Goal: Task Accomplishment & Management: Manage account settings

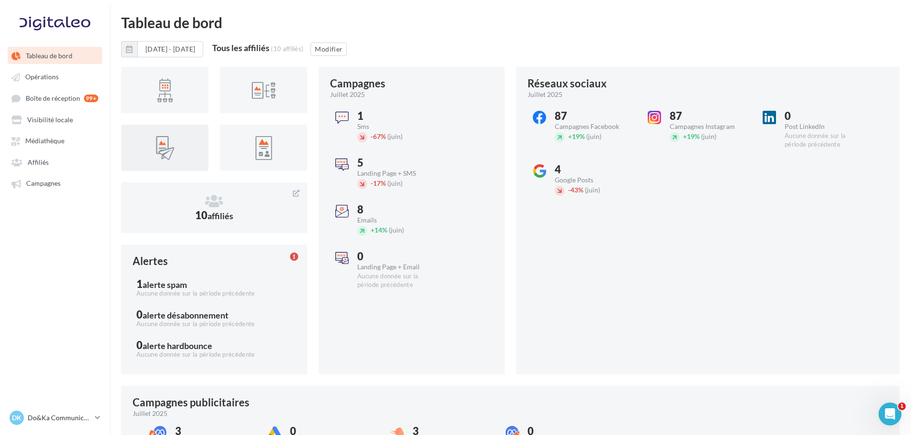
click at [630, 298] on div "Réseaux sociaux juillet 2025 87 Campagnes Facebook + 19% (juin) 87 Campagnes In…" at bounding box center [708, 220] width 384 height 307
click at [62, 177] on link "Campagnes" at bounding box center [55, 182] width 98 height 17
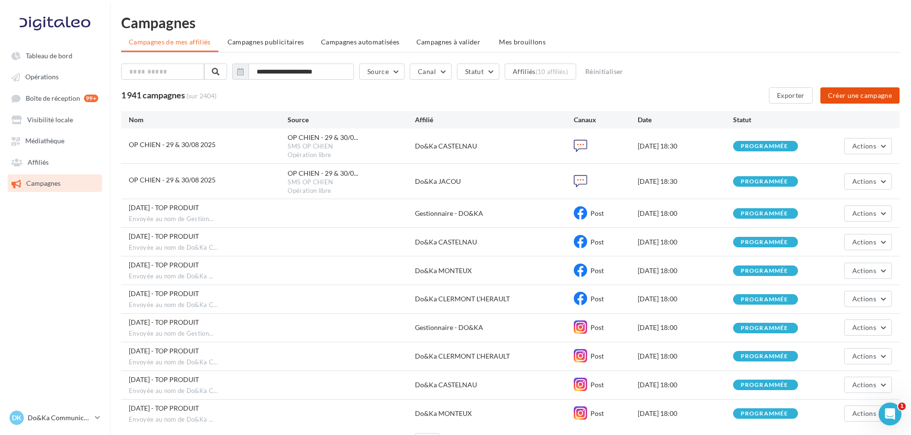
click at [868, 102] on button "Créer une campagne" at bounding box center [859, 95] width 79 height 16
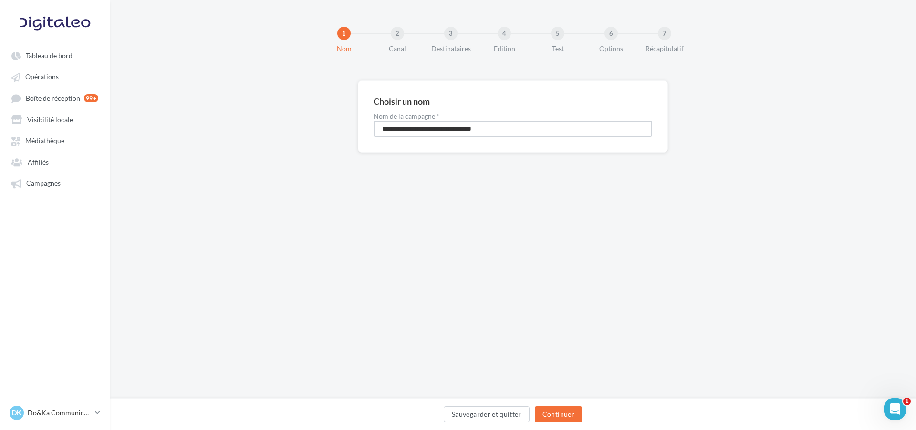
click at [544, 132] on input "**********" at bounding box center [513, 129] width 279 height 16
type input "**********"
click at [565, 413] on button "Continuer" at bounding box center [558, 414] width 47 height 16
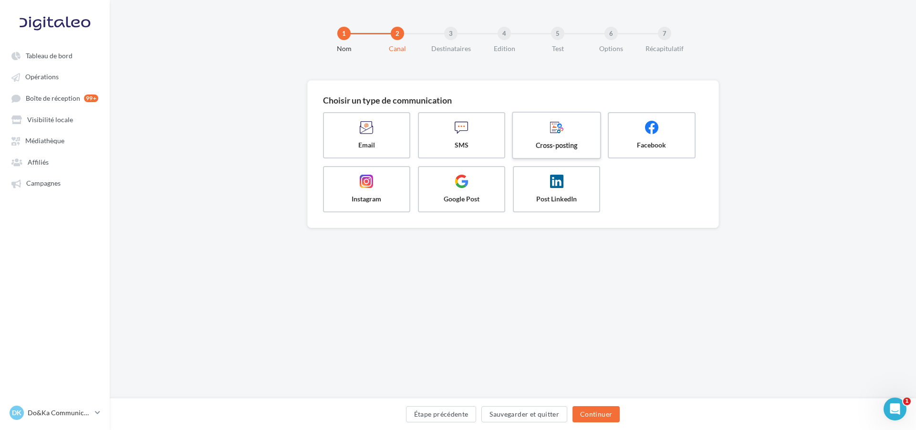
click at [549, 135] on span at bounding box center [557, 128] width 72 height 16
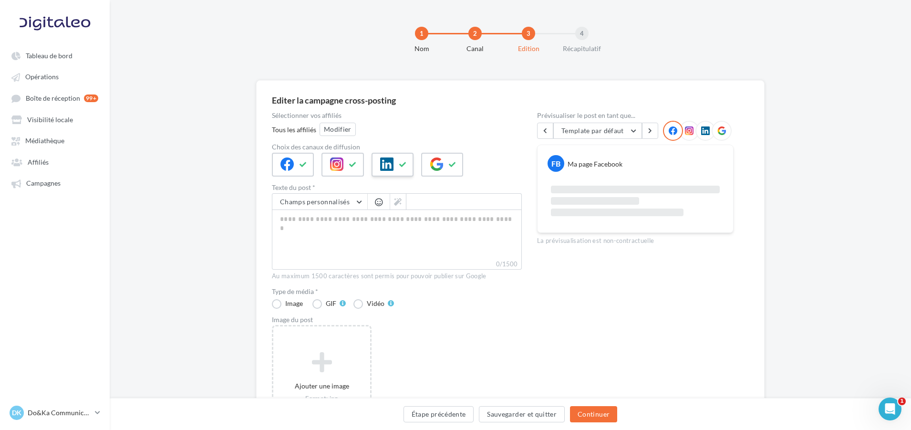
click at [386, 167] on icon at bounding box center [386, 163] width 13 height 13
click at [439, 161] on icon at bounding box center [436, 163] width 13 height 13
click at [350, 133] on button "Modifier" at bounding box center [338, 129] width 36 height 13
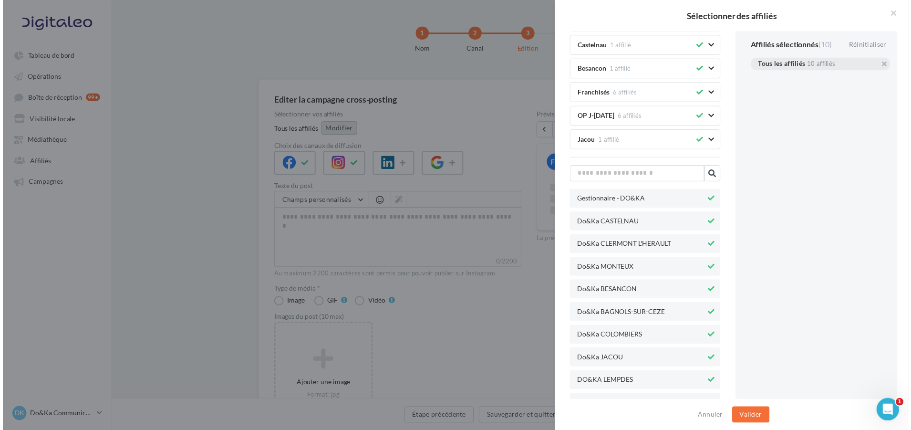
scroll to position [170, 0]
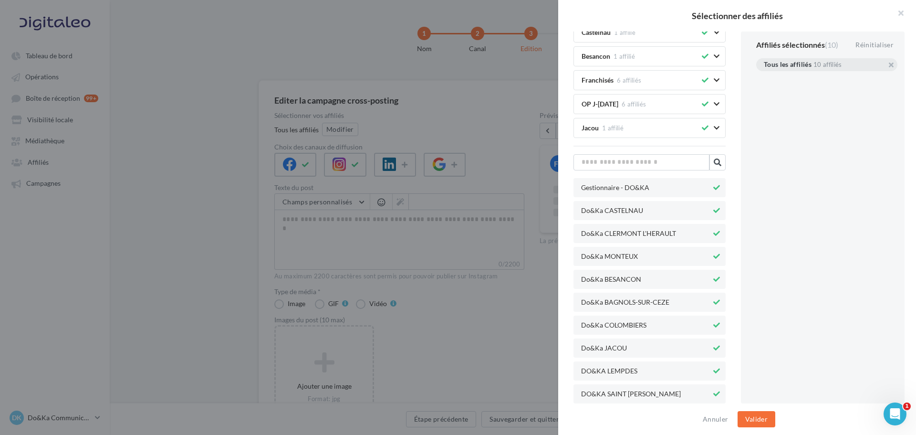
click at [713, 394] on icon at bounding box center [716, 393] width 7 height 7
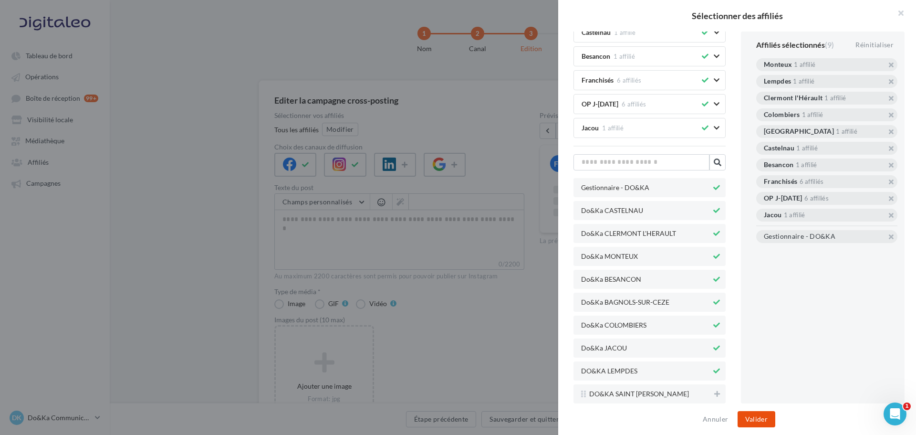
click at [763, 417] on button "Valider" at bounding box center [756, 419] width 38 height 16
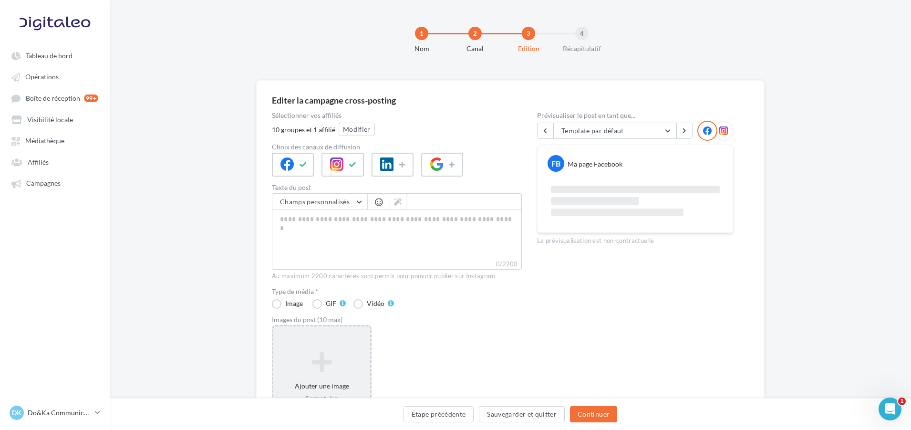
click at [328, 347] on div "Ajouter une image Format: jpg Taille min: 150x150 (LxH) Taille max: 1920x1350 (…" at bounding box center [321, 387] width 97 height 80
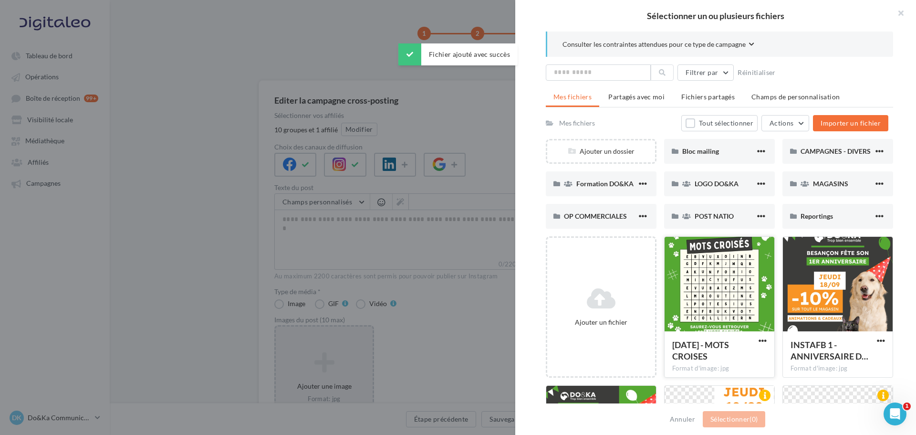
click at [708, 292] on div at bounding box center [719, 284] width 110 height 95
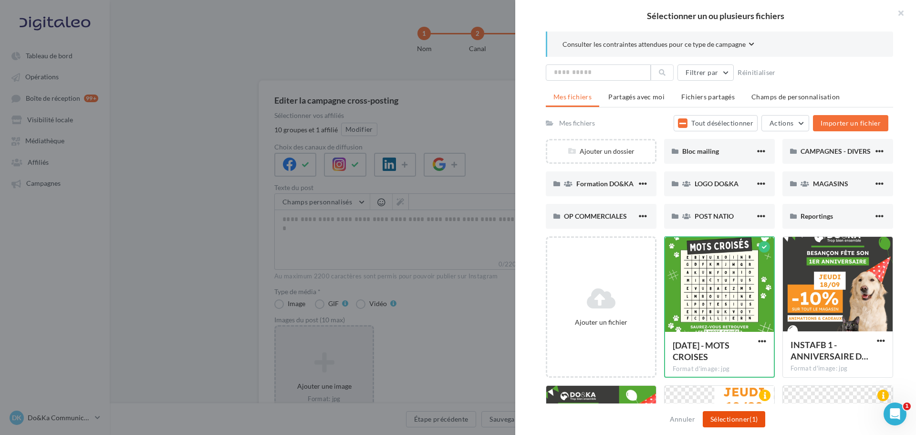
click at [753, 419] on span "(1)" at bounding box center [753, 419] width 8 height 8
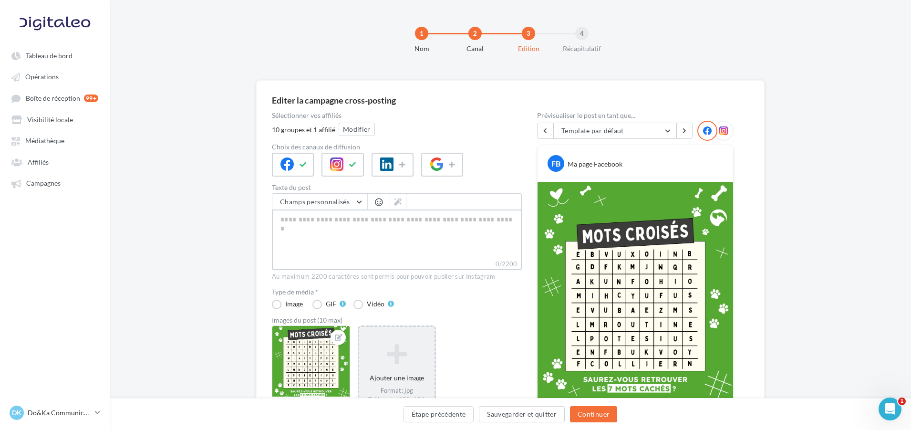
click at [348, 227] on textarea "0/2200" at bounding box center [397, 234] width 250 height 50
paste textarea "**********"
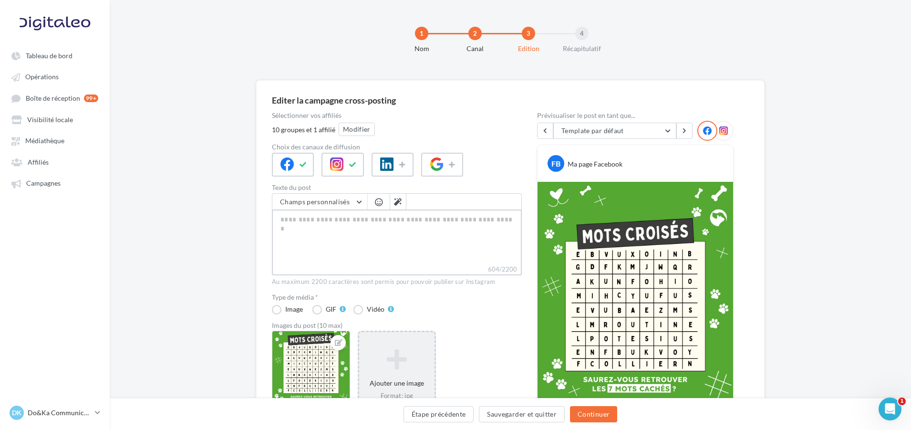
type textarea "**********"
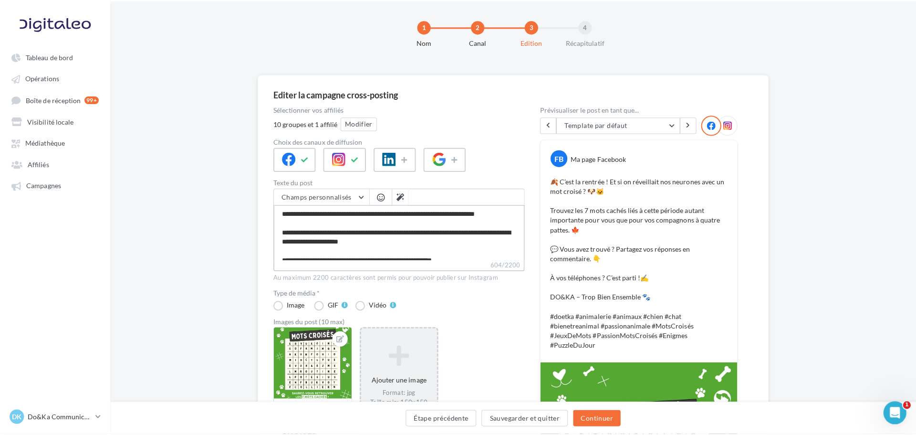
scroll to position [0, 0]
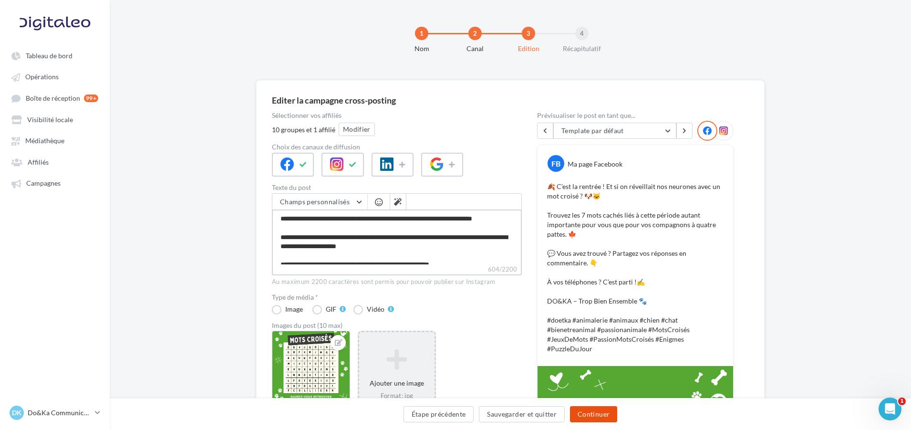
type textarea "**********"
click at [592, 416] on button "Continuer" at bounding box center [593, 414] width 47 height 16
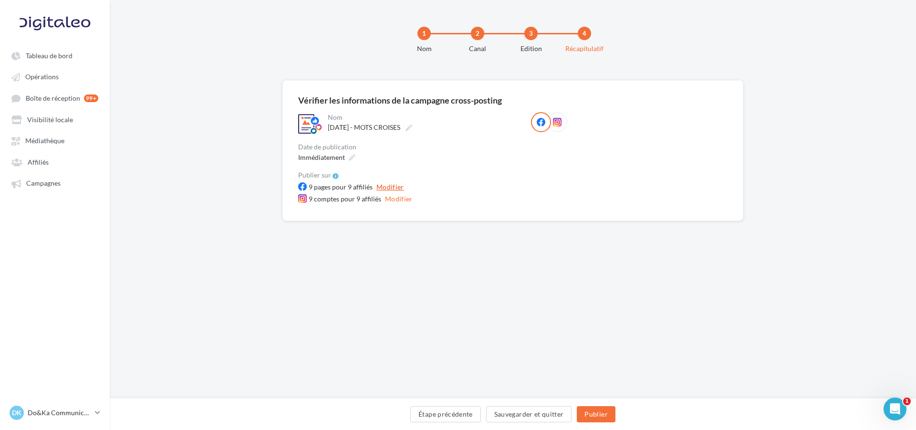
click at [393, 187] on button "Modifier" at bounding box center [390, 186] width 35 height 11
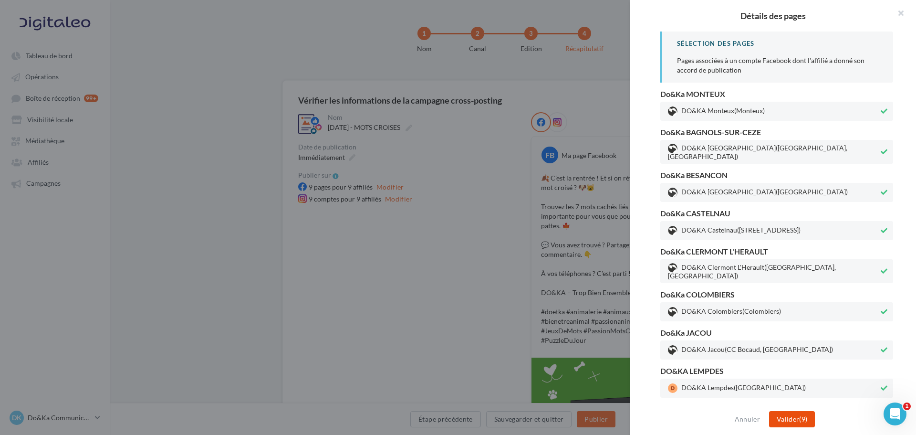
click at [801, 420] on button "Valider (9)" at bounding box center [792, 419] width 46 height 16
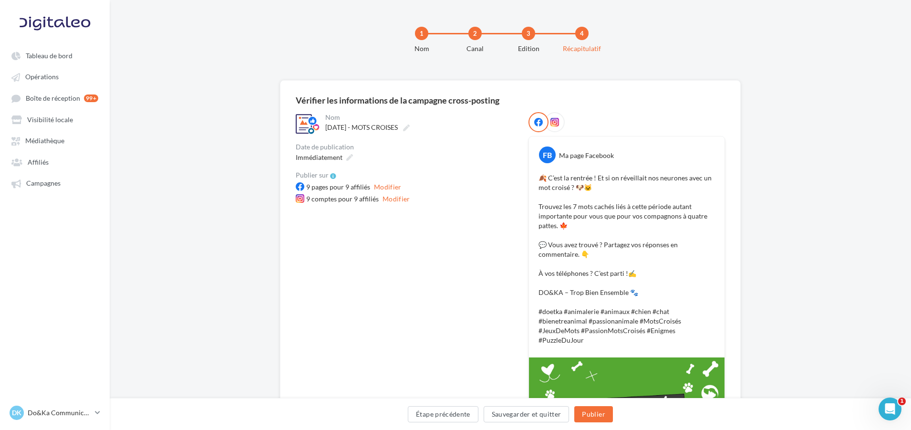
click at [410, 285] on div "**********" at bounding box center [405, 363] width 218 height 502
click at [349, 157] on icon at bounding box center [349, 157] width 7 height 7
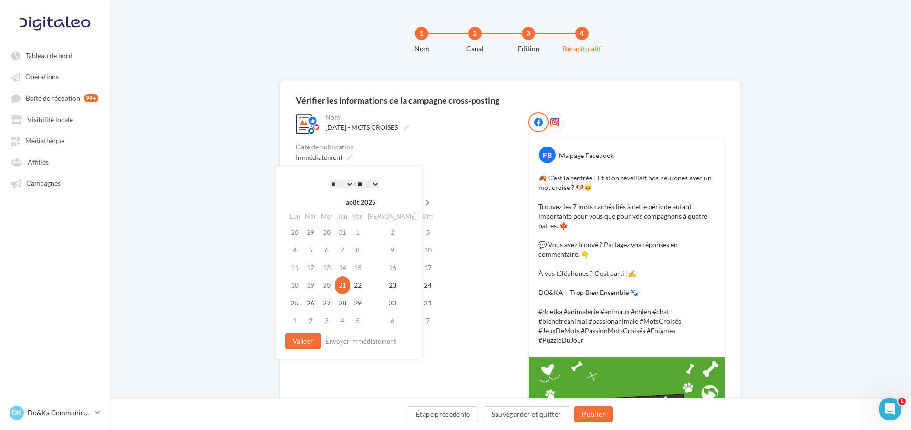
click at [422, 201] on icon at bounding box center [428, 202] width 12 height 7
click at [302, 249] on td "1" at bounding box center [295, 250] width 17 height 18
click at [348, 184] on select "* * * * * * * * * * ** ** ** ** ** ** ** ** ** ** ** ** ** **" at bounding box center [342, 184] width 24 height 8
click at [311, 343] on button "Valider" at bounding box center [302, 341] width 35 height 16
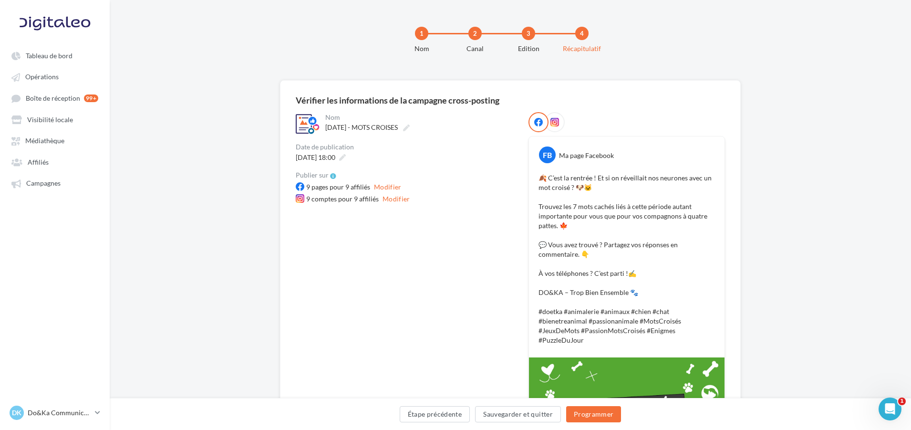
click at [427, 259] on div "**********" at bounding box center [405, 363] width 218 height 502
drag, startPoint x: 591, startPoint y: 188, endPoint x: 542, endPoint y: 177, distance: 50.0
click at [542, 177] on p "🍂 C’est la rentrée ! Et si on réveillait nos neurones avec un mot croisé ? 🐶🐱 T…" at bounding box center [627, 259] width 176 height 172
drag, startPoint x: 540, startPoint y: 177, endPoint x: 594, endPoint y: 185, distance: 54.8
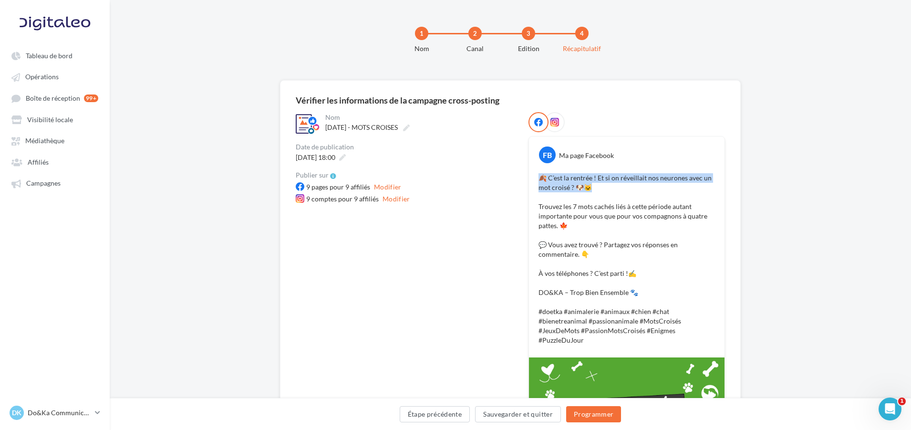
click at [594, 185] on p "🍂 C’est la rentrée ! Et si on réveillait nos neurones avec un mot croisé ? 🐶🐱 T…" at bounding box center [627, 259] width 176 height 172
click at [606, 414] on button "Programmer" at bounding box center [593, 414] width 55 height 16
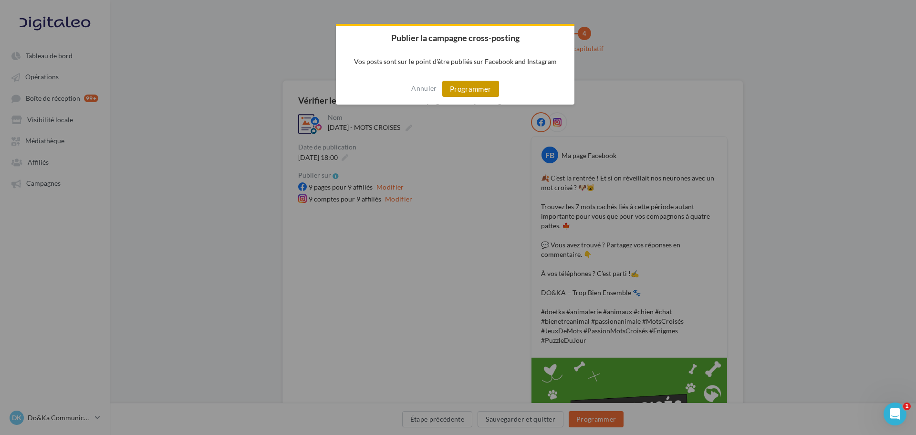
click at [489, 91] on button "Programmer" at bounding box center [470, 89] width 57 height 16
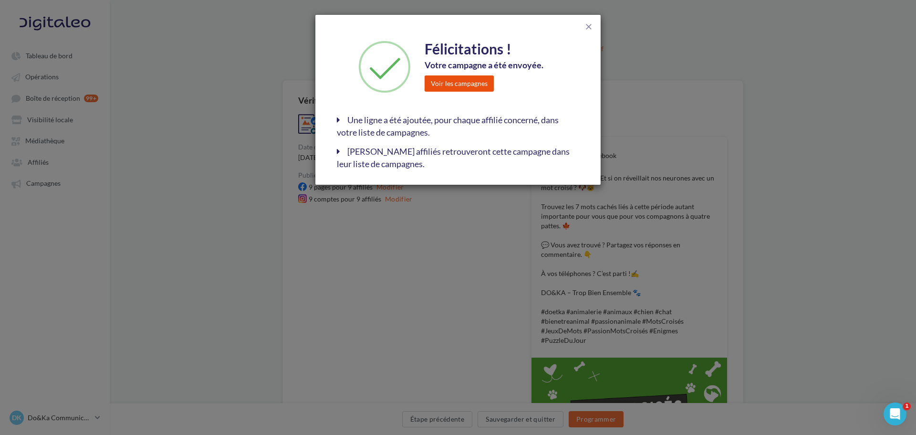
click at [485, 89] on button "Voir les campagnes" at bounding box center [459, 83] width 69 height 16
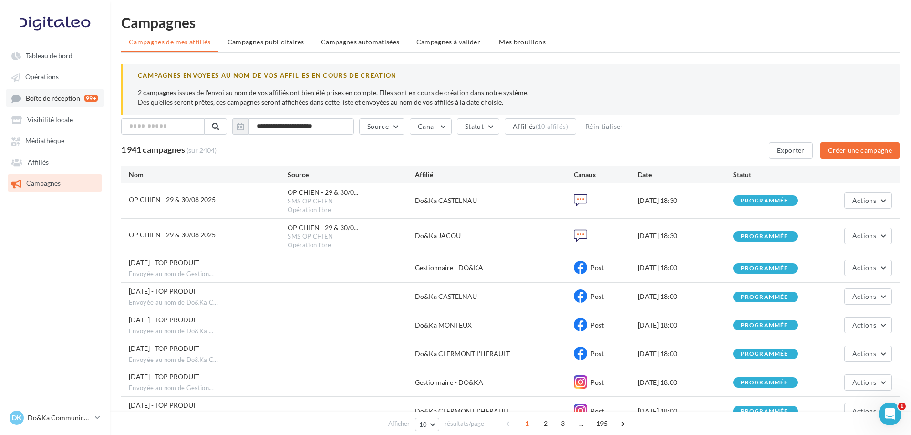
click at [36, 51] on link "Tableau de bord" at bounding box center [55, 55] width 98 height 17
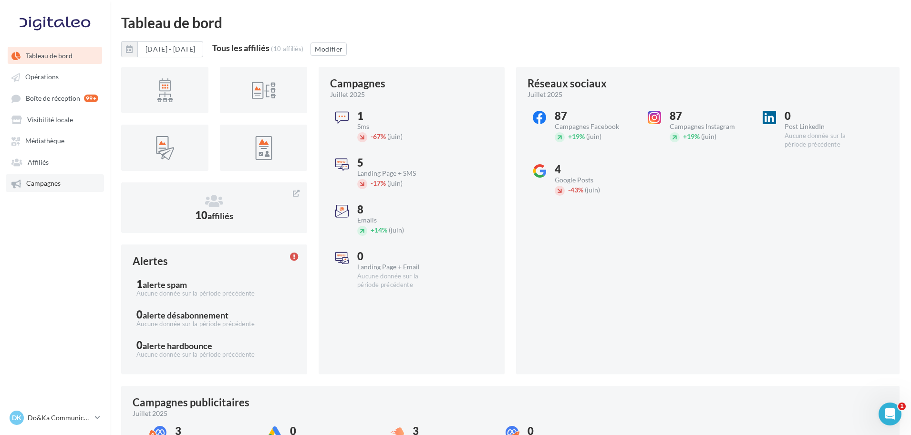
click at [71, 184] on link "Campagnes" at bounding box center [55, 182] width 98 height 17
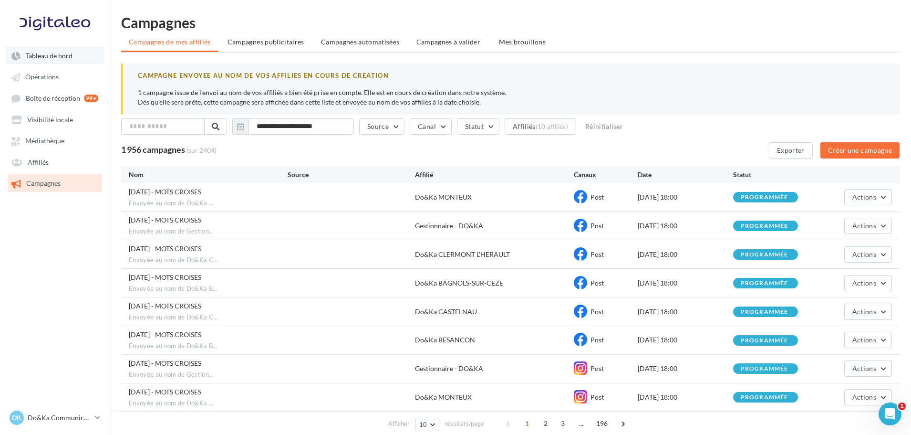
click at [49, 60] on span "Tableau de bord" at bounding box center [49, 56] width 47 height 8
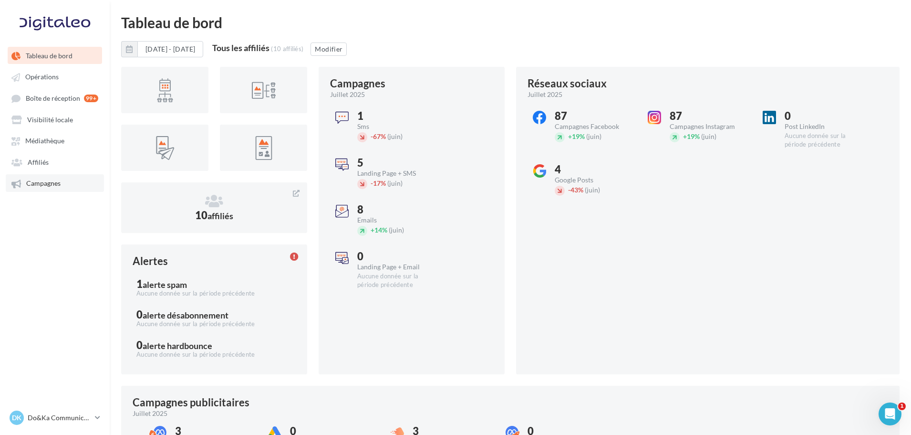
click at [62, 186] on link "Campagnes" at bounding box center [55, 182] width 98 height 17
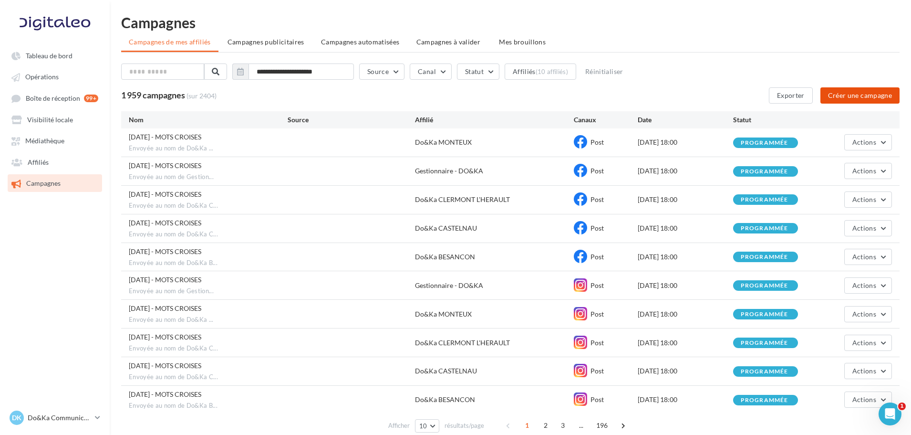
click at [847, 92] on button "Créer une campagne" at bounding box center [859, 95] width 79 height 16
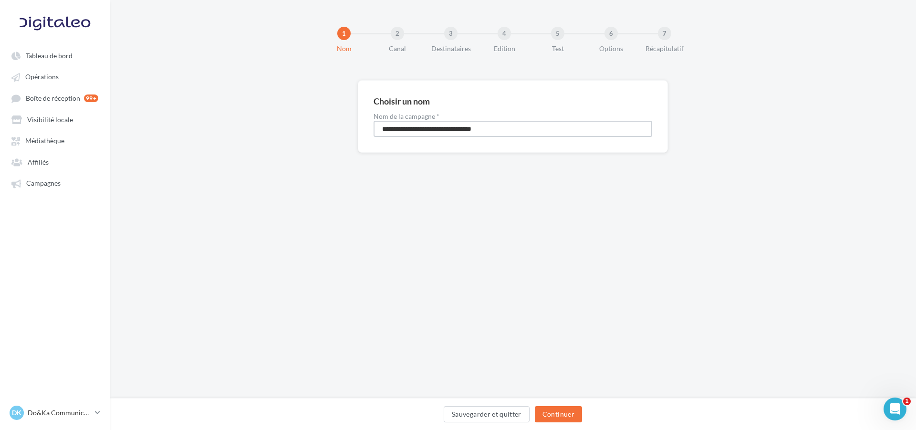
drag, startPoint x: 533, startPoint y: 124, endPoint x: 327, endPoint y: 128, distance: 206.1
click at [327, 128] on div "**********" at bounding box center [513, 131] width 806 height 103
type input "**********"
click at [558, 417] on button "Continuer" at bounding box center [558, 414] width 47 height 16
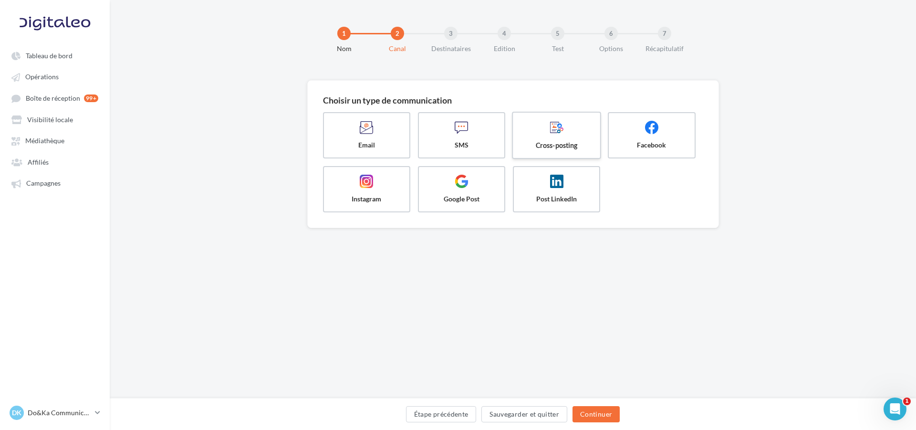
click at [544, 142] on span "Cross-posting" at bounding box center [557, 145] width 72 height 10
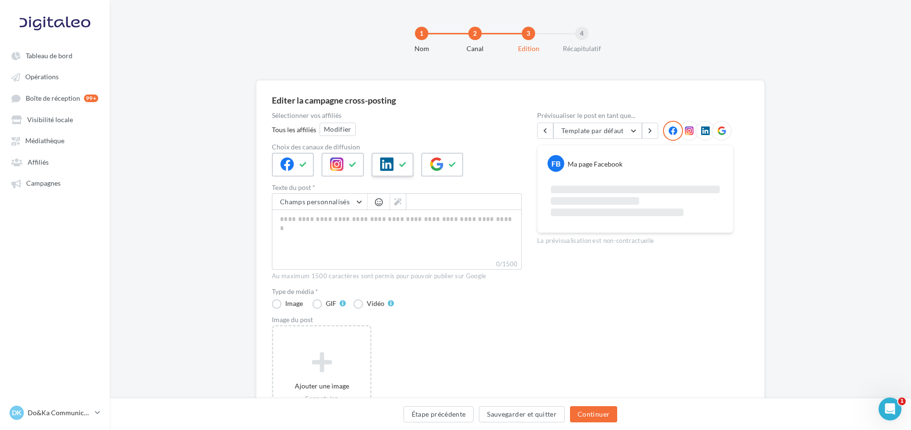
click at [401, 166] on icon at bounding box center [403, 164] width 8 height 7
click at [436, 164] on icon at bounding box center [436, 163] width 13 height 13
click at [347, 126] on button "Modifier" at bounding box center [338, 129] width 36 height 13
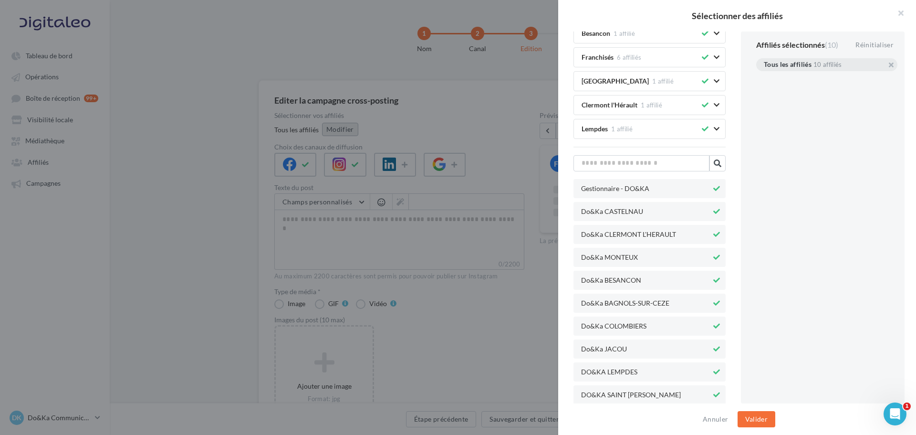
scroll to position [170, 0]
click at [713, 211] on icon at bounding box center [716, 210] width 7 height 7
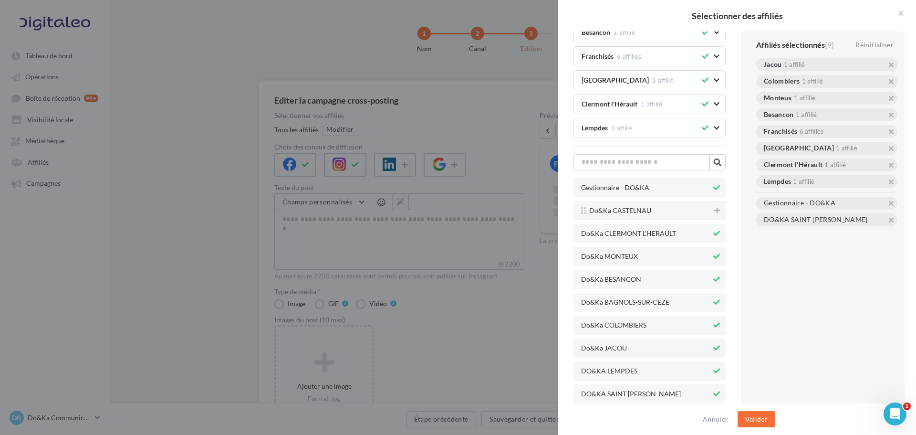
click at [713, 230] on icon at bounding box center [716, 233] width 7 height 7
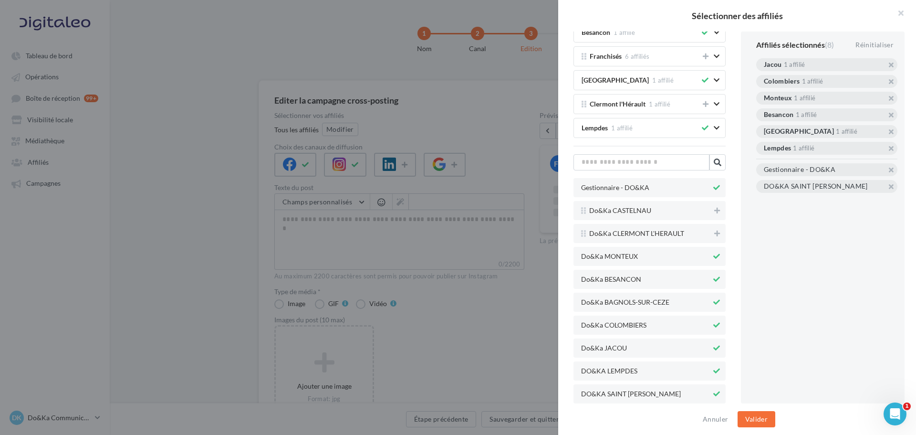
click at [711, 254] on button at bounding box center [716, 255] width 10 height 11
click at [709, 289] on div "Gestionnaire - DO&KA Do&Ka CASTELNAU Do&Ka CLERMONT L'HERAULT Do&Ka MONTEUX Do&…" at bounding box center [649, 290] width 152 height 225
drag, startPoint x: 708, startPoint y: 282, endPoint x: 710, endPoint y: 299, distance: 16.3
click at [711, 282] on button at bounding box center [716, 278] width 10 height 11
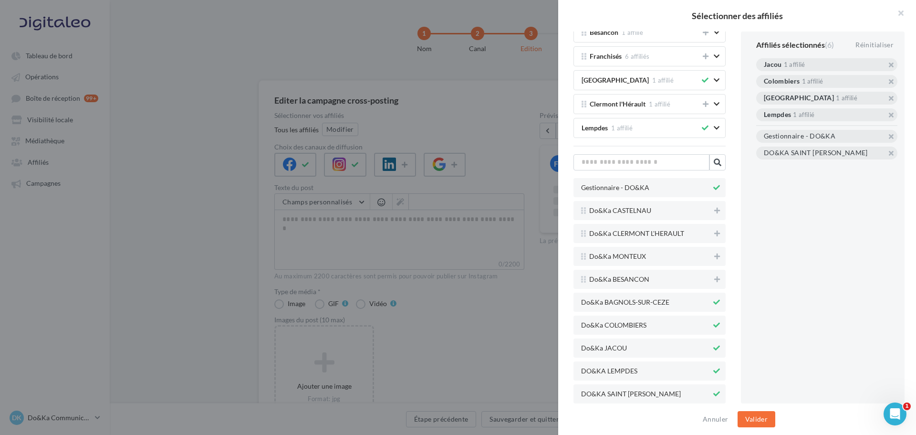
click at [711, 306] on button at bounding box center [716, 301] width 10 height 11
click at [711, 322] on button at bounding box center [716, 324] width 10 height 11
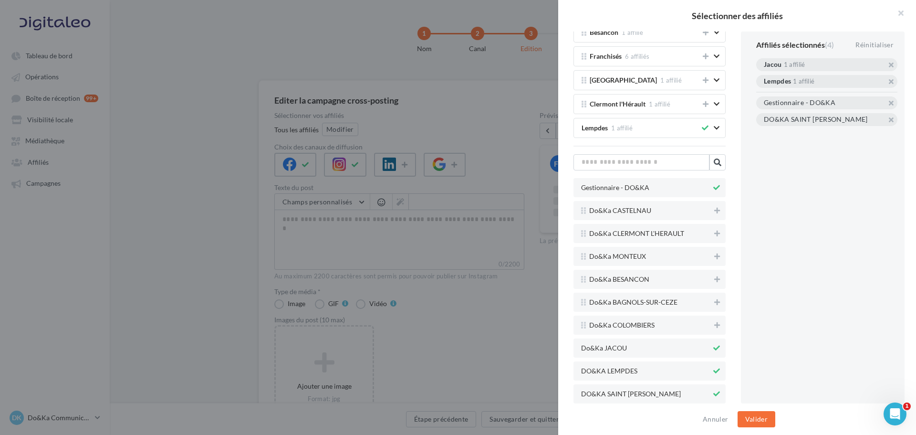
click at [711, 352] on button at bounding box center [716, 347] width 10 height 11
drag, startPoint x: 708, startPoint y: 363, endPoint x: 708, endPoint y: 371, distance: 8.1
click at [708, 363] on div "DO&KA LEMPDES" at bounding box center [649, 370] width 152 height 19
click at [713, 371] on icon at bounding box center [716, 370] width 7 height 7
click at [707, 386] on div "DO&KA SAINT [PERSON_NAME]" at bounding box center [649, 393] width 152 height 19
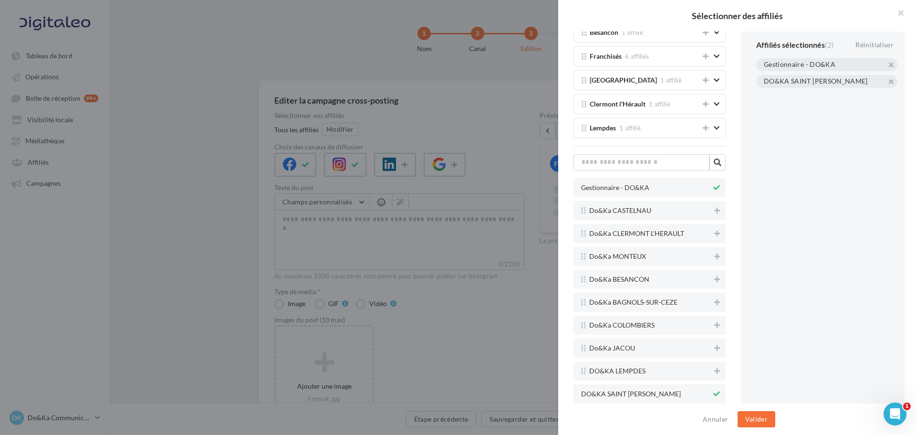
click at [713, 393] on icon at bounding box center [716, 393] width 7 height 7
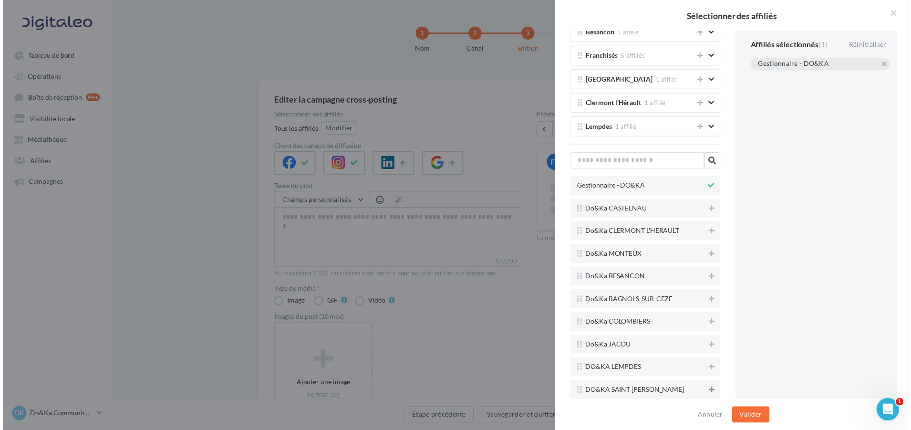
scroll to position [0, 0]
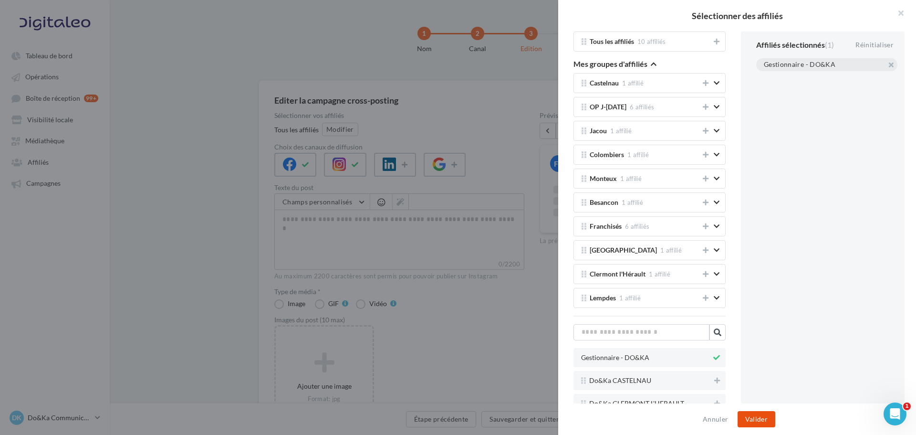
click at [763, 419] on button "Valider" at bounding box center [756, 419] width 38 height 16
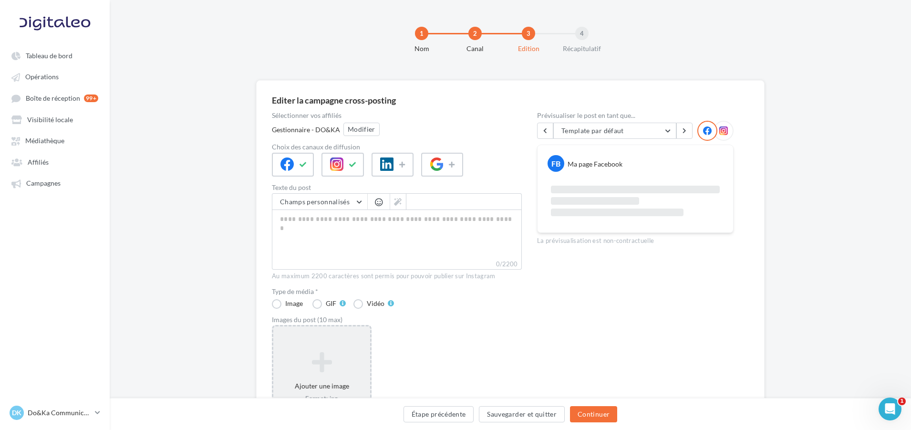
click at [311, 361] on icon at bounding box center [321, 362] width 89 height 23
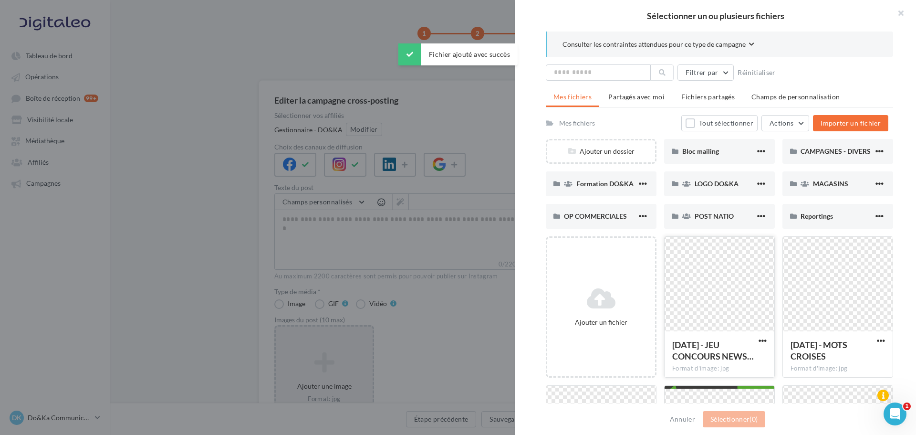
click at [699, 285] on div at bounding box center [719, 284] width 110 height 95
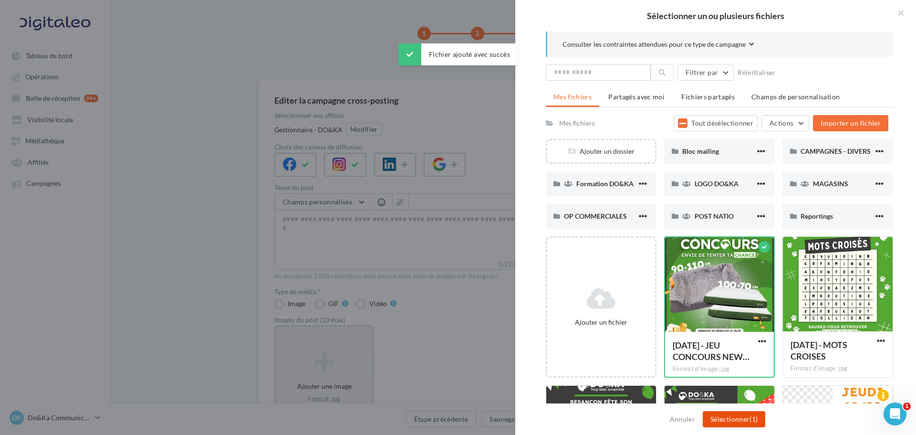
click at [741, 415] on button "Sélectionner (1)" at bounding box center [734, 419] width 62 height 16
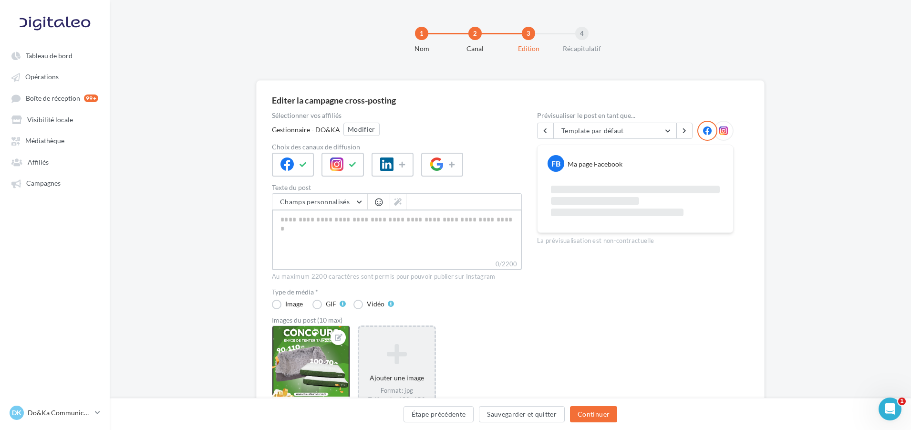
click at [352, 253] on textarea "0/2200" at bounding box center [397, 234] width 250 height 50
paste textarea "**********"
type textarea "**********"
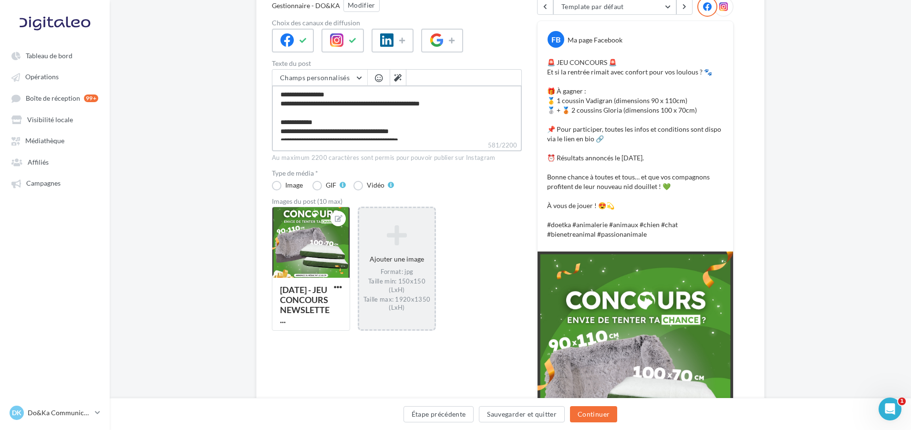
scroll to position [48, 0]
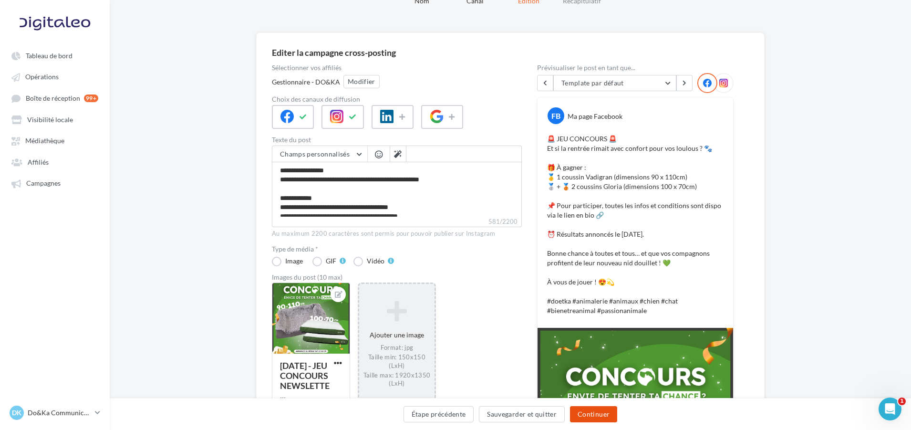
click at [594, 412] on button "Continuer" at bounding box center [593, 414] width 47 height 16
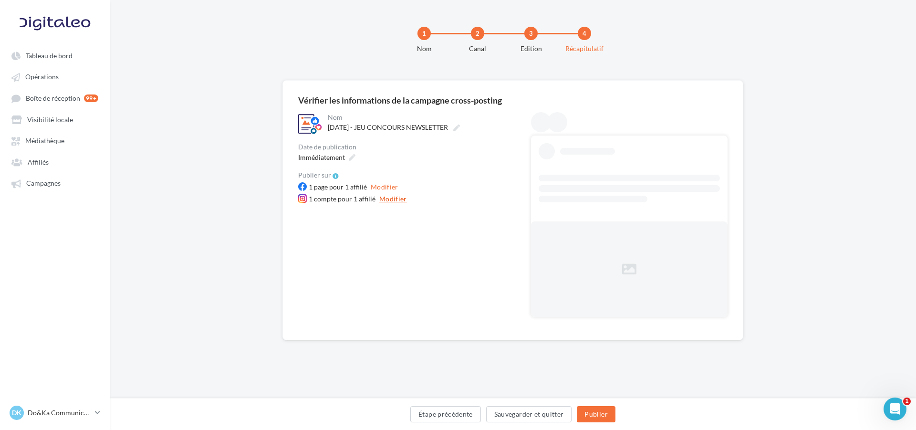
click at [386, 199] on button "Modifier" at bounding box center [392, 198] width 35 height 11
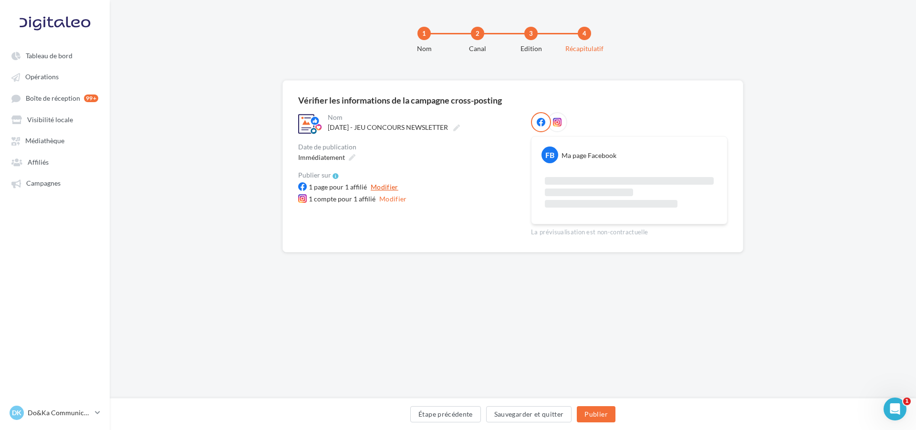
click at [387, 187] on button "Modifier" at bounding box center [384, 186] width 35 height 11
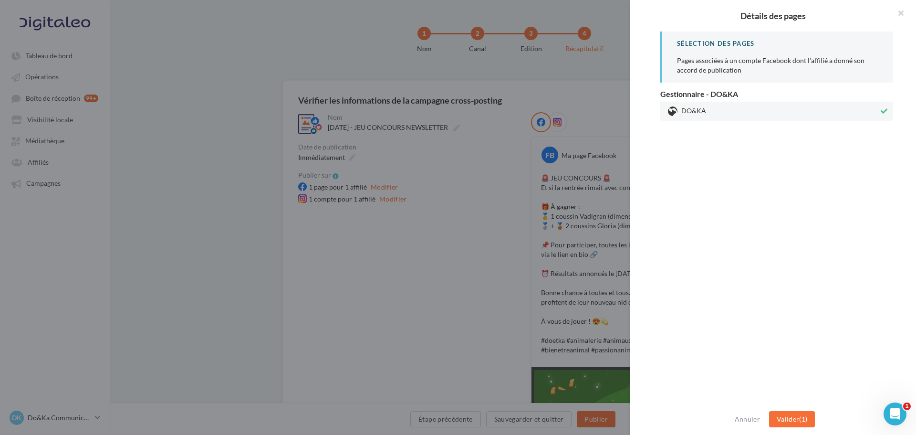
click at [378, 233] on div at bounding box center [458, 217] width 916 height 435
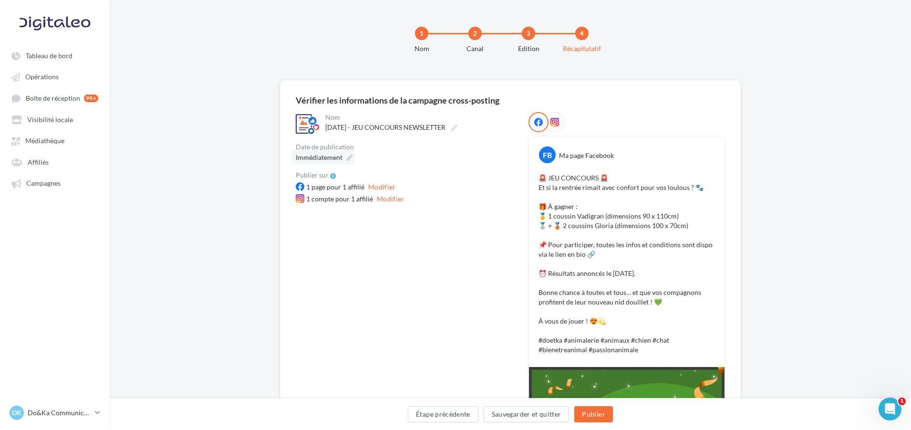
click at [346, 156] on icon at bounding box center [349, 157] width 7 height 7
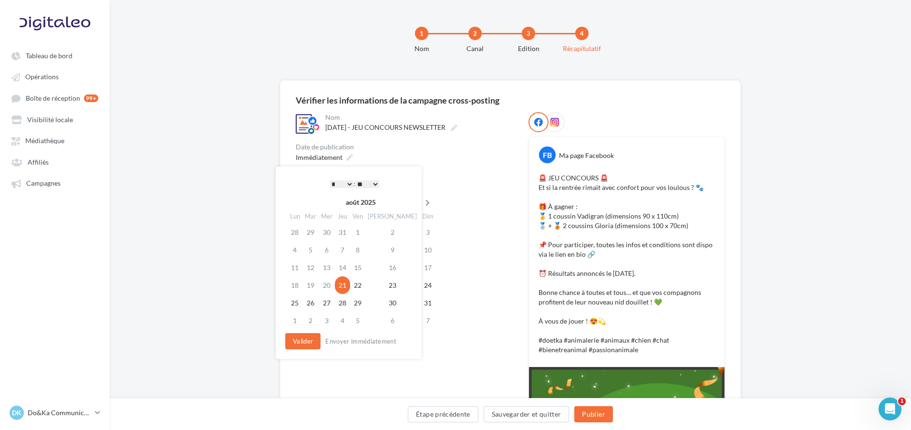
click at [422, 199] on icon at bounding box center [428, 202] width 12 height 7
click at [335, 250] on td "3" at bounding box center [328, 250] width 16 height 18
click at [350, 180] on select "* * * * * * * * * * ** ** ** ** ** ** ** ** ** ** ** ** ** **" at bounding box center [342, 184] width 24 height 8
click at [305, 342] on button "Valider" at bounding box center [302, 341] width 35 height 16
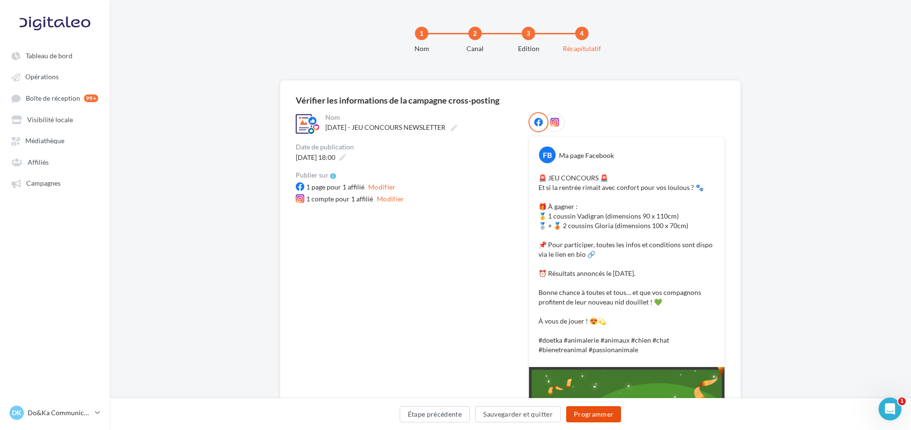
click at [610, 416] on button "Programmer" at bounding box center [593, 414] width 55 height 16
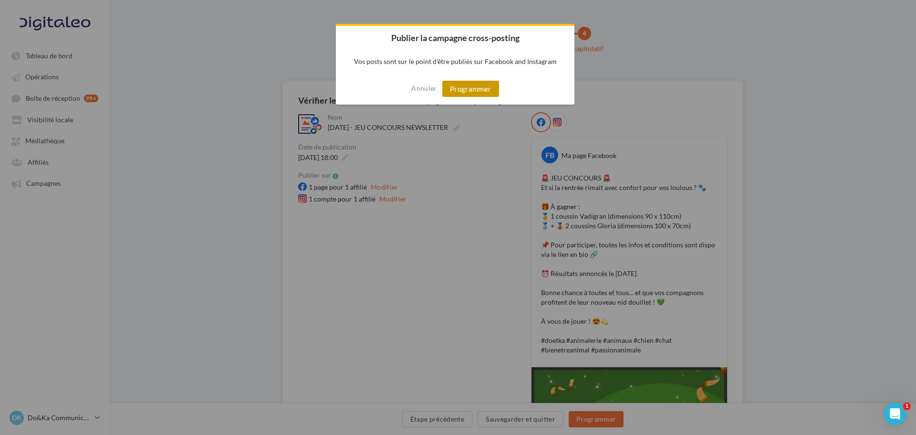
click at [488, 93] on button "Programmer" at bounding box center [470, 89] width 57 height 16
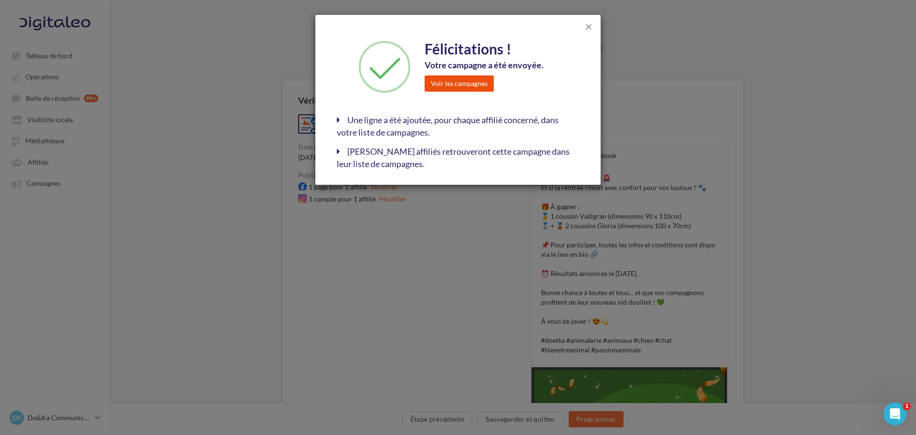
click at [476, 78] on button "Voir les campagnes" at bounding box center [459, 83] width 69 height 16
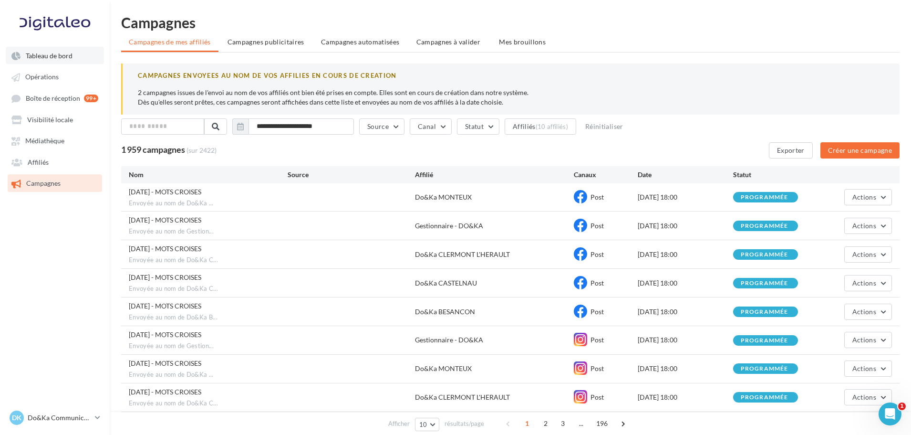
click at [85, 57] on link "Tableau de bord" at bounding box center [55, 55] width 98 height 17
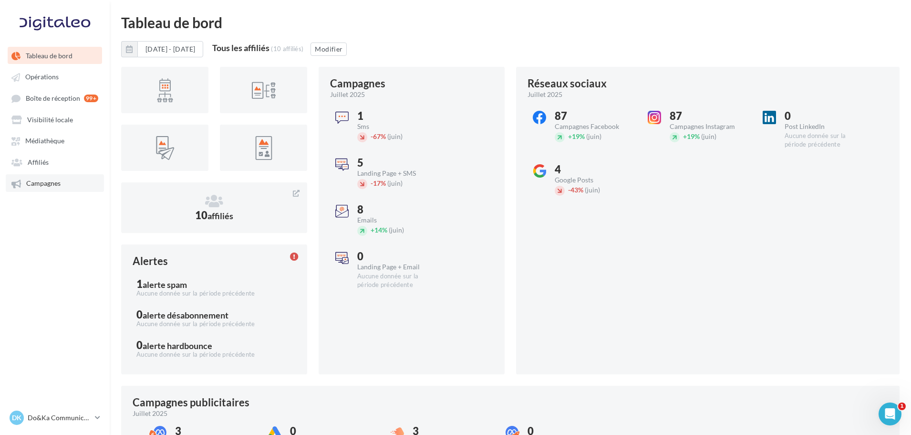
click at [71, 180] on link "Campagnes" at bounding box center [55, 182] width 98 height 17
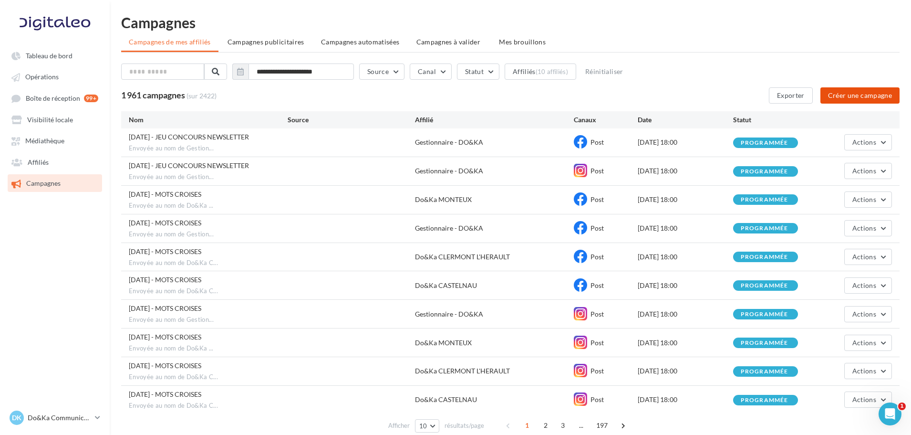
click at [833, 88] on button "Créer une campagne" at bounding box center [859, 95] width 79 height 16
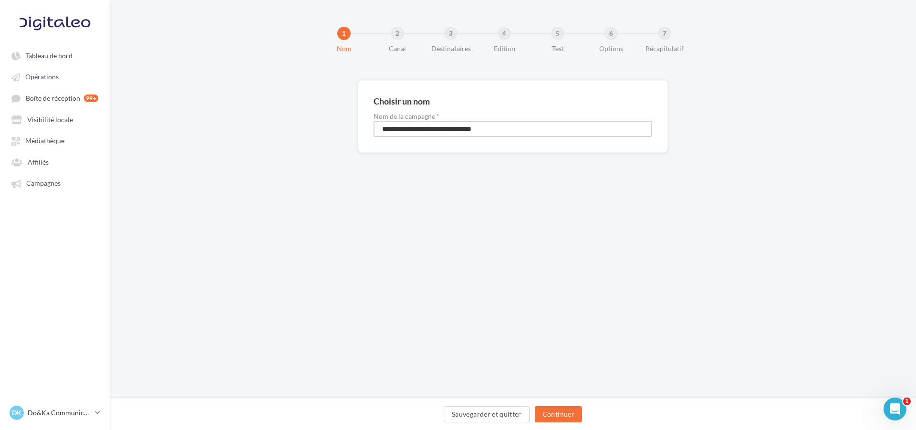
click at [438, 136] on input "**********" at bounding box center [513, 129] width 279 height 16
type input "**********"
click at [571, 414] on button "Continuer" at bounding box center [558, 414] width 47 height 16
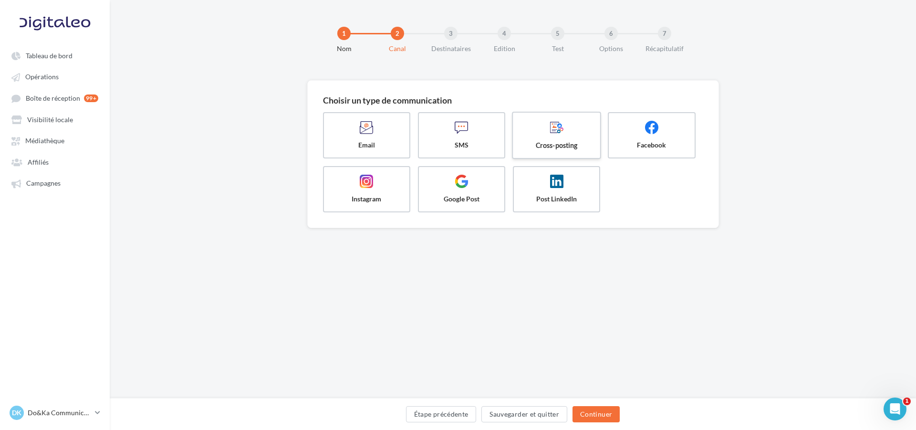
click at [563, 127] on span at bounding box center [557, 128] width 72 height 16
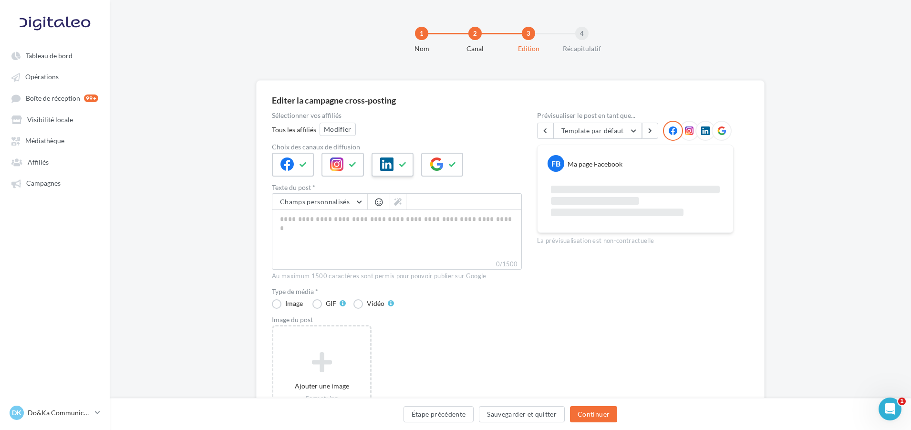
click at [404, 160] on button at bounding box center [402, 164] width 11 height 14
click at [461, 165] on div at bounding box center [442, 165] width 42 height 24
click at [347, 164] on div at bounding box center [343, 165] width 42 height 24
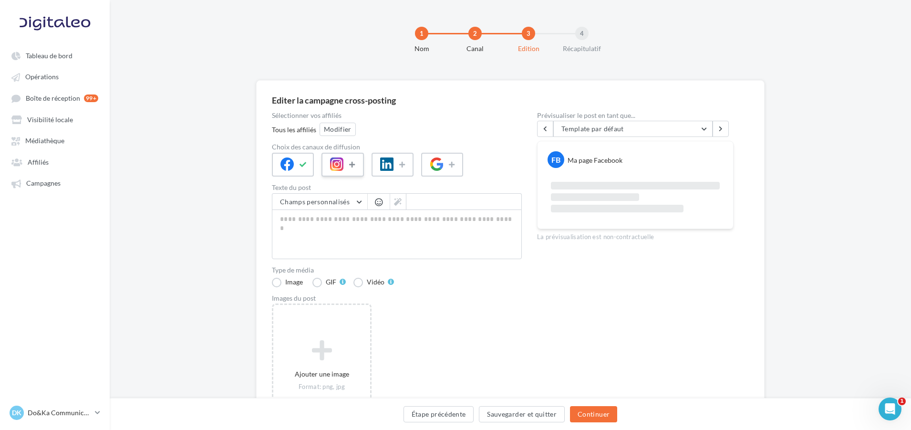
click at [349, 166] on button at bounding box center [352, 164] width 11 height 14
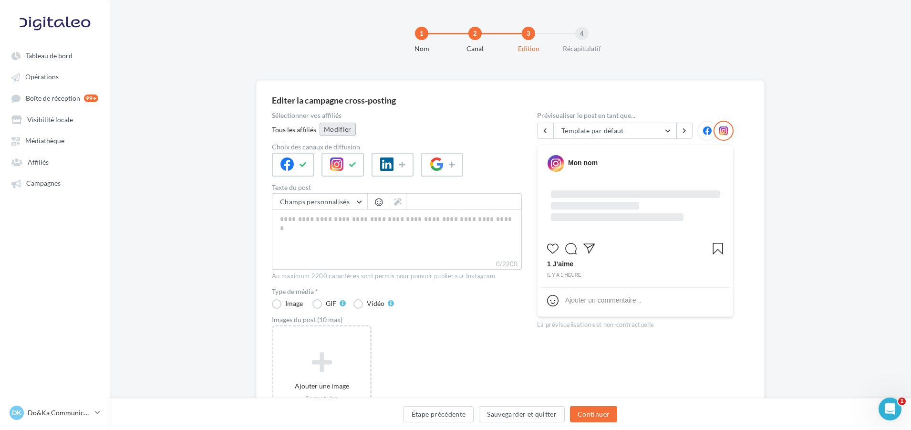
click at [347, 124] on button "Modifier" at bounding box center [338, 129] width 36 height 13
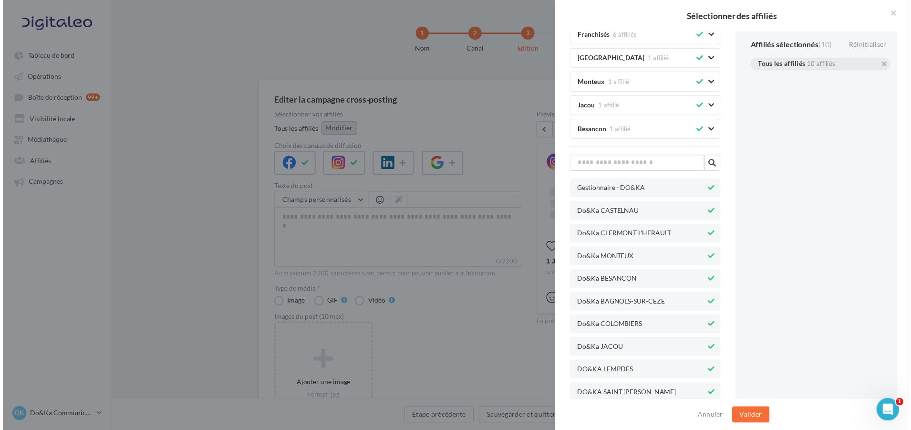
scroll to position [170, 0]
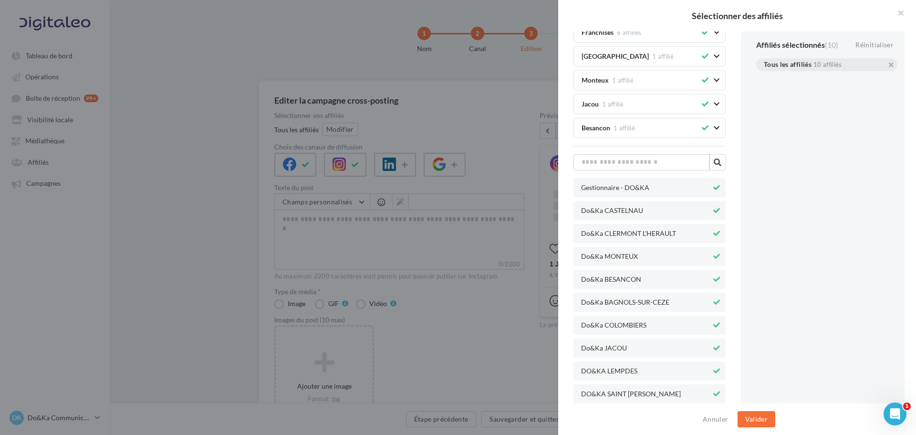
click at [713, 395] on icon at bounding box center [716, 393] width 7 height 7
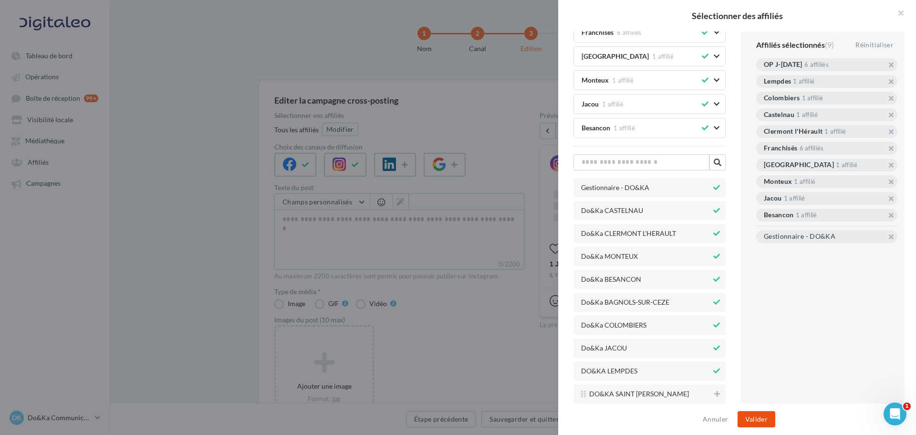
click at [757, 416] on button "Valider" at bounding box center [756, 419] width 38 height 16
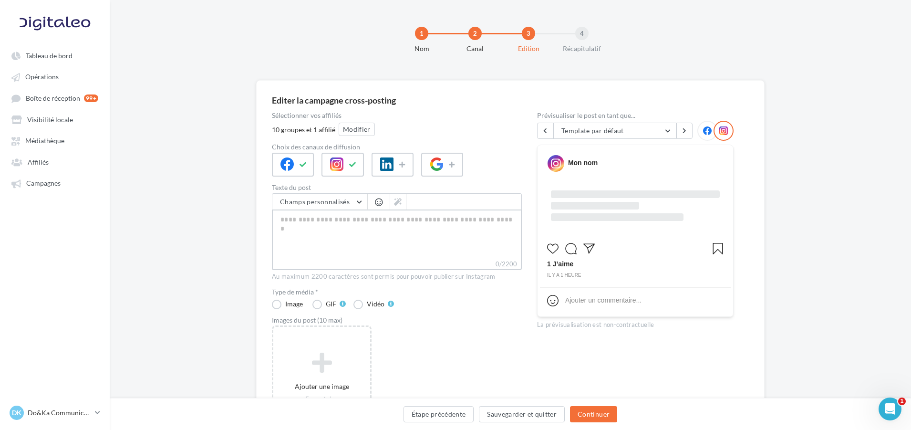
click at [361, 244] on textarea "0/2200" at bounding box center [397, 234] width 250 height 50
click at [355, 303] on label "Vidéo" at bounding box center [373, 304] width 41 height 10
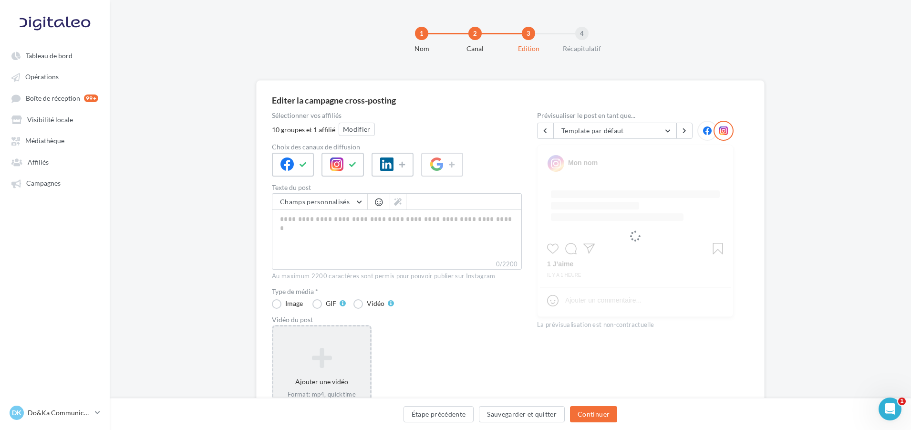
click at [347, 364] on icon at bounding box center [321, 357] width 89 height 23
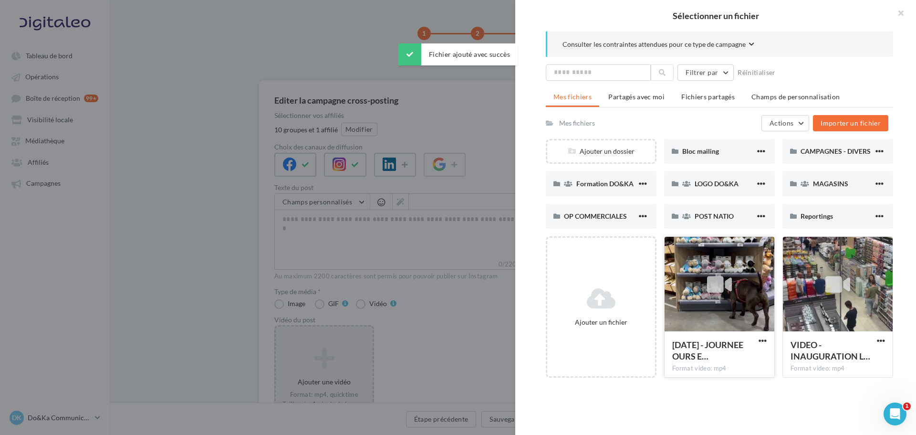
click at [716, 307] on div at bounding box center [719, 284] width 110 height 95
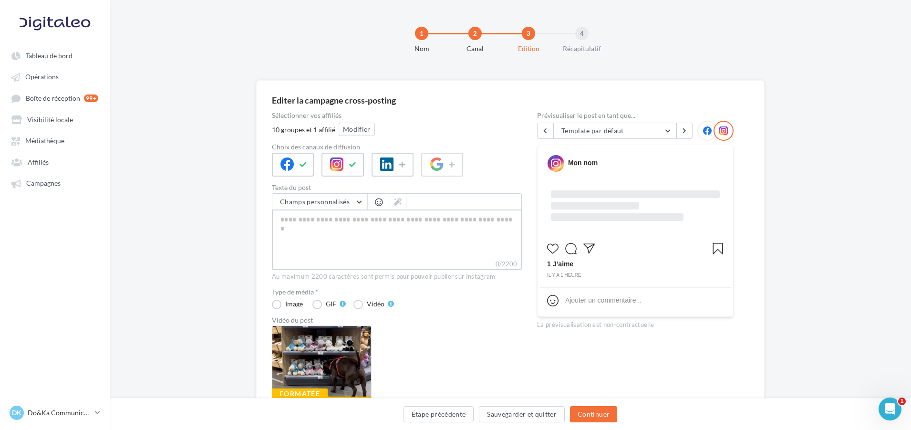
click at [350, 230] on textarea "0/2200" at bounding box center [397, 234] width 250 height 50
paste textarea "**********"
type textarea "**********"
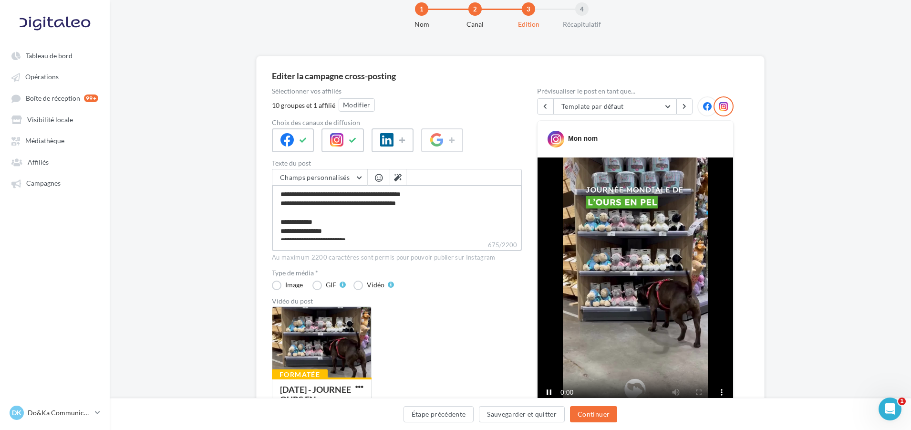
scroll to position [95, 0]
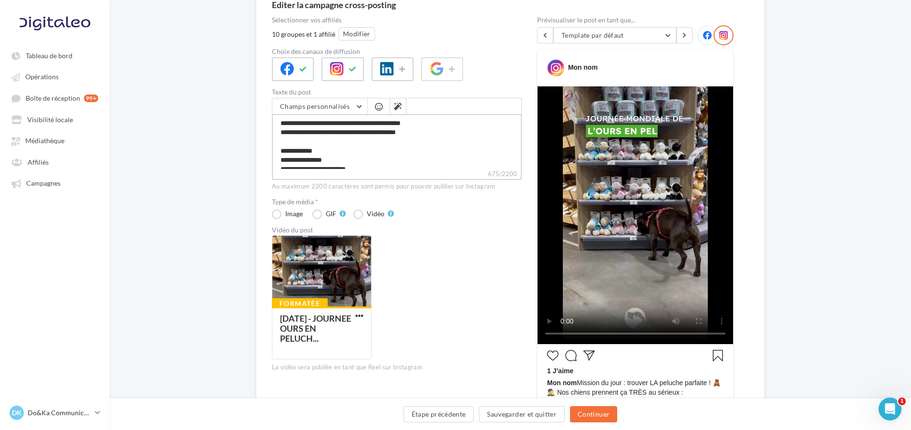
type textarea "**********"
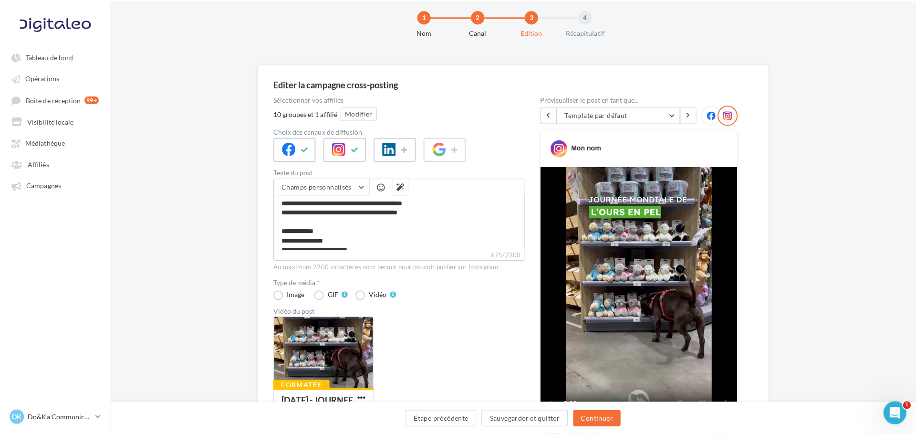
scroll to position [0, 0]
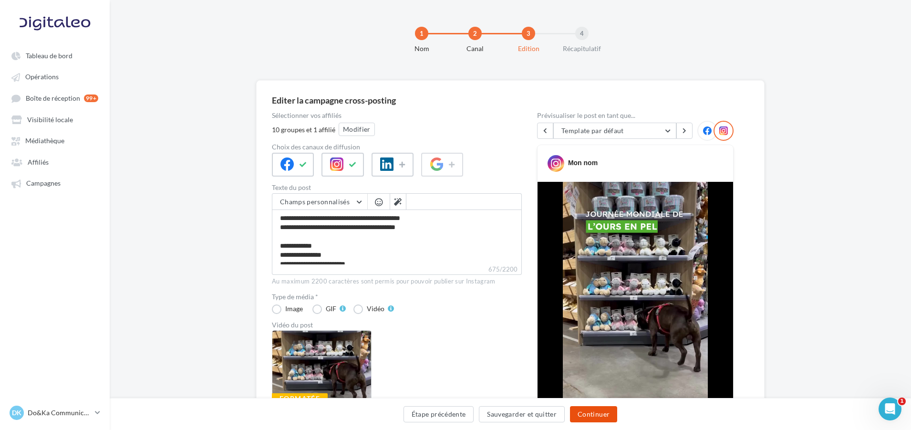
drag, startPoint x: 601, startPoint y: 404, endPoint x: 602, endPoint y: 409, distance: 5.3
click at [602, 408] on div "Étape précédente Sauvegarder et quitter Continuer" at bounding box center [510, 414] width 801 height 32
click at [602, 410] on button "Continuer" at bounding box center [593, 414] width 47 height 16
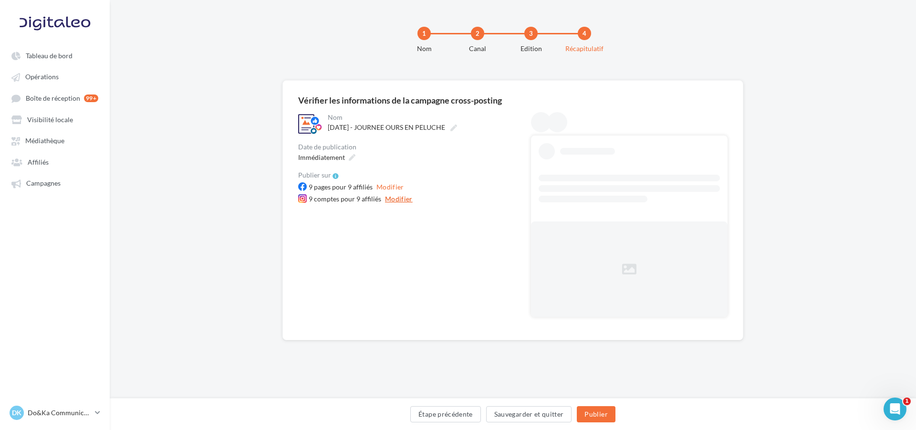
click at [399, 201] on button "Modifier" at bounding box center [398, 198] width 35 height 11
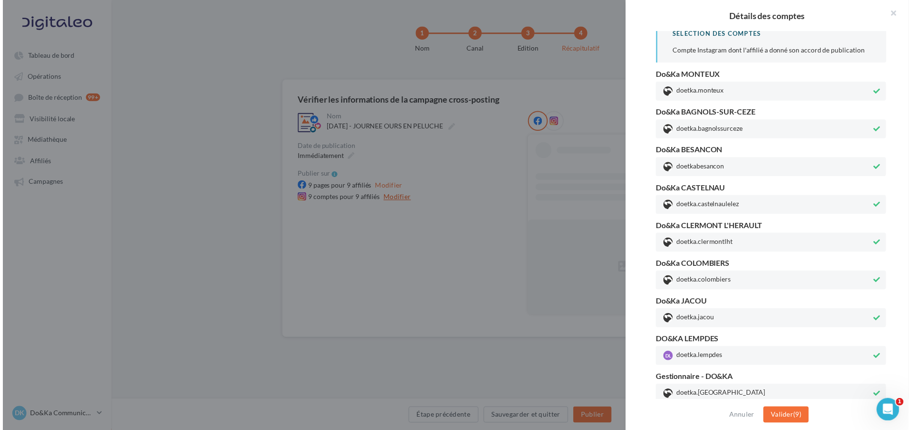
scroll to position [12, 0]
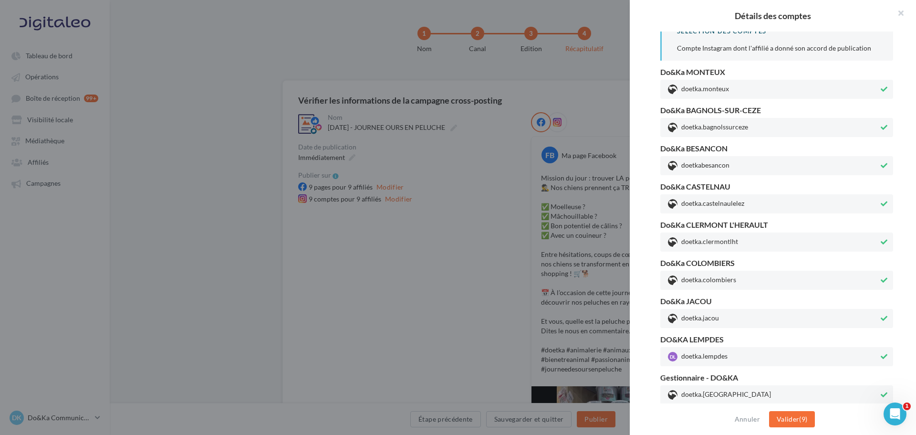
click at [799, 407] on div "Annuler Valider (9)" at bounding box center [773, 418] width 286 height 31
click at [808, 420] on button "Valider (9)" at bounding box center [792, 419] width 46 height 16
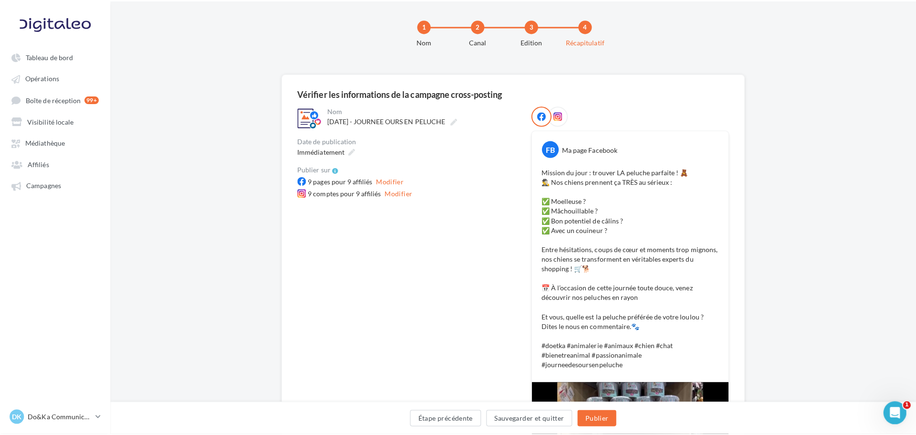
scroll to position [0, 0]
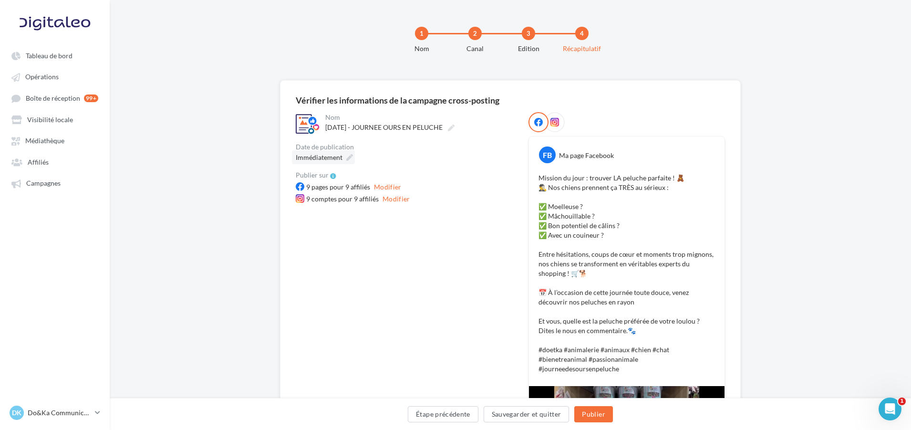
click at [349, 155] on icon at bounding box center [349, 157] width 7 height 7
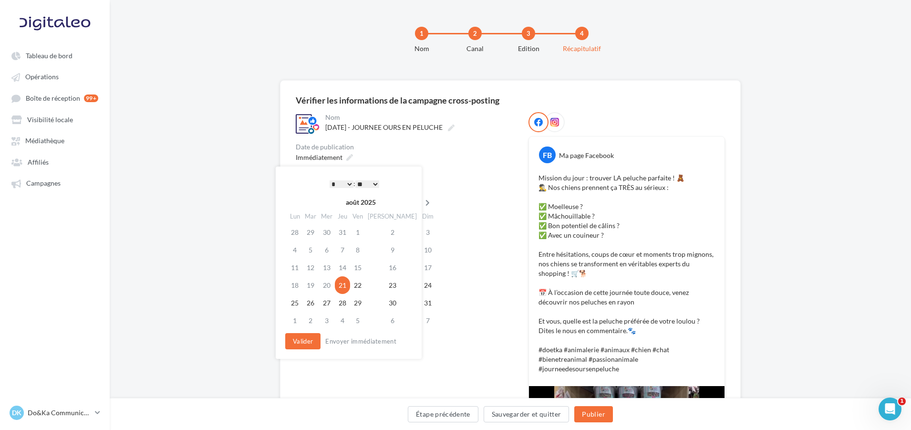
click at [422, 199] on icon at bounding box center [428, 202] width 12 height 7
click at [315, 272] on td "9" at bounding box center [312, 268] width 16 height 18
click at [342, 180] on select "* * * * * * * * * * ** ** ** ** ** ** ** ** ** ** ** ** ** **" at bounding box center [342, 184] width 24 height 8
click at [302, 342] on button "Valider" at bounding box center [302, 341] width 35 height 16
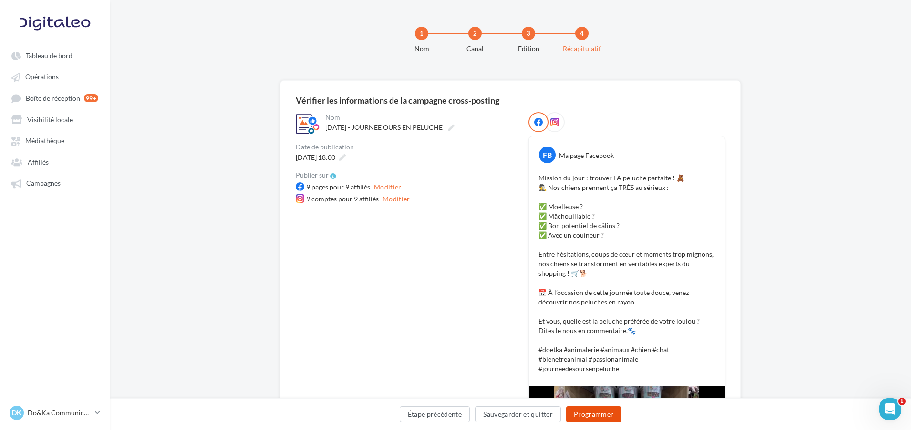
click at [607, 410] on button "Programmer" at bounding box center [593, 414] width 55 height 16
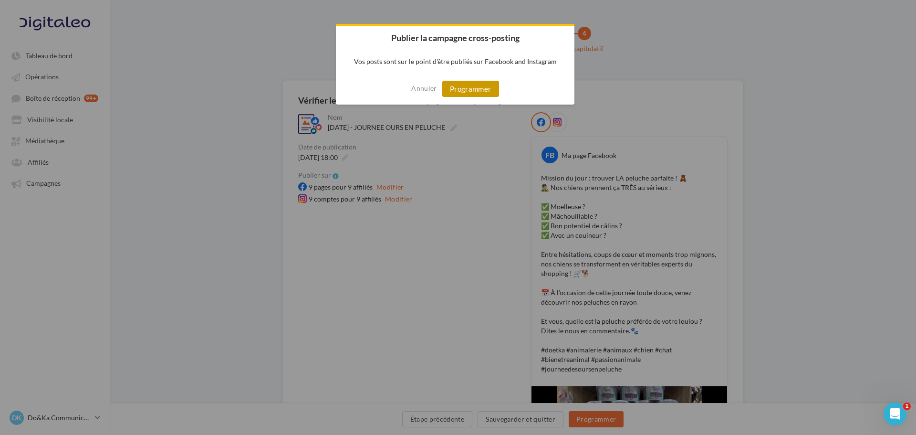
click at [474, 83] on button "Programmer" at bounding box center [470, 89] width 57 height 16
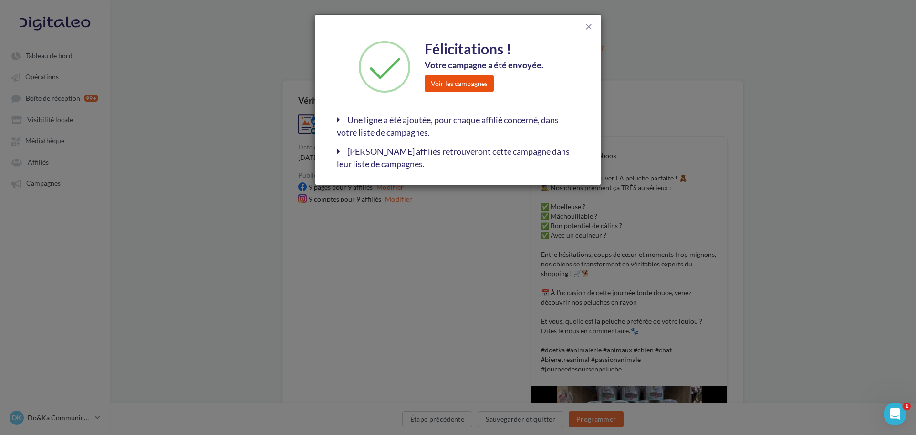
click at [465, 86] on button "Voir les campagnes" at bounding box center [459, 83] width 69 height 16
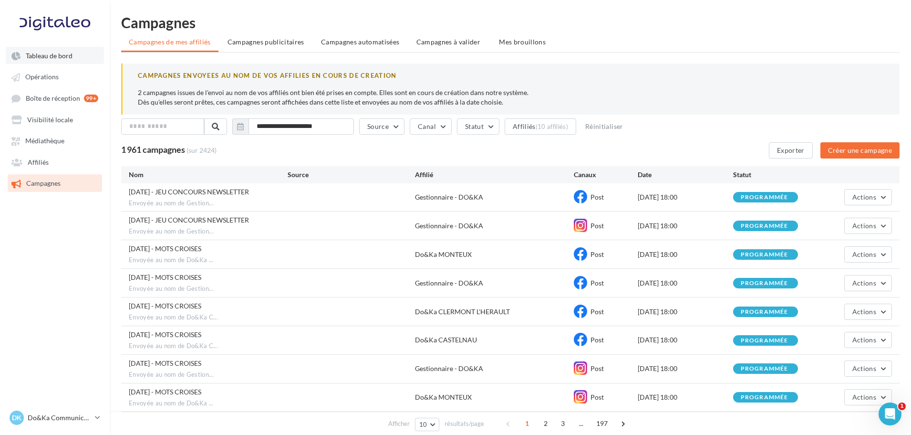
click at [79, 62] on link "Tableau de bord" at bounding box center [55, 55] width 98 height 17
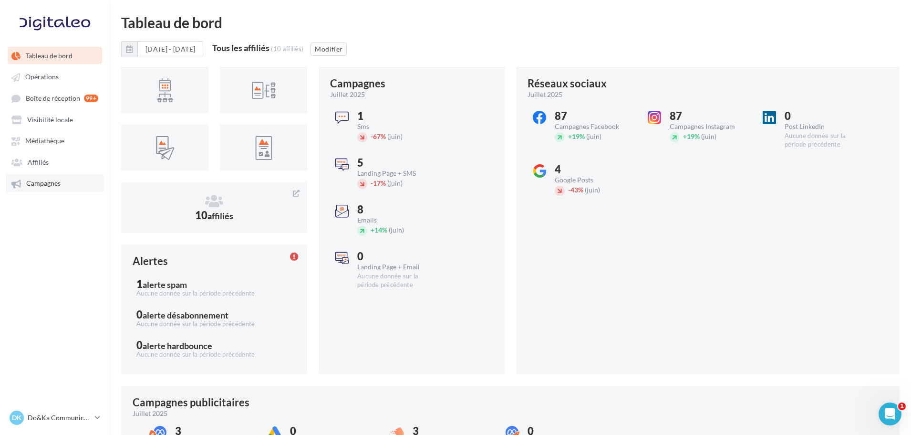
click at [65, 181] on link "Campagnes" at bounding box center [55, 182] width 98 height 17
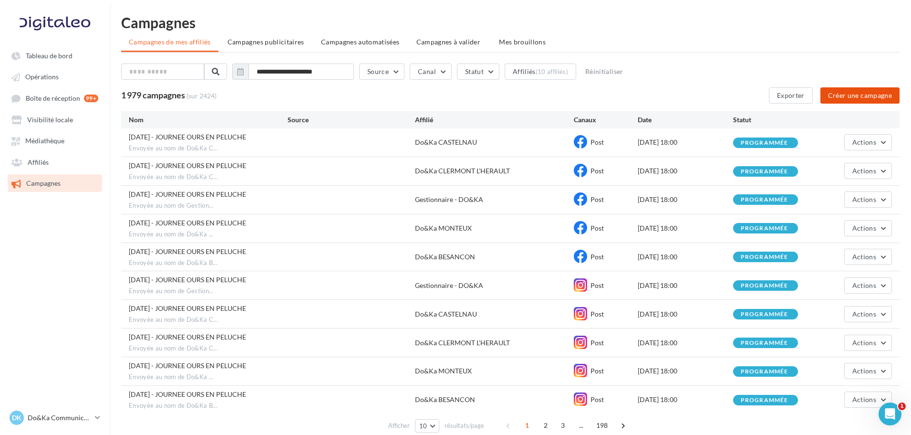
click at [857, 91] on button "Créer une campagne" at bounding box center [859, 95] width 79 height 16
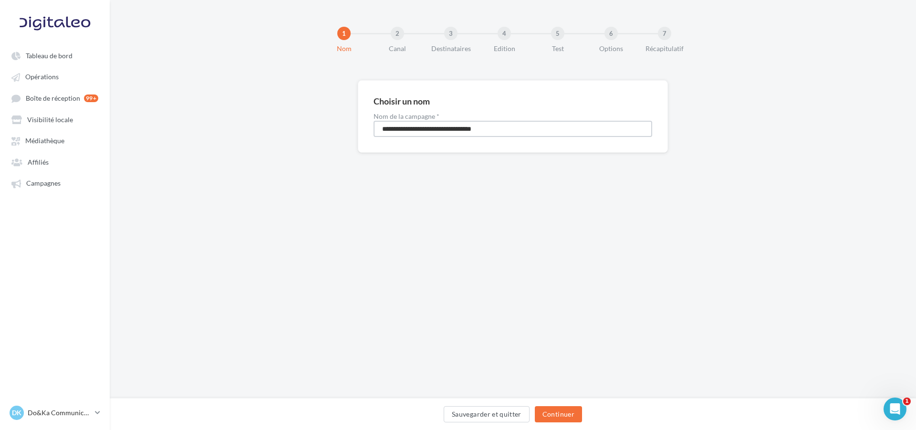
click at [444, 132] on input "**********" at bounding box center [513, 129] width 279 height 16
type input "**********"
click at [573, 415] on button "Continuer" at bounding box center [558, 414] width 47 height 16
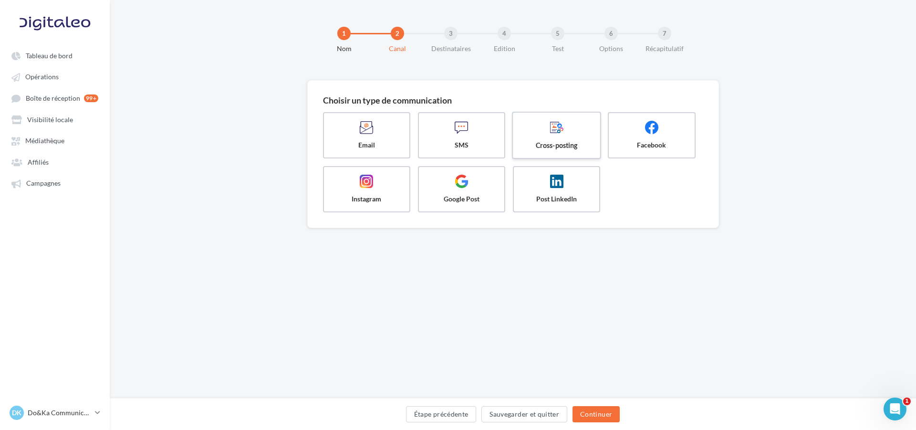
click at [539, 140] on span "Cross-posting" at bounding box center [557, 145] width 72 height 10
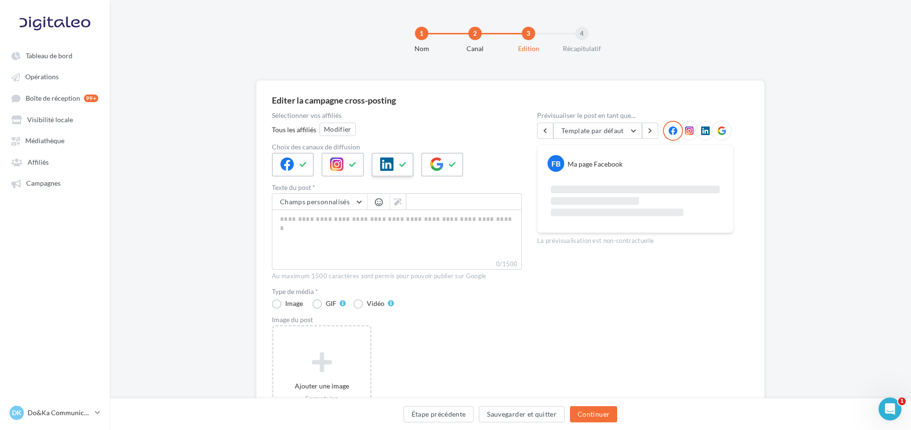
click at [395, 173] on div at bounding box center [393, 165] width 42 height 24
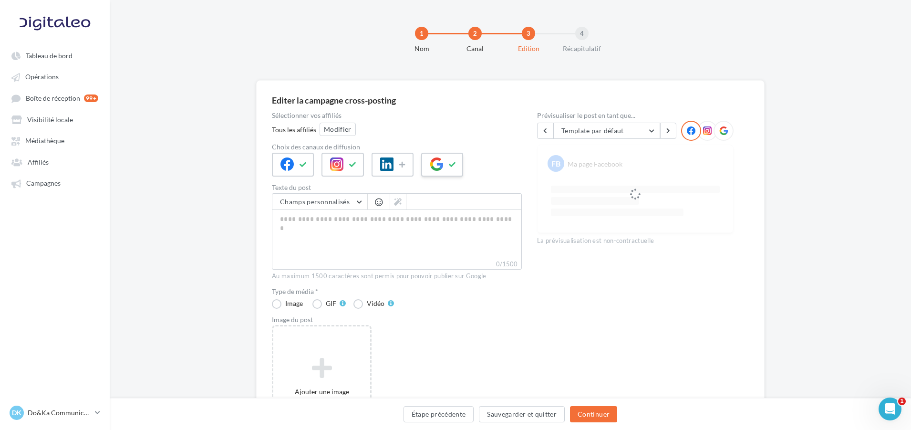
click at [458, 162] on button at bounding box center [452, 164] width 11 height 14
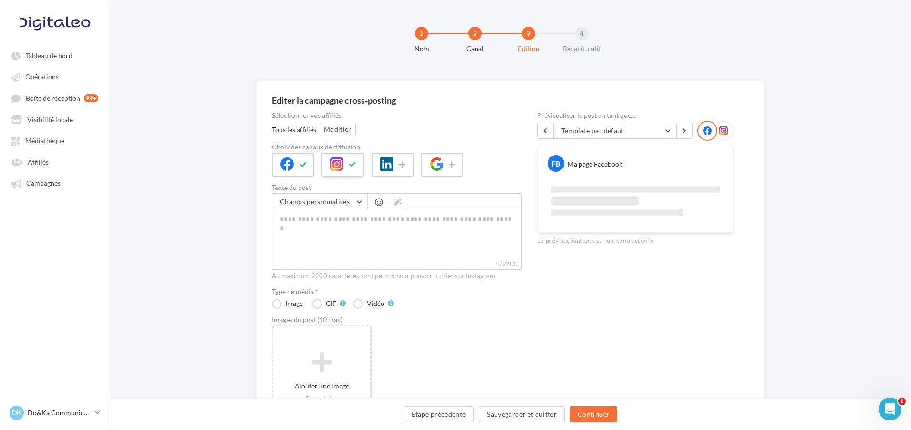
click at [337, 166] on icon at bounding box center [336, 163] width 13 height 13
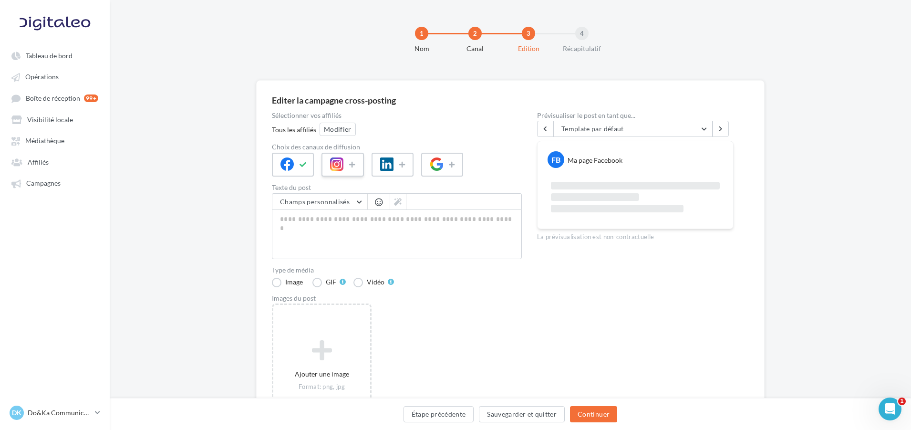
click at [342, 167] on icon at bounding box center [336, 163] width 13 height 13
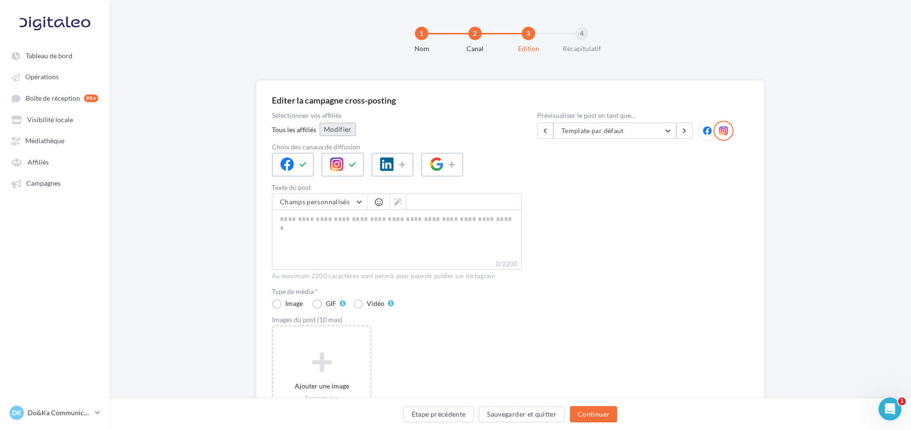
click at [347, 125] on button "Modifier" at bounding box center [338, 129] width 36 height 13
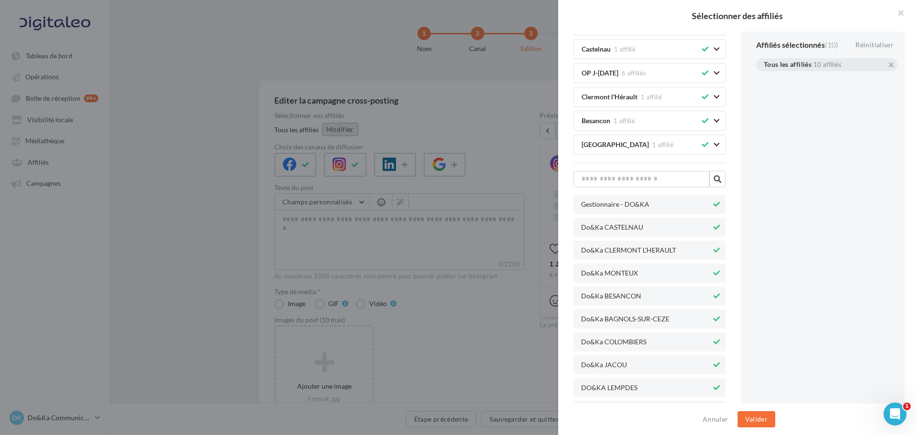
scroll to position [170, 0]
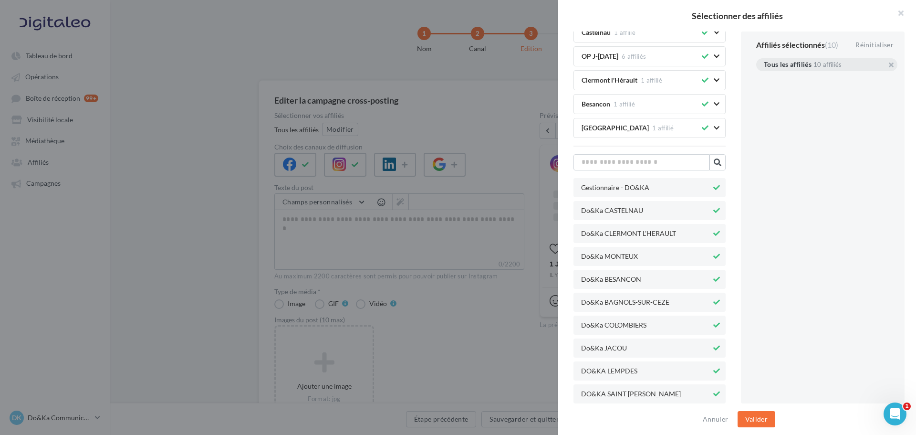
click at [713, 394] on icon at bounding box center [716, 393] width 7 height 7
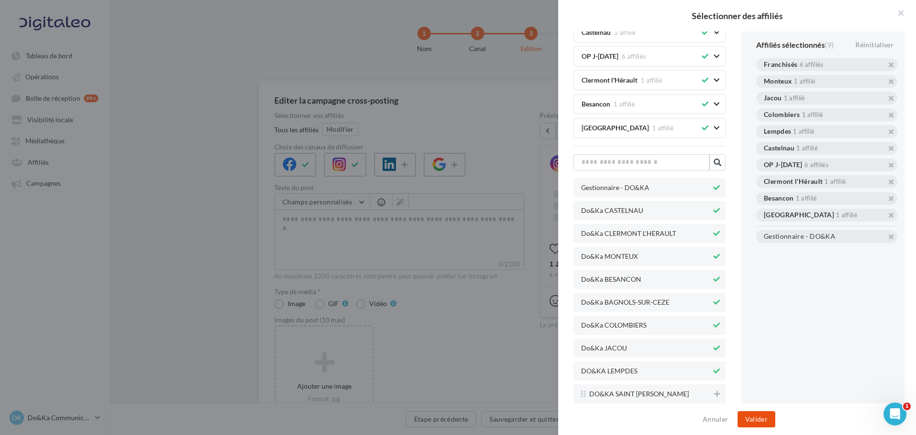
click at [752, 422] on button "Valider" at bounding box center [756, 419] width 38 height 16
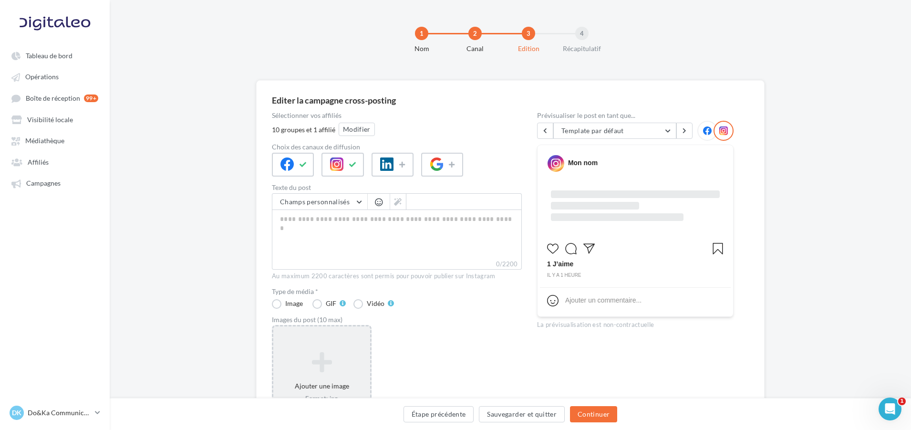
click at [351, 348] on div "Ajouter une image Format: jpg Taille min: 150x150 (LxH) Taille max: 1920x1350 (…" at bounding box center [321, 387] width 97 height 80
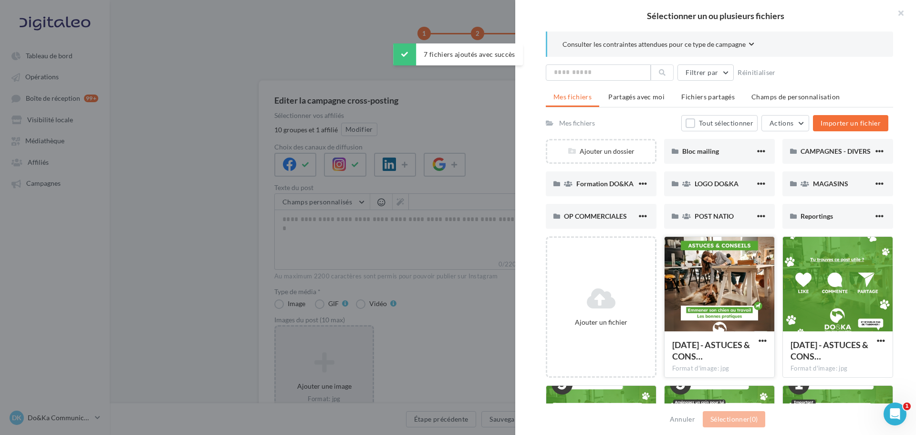
scroll to position [48, 0]
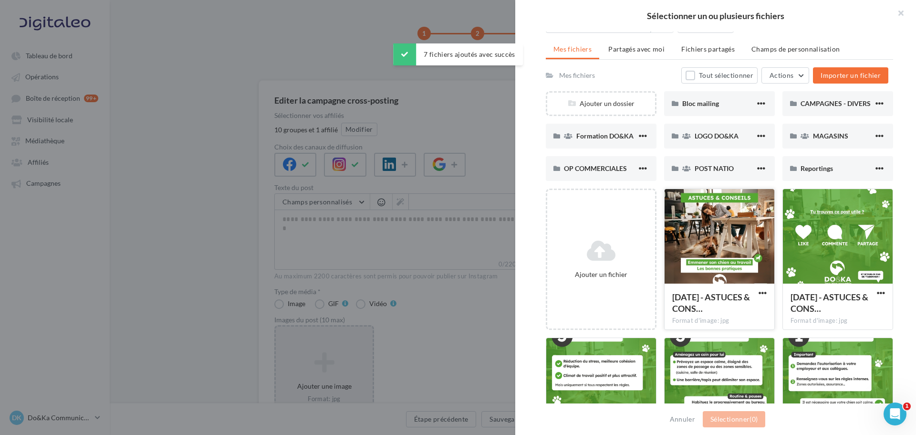
click at [722, 250] on div at bounding box center [719, 236] width 110 height 95
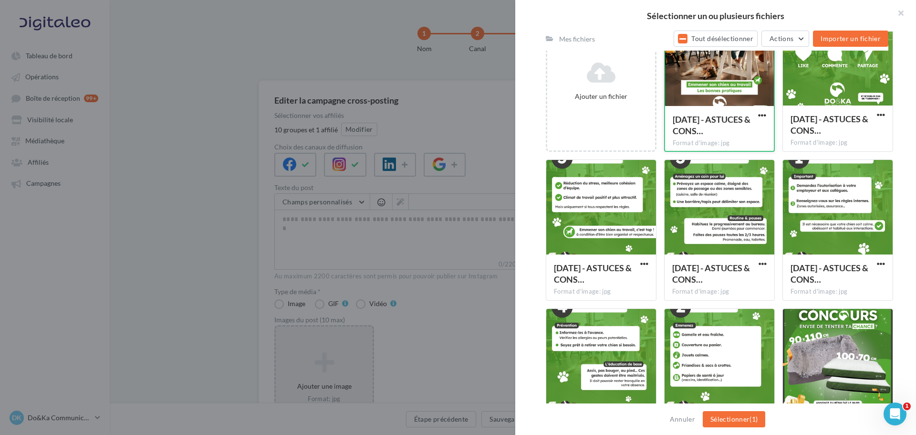
scroll to position [239, 0]
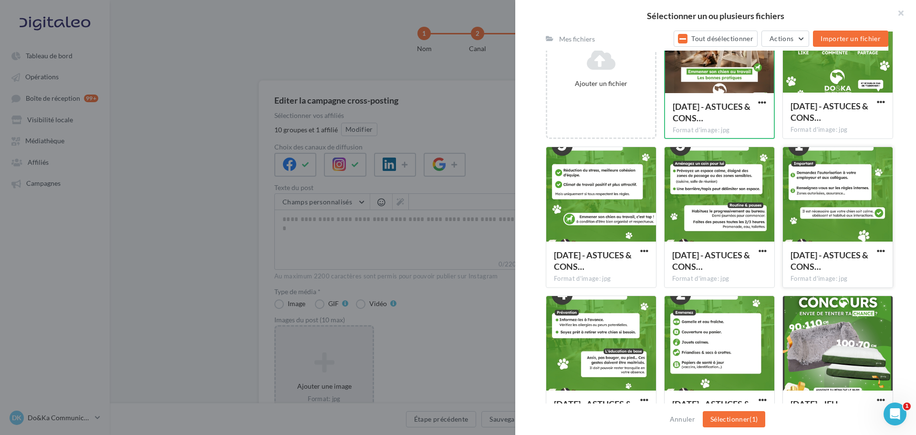
click at [820, 176] on div at bounding box center [838, 194] width 110 height 95
click at [706, 322] on div at bounding box center [719, 343] width 110 height 95
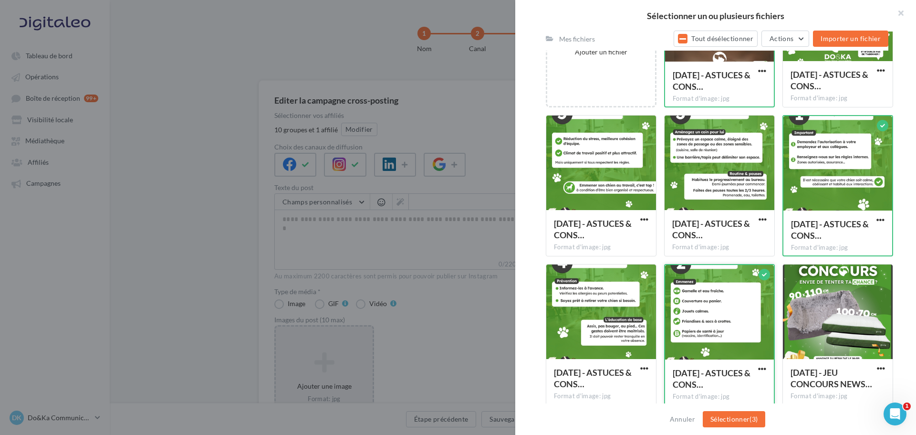
scroll to position [286, 0]
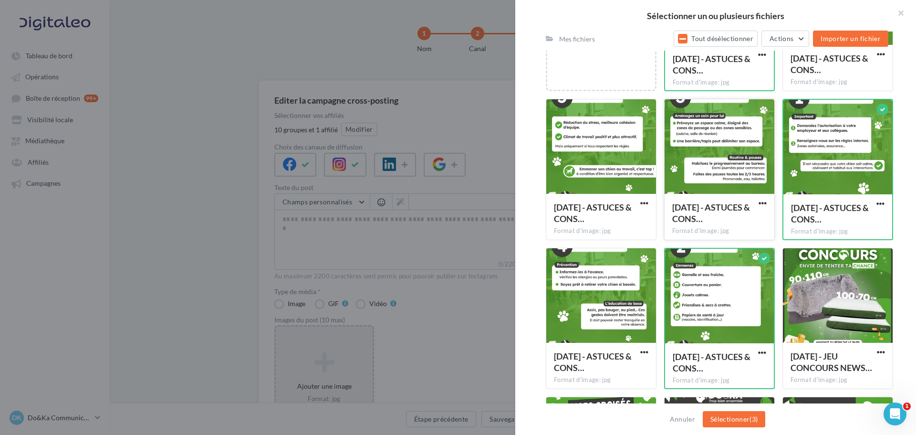
click at [698, 154] on div at bounding box center [719, 146] width 110 height 95
drag, startPoint x: 591, startPoint y: 289, endPoint x: 603, endPoint y: 245, distance: 45.1
click at [591, 288] on div at bounding box center [601, 295] width 110 height 95
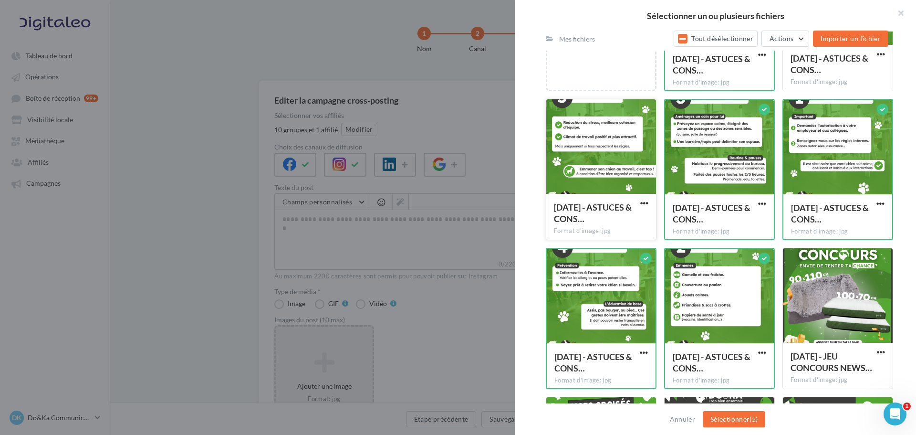
click at [588, 190] on div at bounding box center [601, 146] width 110 height 95
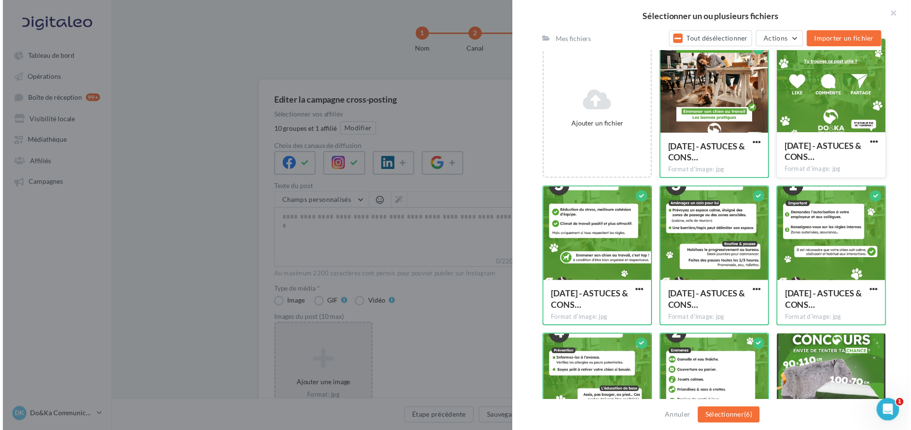
scroll to position [191, 0]
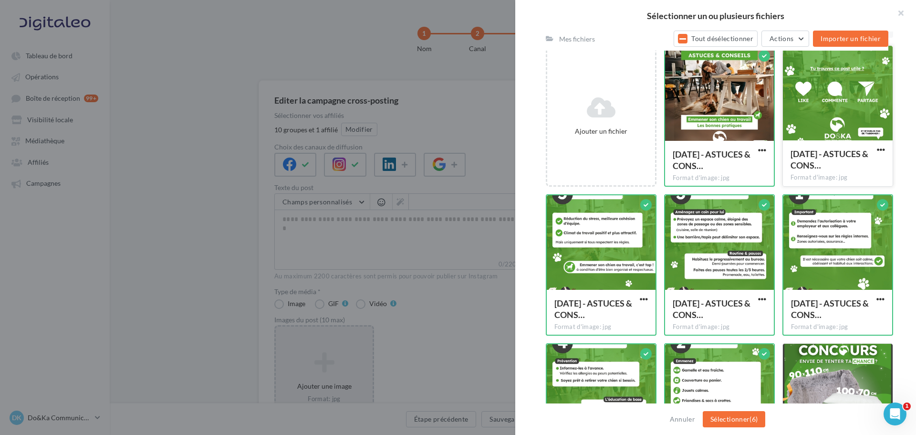
click at [830, 112] on div at bounding box center [838, 93] width 110 height 95
click at [747, 415] on button "Sélectionner (7)" at bounding box center [734, 419] width 62 height 16
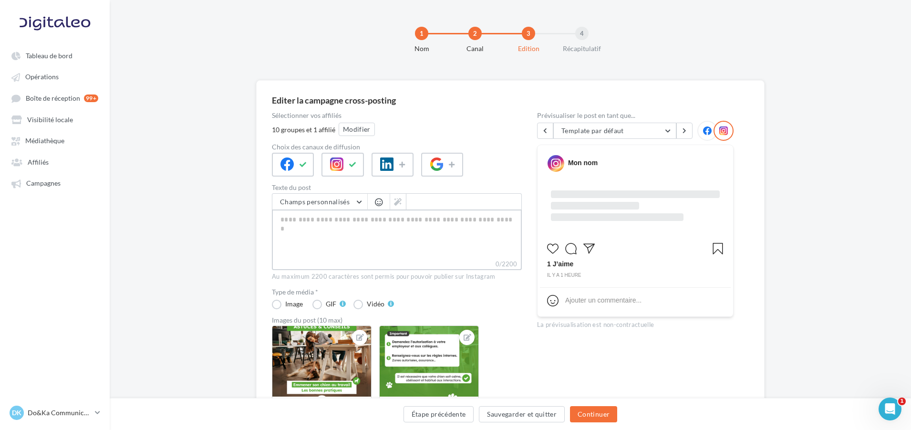
click at [379, 222] on textarea "0/2200" at bounding box center [397, 234] width 250 height 50
paste textarea "**********"
type textarea "**********"
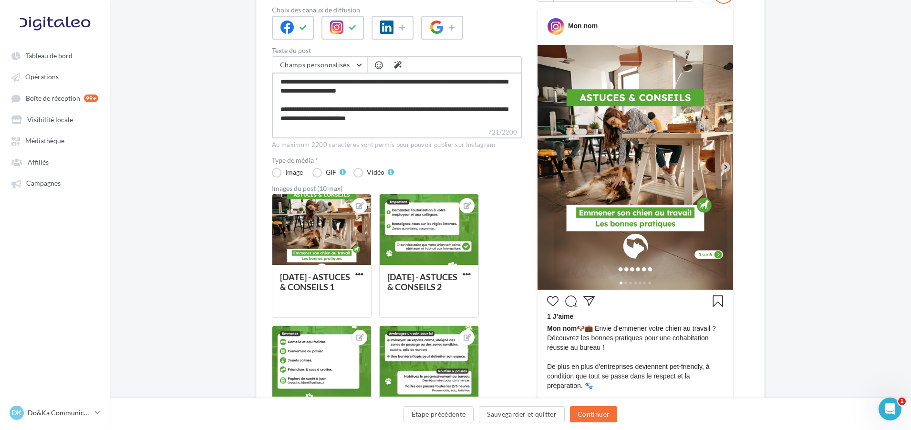
scroll to position [95, 0]
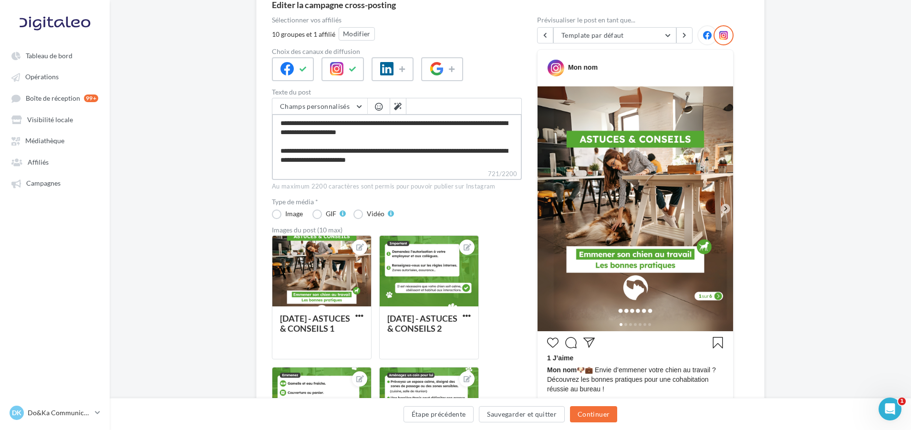
type textarea "**********"
click at [707, 38] on icon at bounding box center [707, 35] width 9 height 9
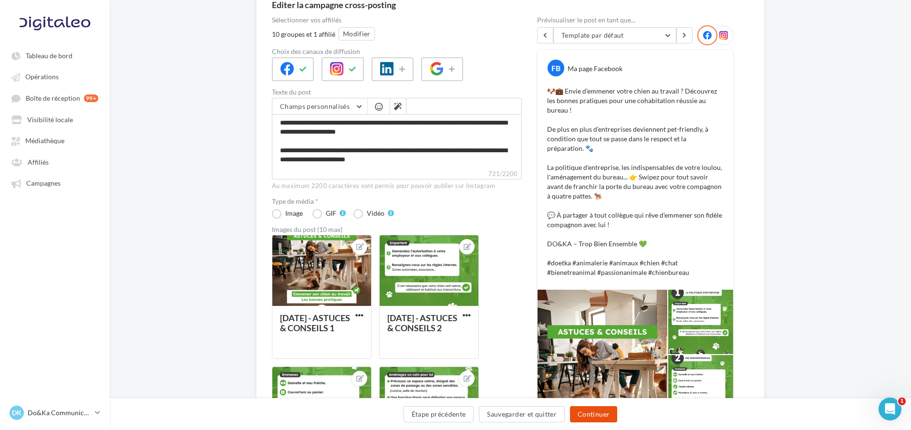
click at [605, 417] on button "Continuer" at bounding box center [593, 414] width 47 height 16
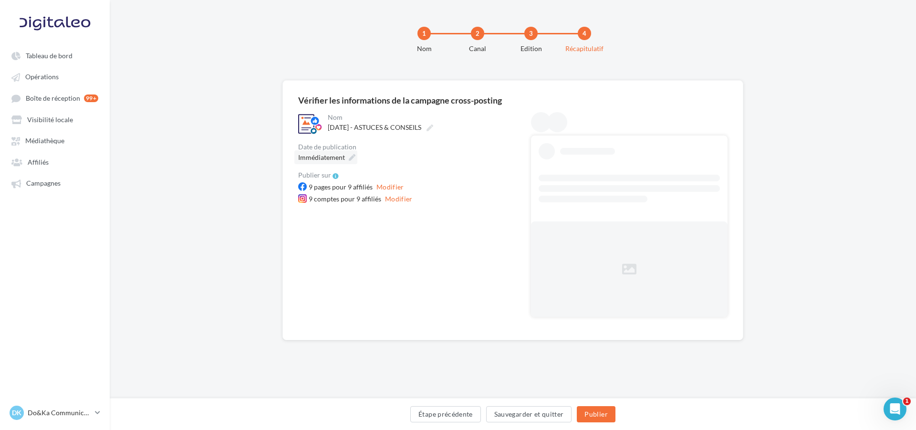
click at [351, 158] on icon at bounding box center [352, 157] width 7 height 7
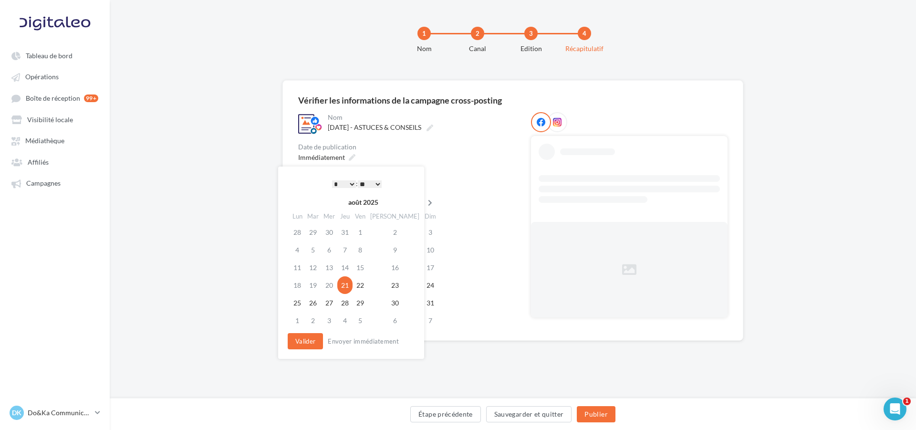
click at [424, 206] on icon at bounding box center [430, 202] width 12 height 7
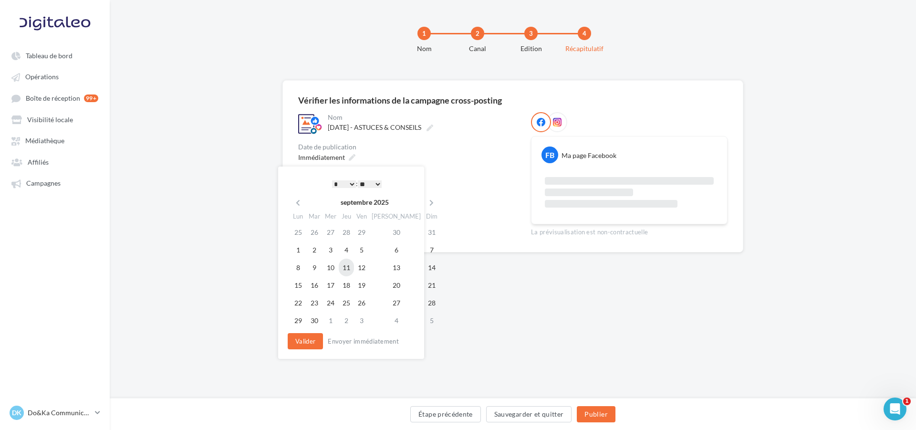
click at [344, 264] on td "11" at bounding box center [346, 268] width 15 height 18
click at [340, 184] on select "* * * * * * * * * * ** ** ** ** ** ** ** ** ** ** ** ** ** **" at bounding box center [344, 184] width 24 height 8
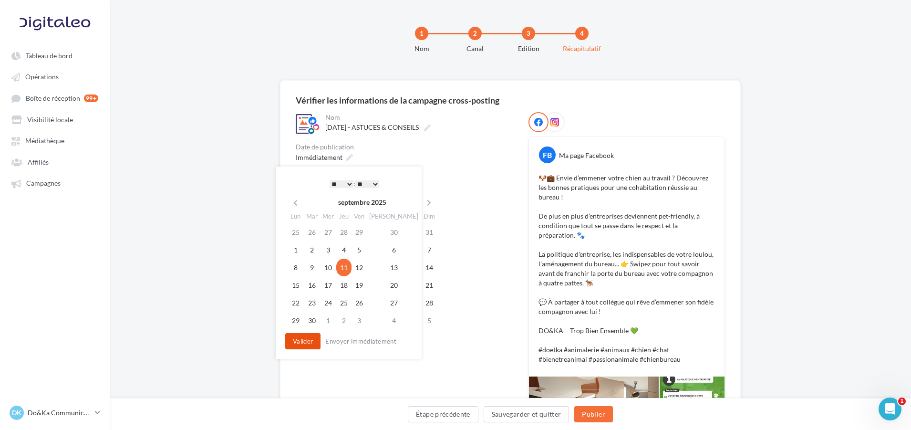
click at [310, 333] on button "Valider" at bounding box center [302, 341] width 35 height 16
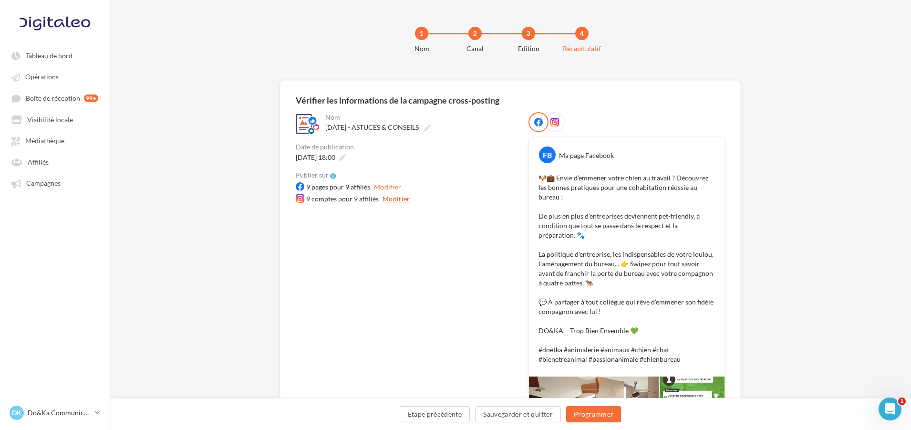
click at [384, 200] on button "Modifier" at bounding box center [396, 198] width 35 height 11
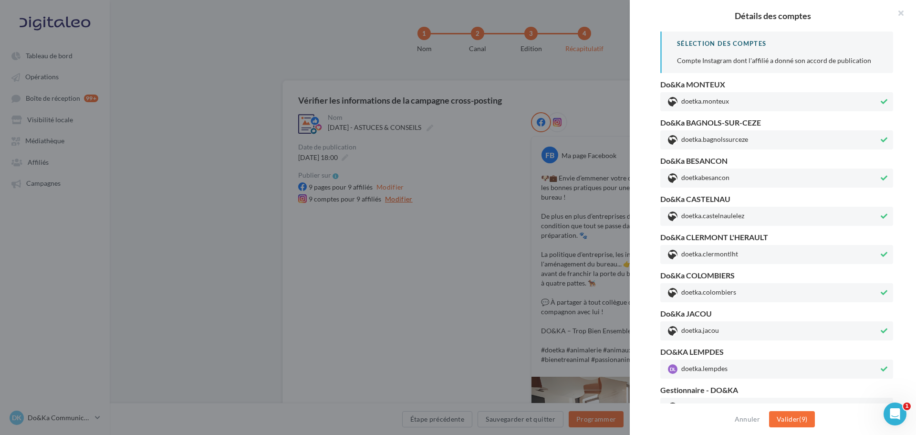
scroll to position [12, 0]
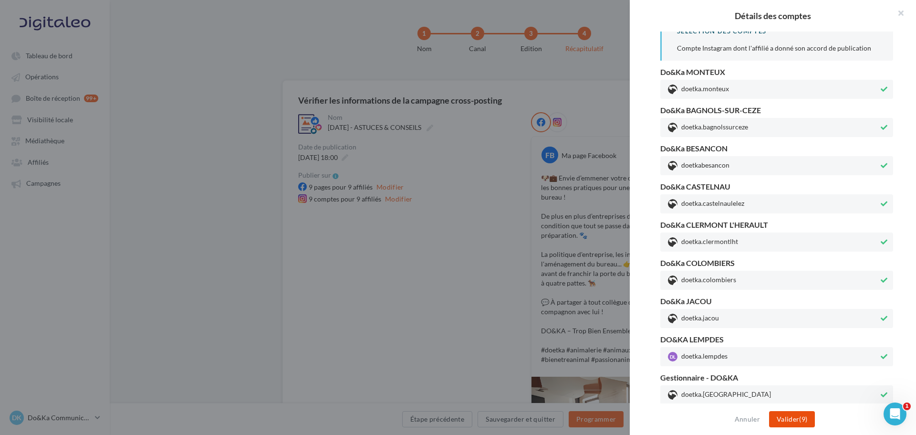
click at [786, 418] on span "Valider" at bounding box center [788, 419] width 22 height 8
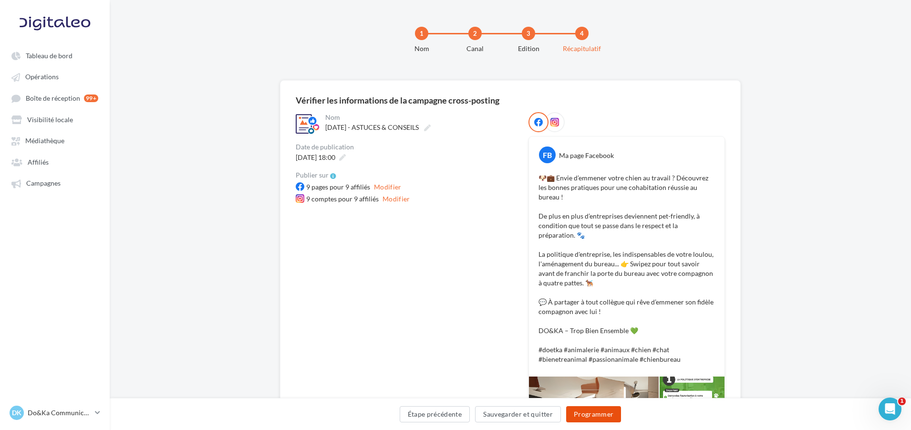
click at [592, 416] on button "Programmer" at bounding box center [593, 414] width 55 height 16
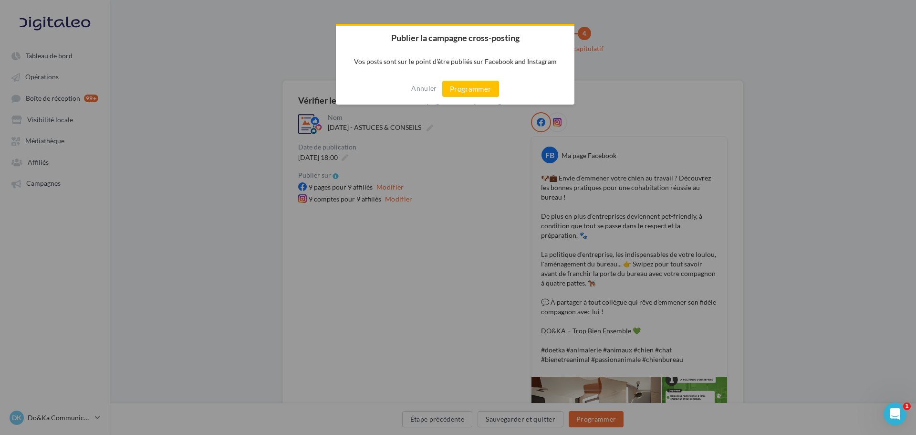
click at [468, 79] on div "Annuler Programmer" at bounding box center [455, 88] width 239 height 31
click at [473, 88] on button "Programmer" at bounding box center [470, 89] width 57 height 16
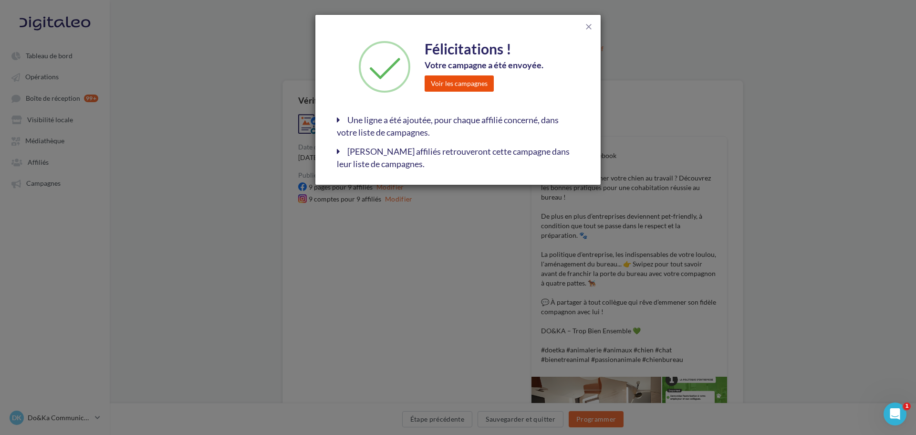
click at [473, 80] on button "Voir les campagnes" at bounding box center [459, 83] width 69 height 16
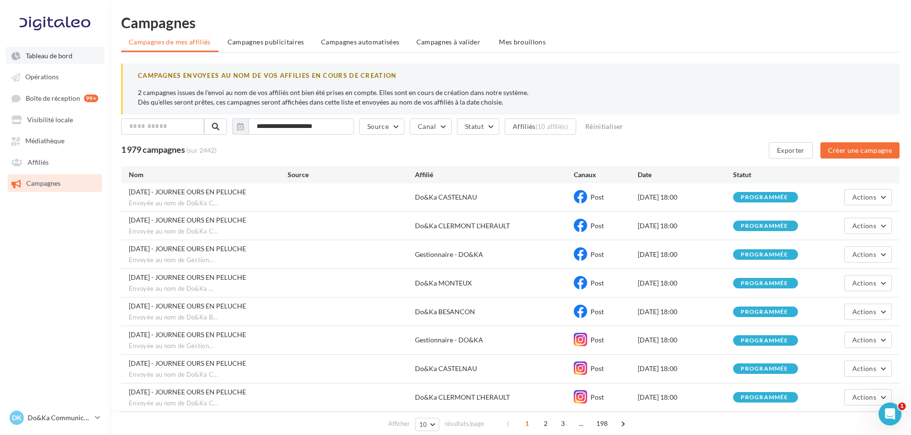
click at [76, 53] on link "Tableau de bord" at bounding box center [55, 55] width 98 height 17
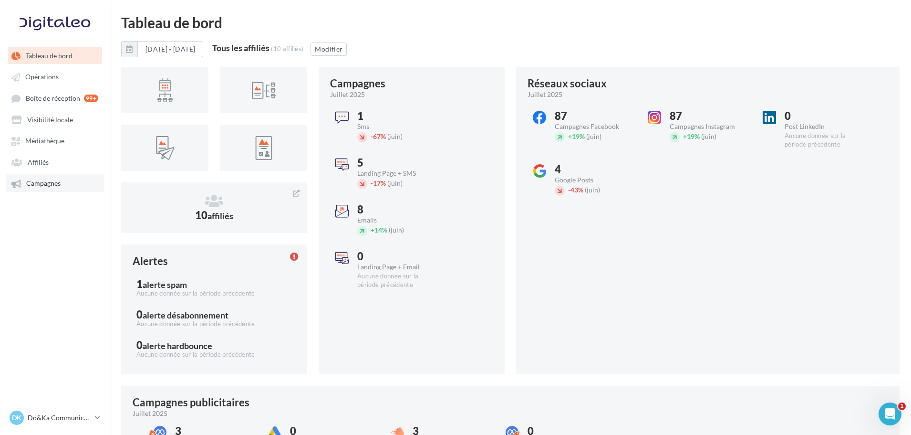
click at [56, 179] on span "Campagnes" at bounding box center [43, 183] width 34 height 8
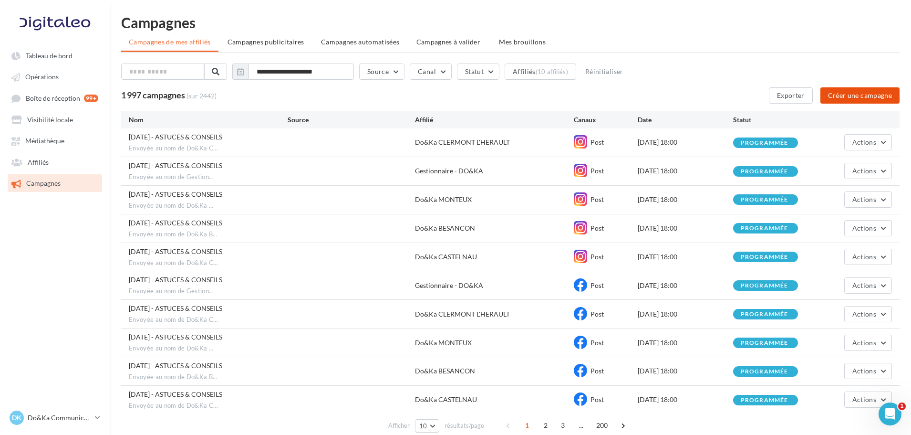
click at [844, 93] on button "Créer une campagne" at bounding box center [859, 95] width 79 height 16
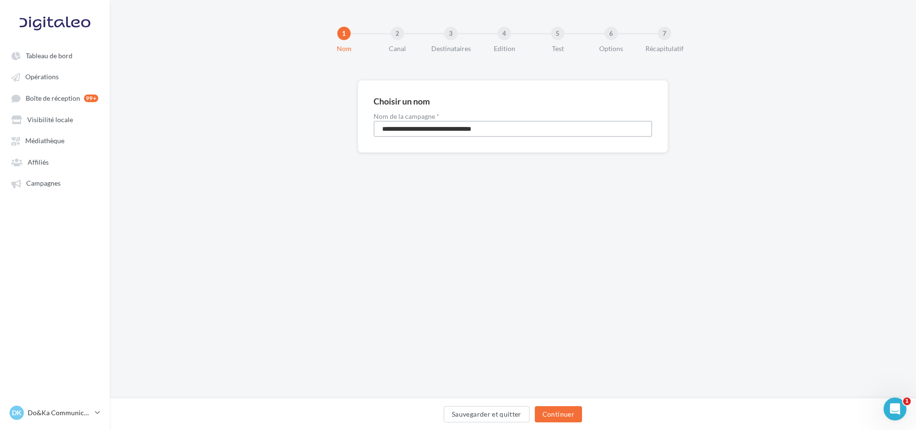
click at [438, 134] on input "**********" at bounding box center [513, 129] width 279 height 16
type input "**********"
click at [554, 409] on button "Continuer" at bounding box center [558, 414] width 47 height 16
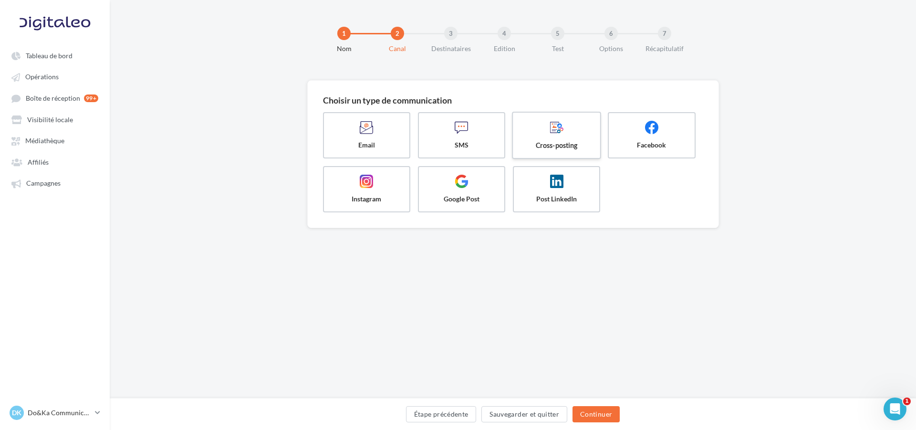
click at [567, 152] on label "Cross-posting" at bounding box center [556, 135] width 89 height 47
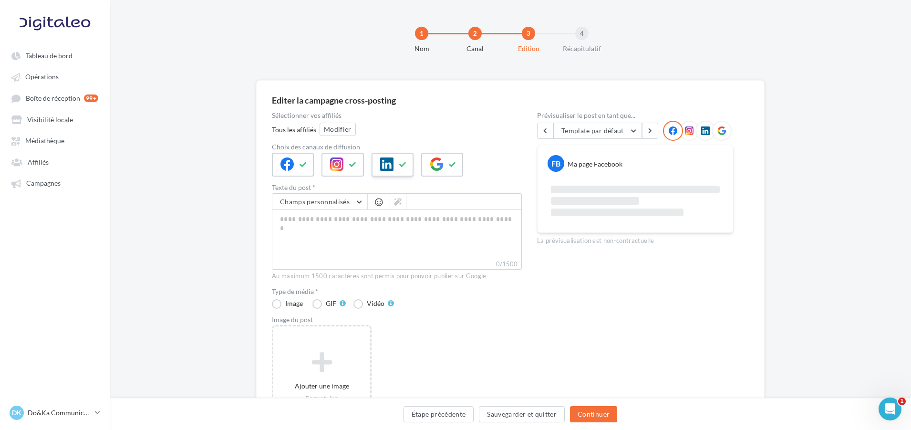
click at [380, 161] on icon at bounding box center [386, 163] width 13 height 13
click at [464, 167] on div at bounding box center [397, 165] width 250 height 24
click at [435, 160] on icon at bounding box center [436, 163] width 13 height 13
click at [331, 173] on div at bounding box center [343, 165] width 42 height 24
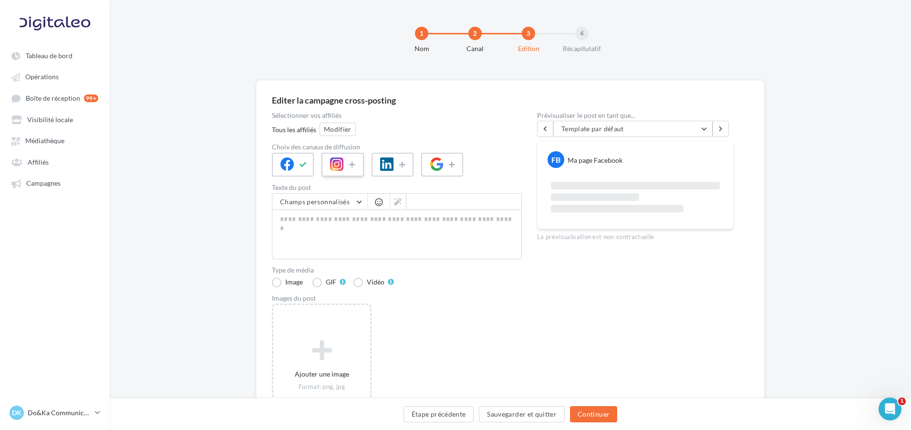
click at [344, 160] on div at bounding box center [343, 165] width 42 height 24
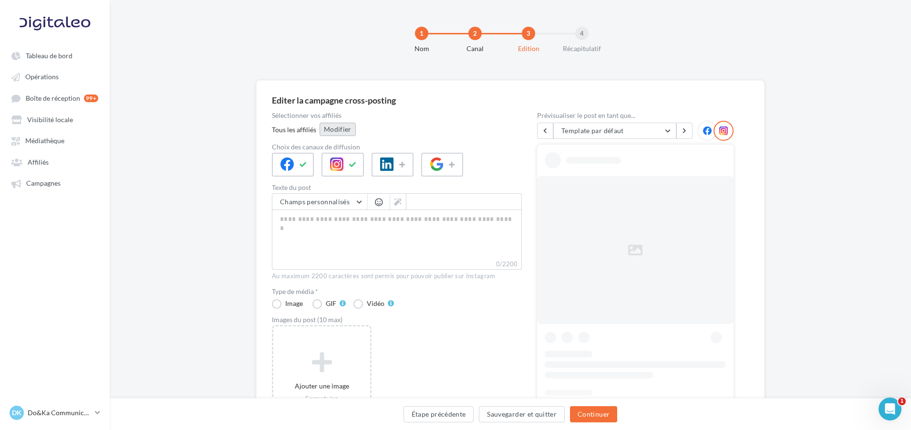
click at [348, 129] on button "Modifier" at bounding box center [338, 129] width 36 height 13
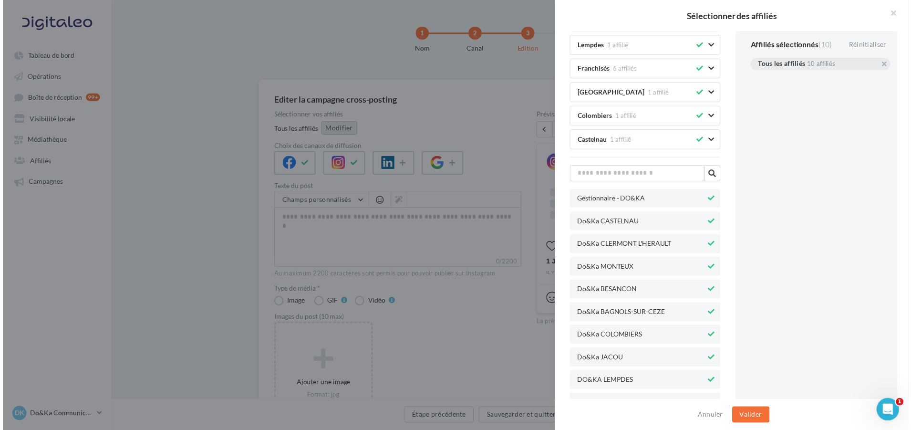
scroll to position [170, 0]
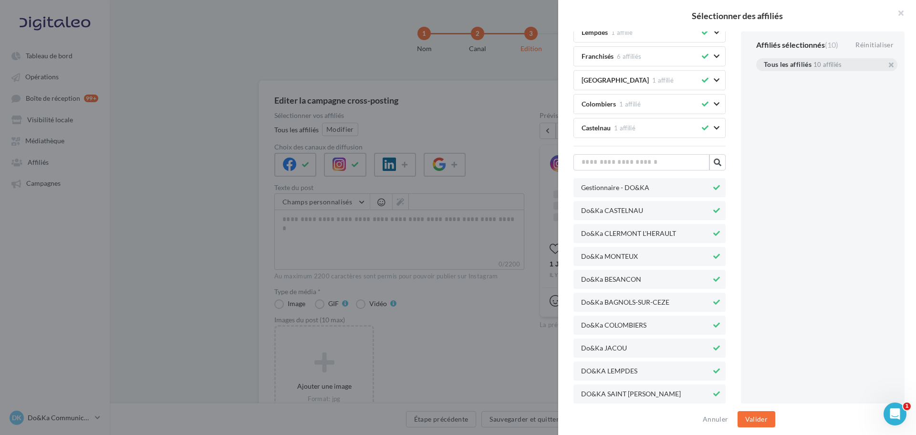
click at [713, 394] on icon at bounding box center [716, 393] width 7 height 7
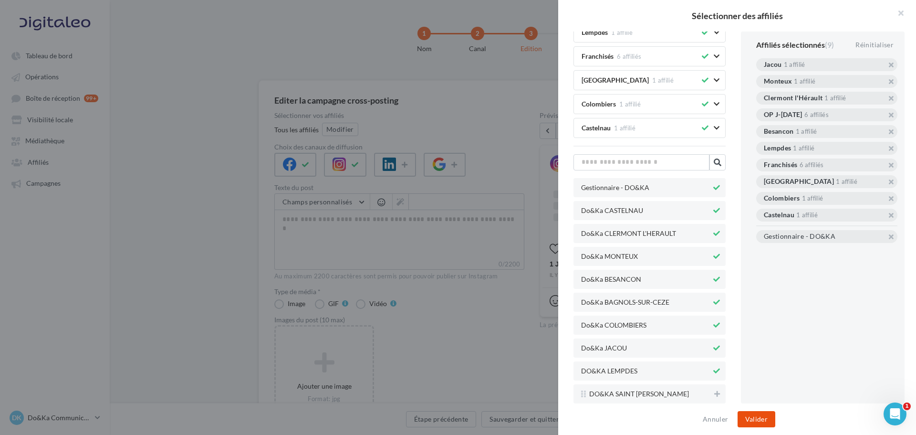
click at [760, 417] on button "Valider" at bounding box center [756, 419] width 38 height 16
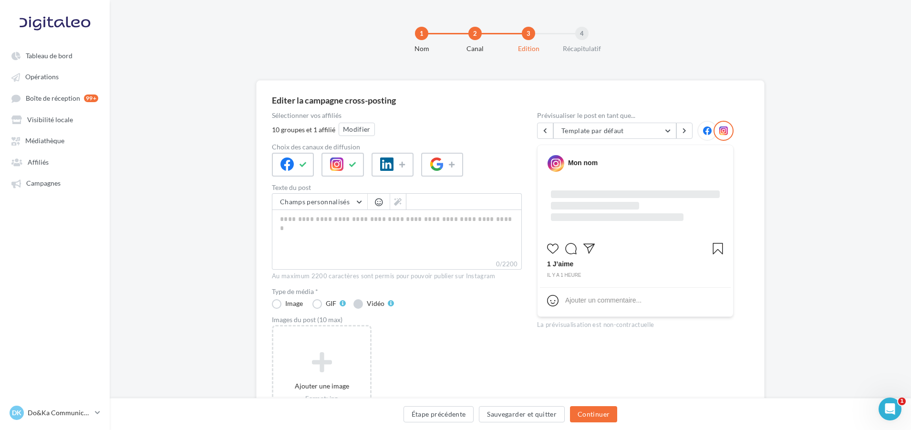
click at [366, 303] on label "Vidéo" at bounding box center [373, 304] width 41 height 10
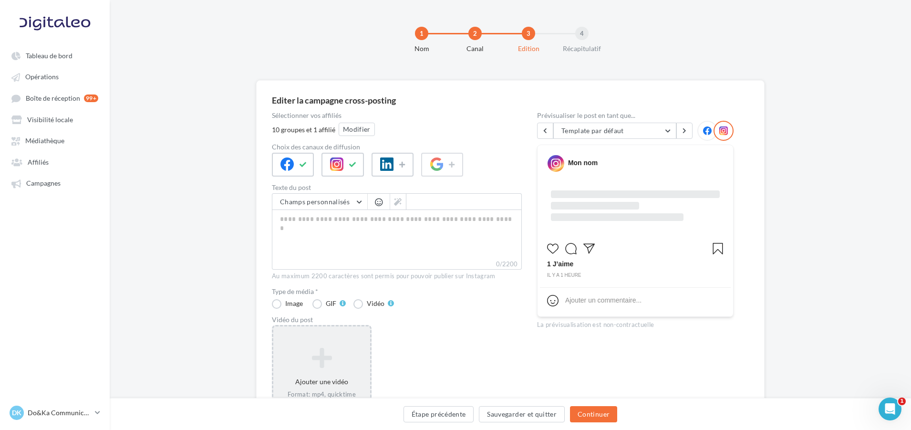
click at [357, 349] on icon at bounding box center [321, 357] width 89 height 23
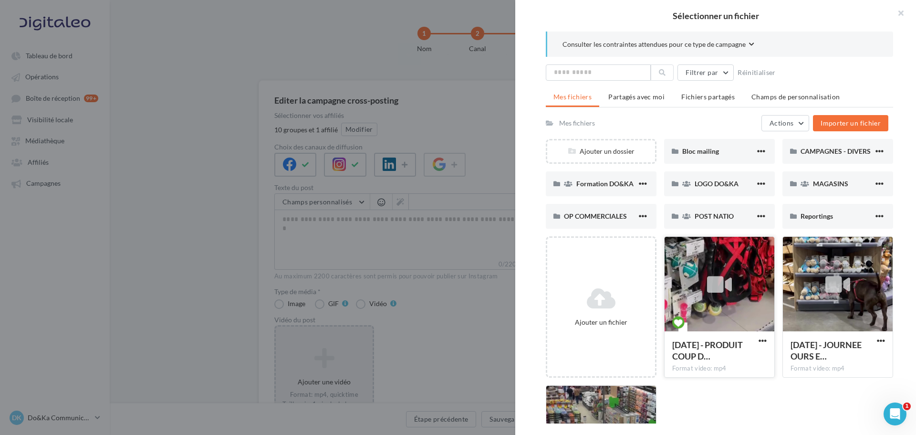
click at [726, 306] on div at bounding box center [719, 284] width 110 height 95
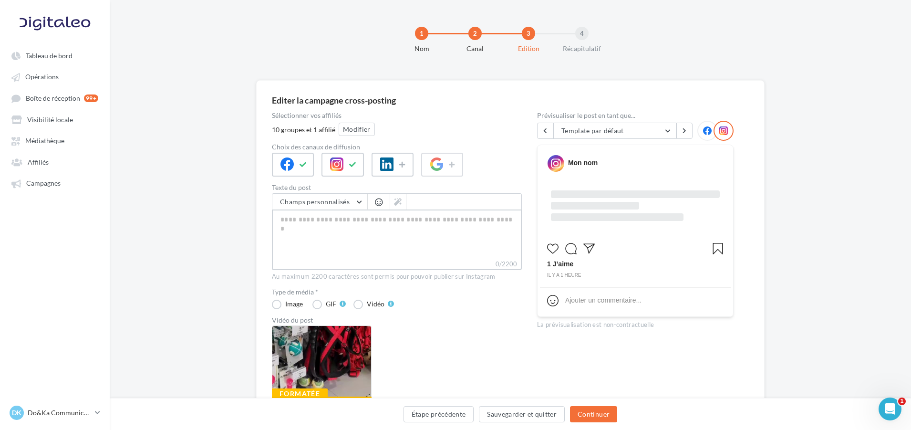
click at [424, 222] on textarea "0/2200" at bounding box center [397, 234] width 250 height 50
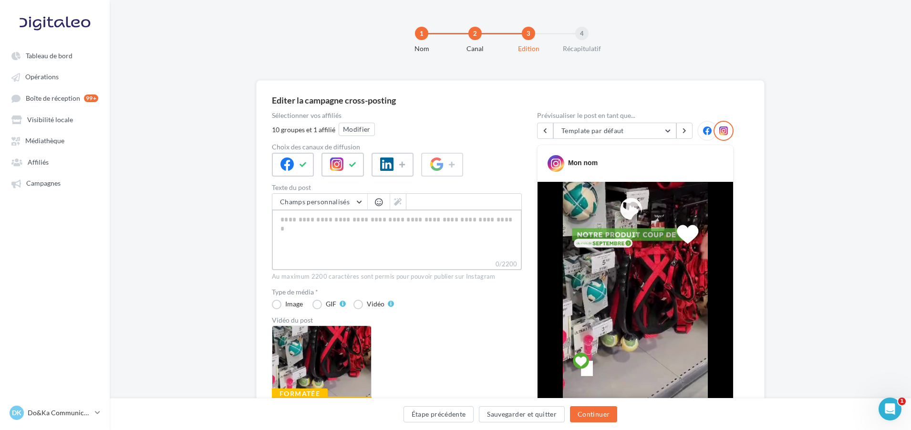
paste textarea "**********"
type textarea "**********"
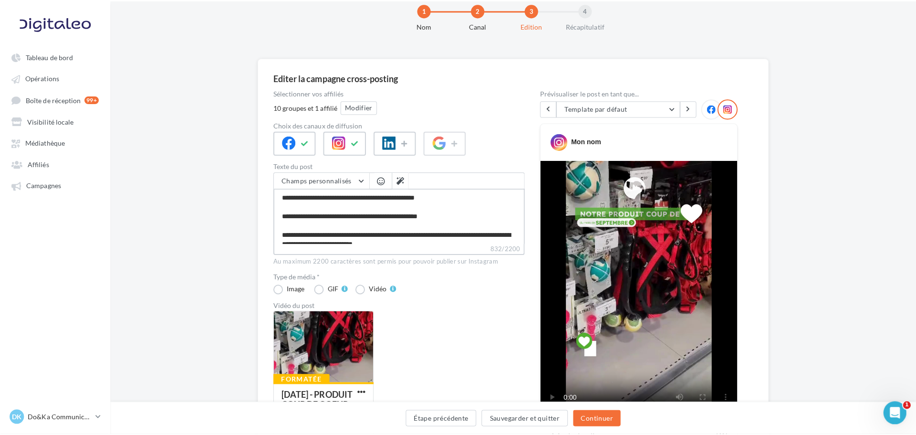
scroll to position [0, 0]
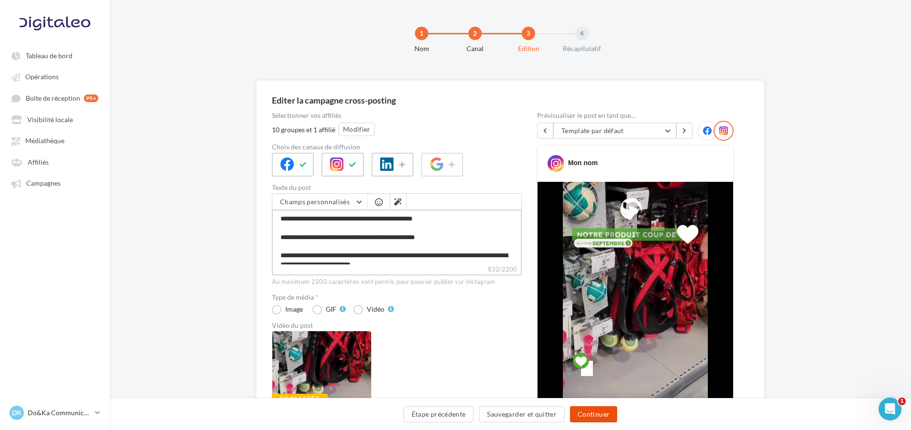
type textarea "**********"
click at [603, 412] on button "Continuer" at bounding box center [593, 414] width 47 height 16
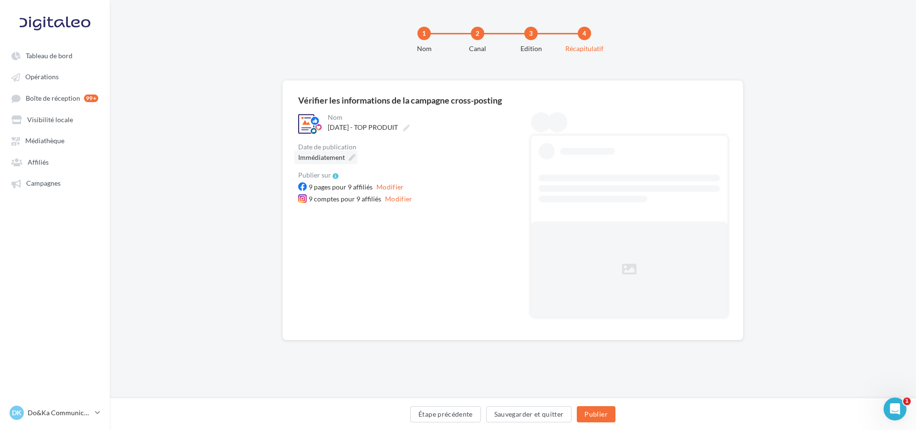
click at [353, 155] on icon at bounding box center [352, 157] width 7 height 7
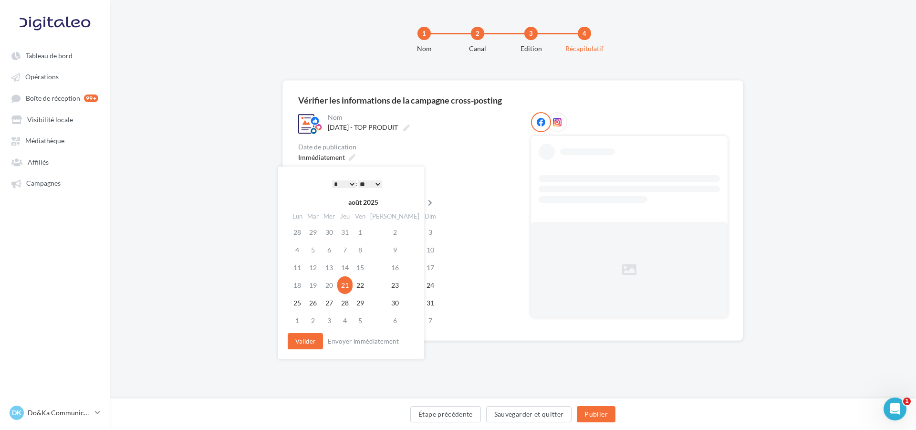
click at [424, 200] on icon at bounding box center [430, 202] width 12 height 7
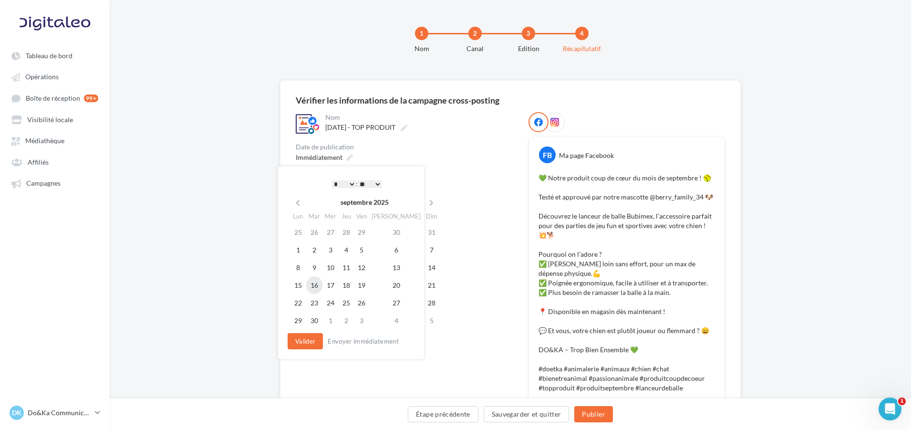
click at [320, 286] on td "16" at bounding box center [314, 285] width 16 height 18
click at [352, 185] on select "* * * * * * * * * * ** ** ** ** ** ** ** ** ** ** ** ** ** **" at bounding box center [342, 184] width 24 height 8
click at [308, 343] on button "Valider" at bounding box center [302, 341] width 35 height 16
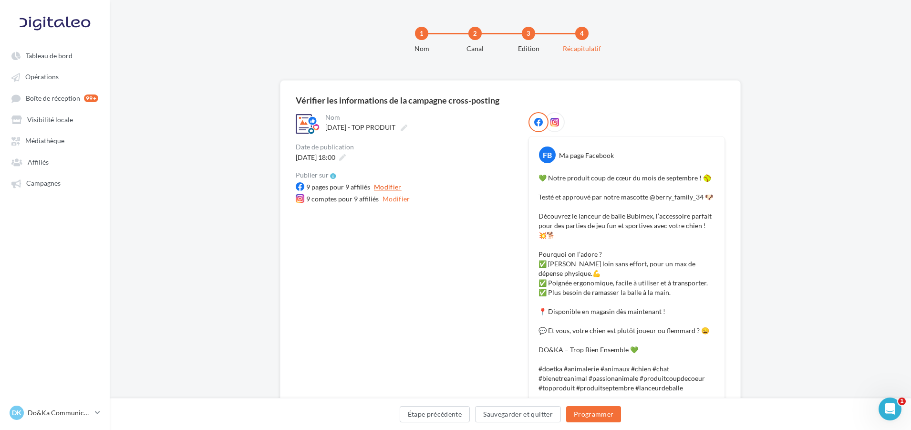
click at [390, 183] on button "Modifier" at bounding box center [387, 186] width 35 height 11
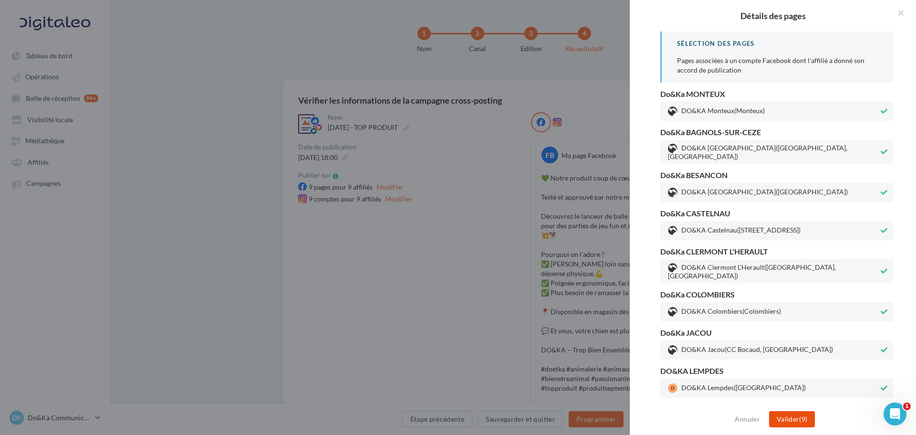
click at [794, 426] on button "Valider (9)" at bounding box center [792, 419] width 46 height 16
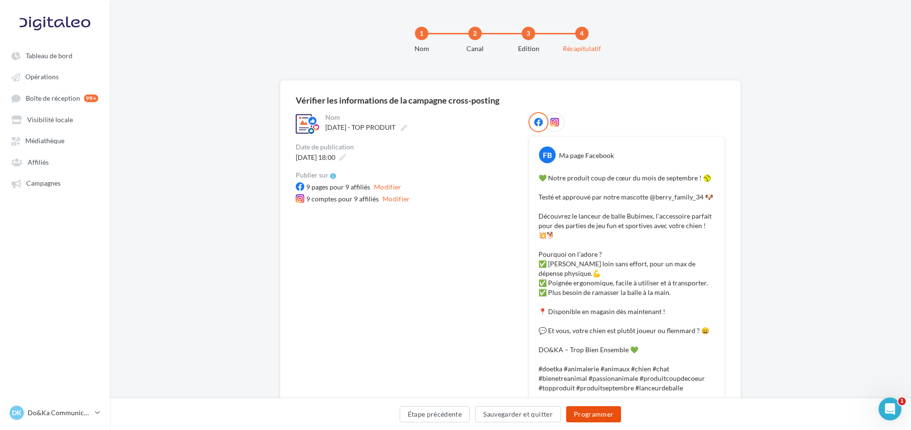
click at [599, 411] on button "Programmer" at bounding box center [593, 414] width 55 height 16
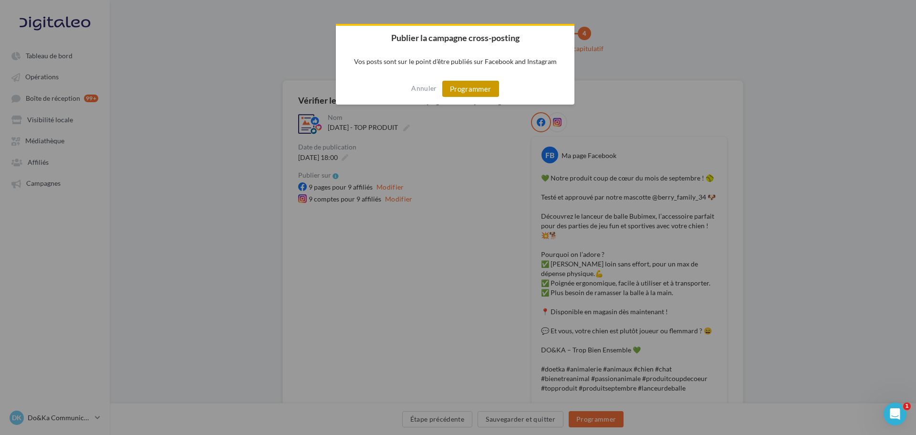
click at [480, 92] on button "Programmer" at bounding box center [470, 89] width 57 height 16
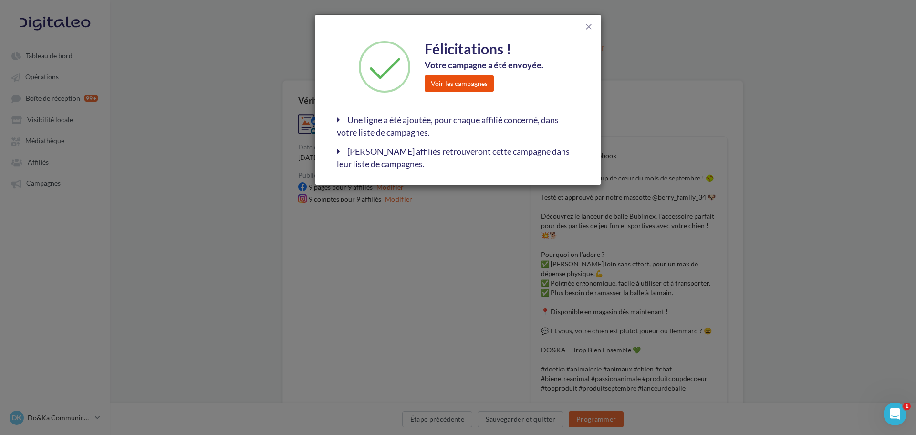
click at [479, 87] on button "Voir les campagnes" at bounding box center [459, 83] width 69 height 16
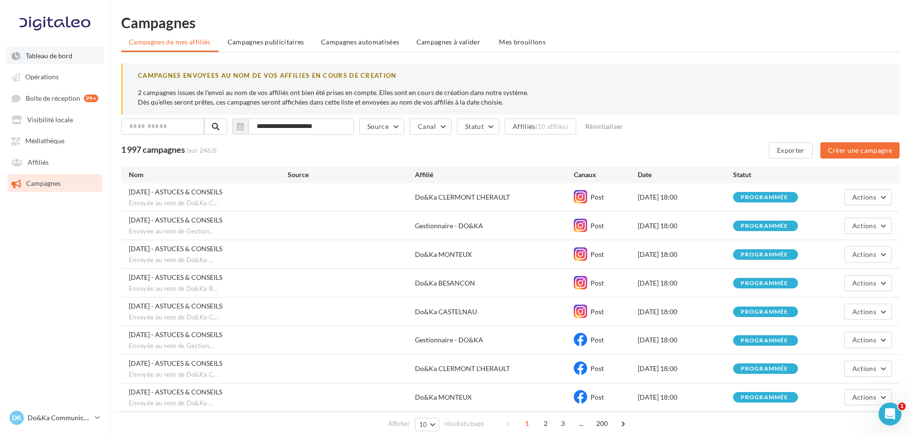
click at [71, 54] on span "Tableau de bord" at bounding box center [49, 56] width 47 height 8
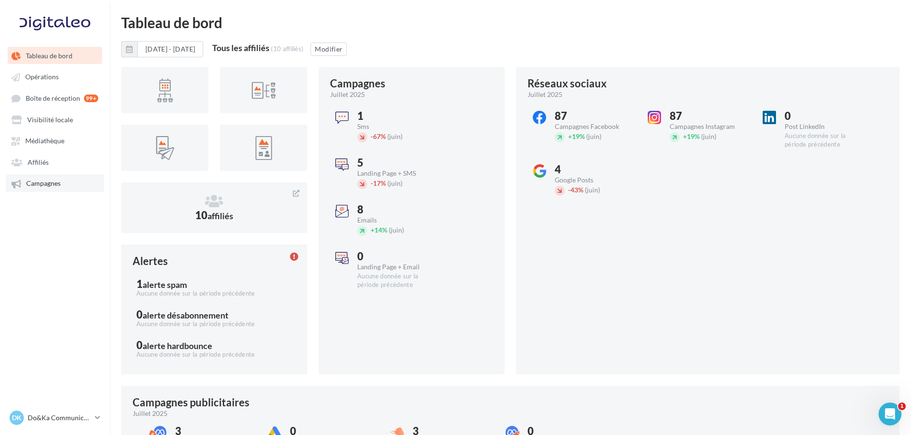
click at [86, 176] on link "Campagnes" at bounding box center [55, 182] width 98 height 17
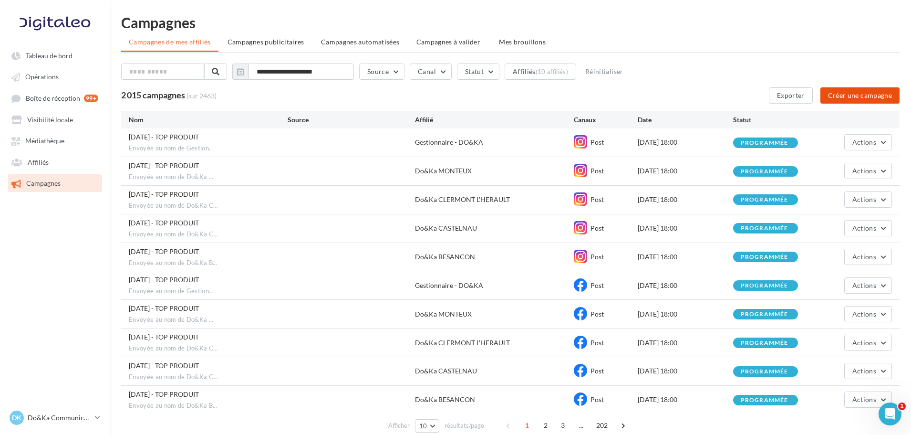
click at [841, 92] on button "Créer une campagne" at bounding box center [859, 95] width 79 height 16
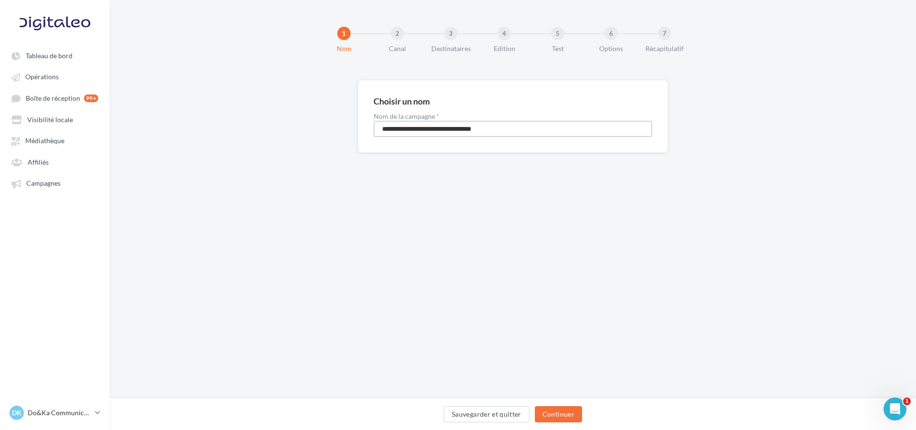
click at [395, 129] on input "**********" at bounding box center [513, 129] width 279 height 16
click at [447, 127] on input "**********" at bounding box center [513, 129] width 279 height 16
type input "**********"
click at [480, 128] on input "**********" at bounding box center [513, 129] width 279 height 16
click at [558, 410] on button "Continuer" at bounding box center [558, 414] width 47 height 16
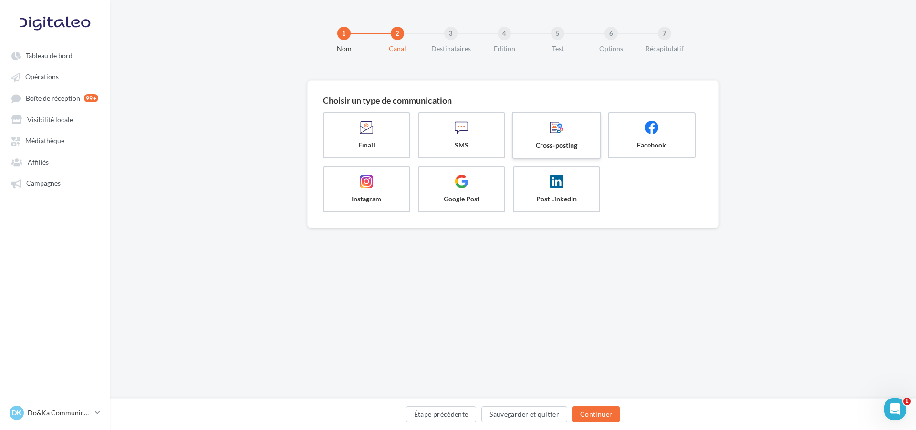
click at [544, 150] on label "Cross-posting" at bounding box center [556, 135] width 89 height 47
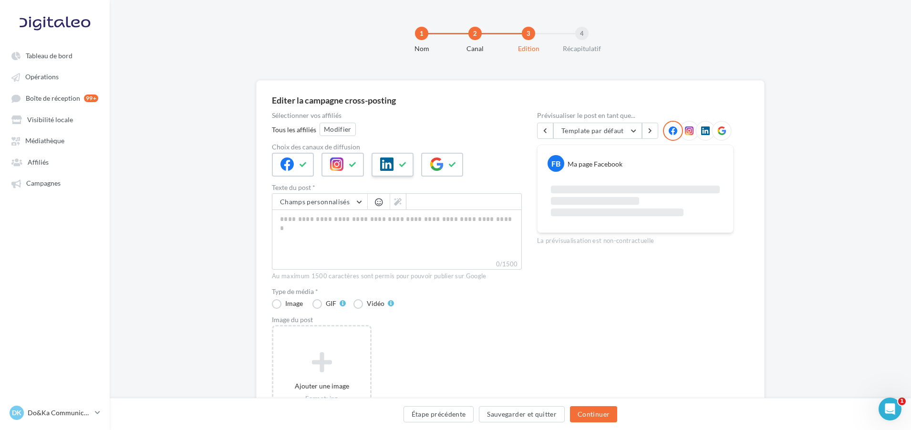
click at [389, 162] on icon at bounding box center [386, 163] width 13 height 13
click at [444, 162] on div at bounding box center [442, 165] width 42 height 24
click at [365, 171] on div at bounding box center [367, 168] width 191 height 31
click at [359, 171] on div at bounding box center [343, 165] width 42 height 24
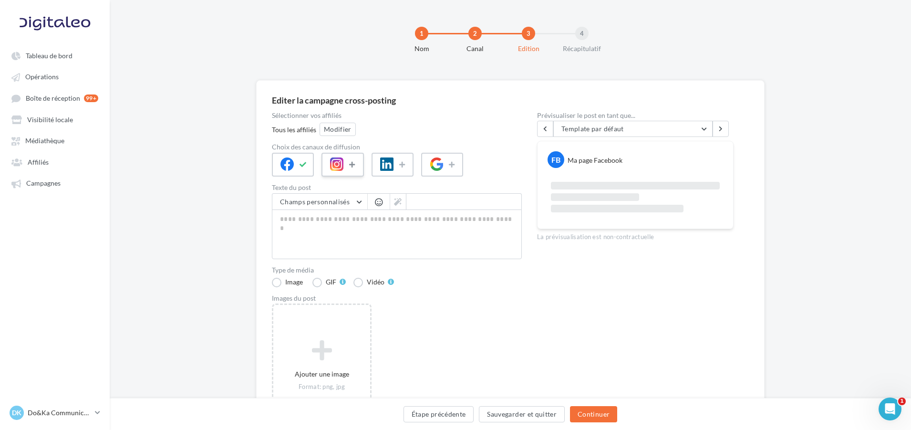
click at [353, 168] on button at bounding box center [352, 164] width 11 height 14
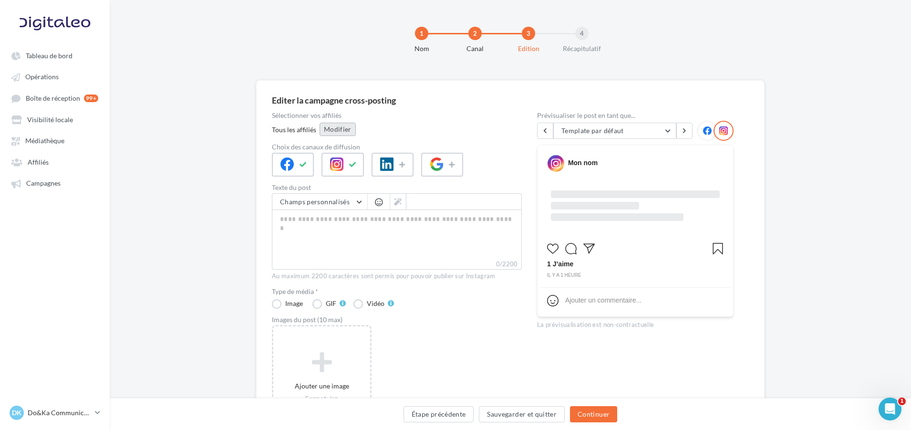
click at [349, 133] on button "Modifier" at bounding box center [338, 129] width 36 height 13
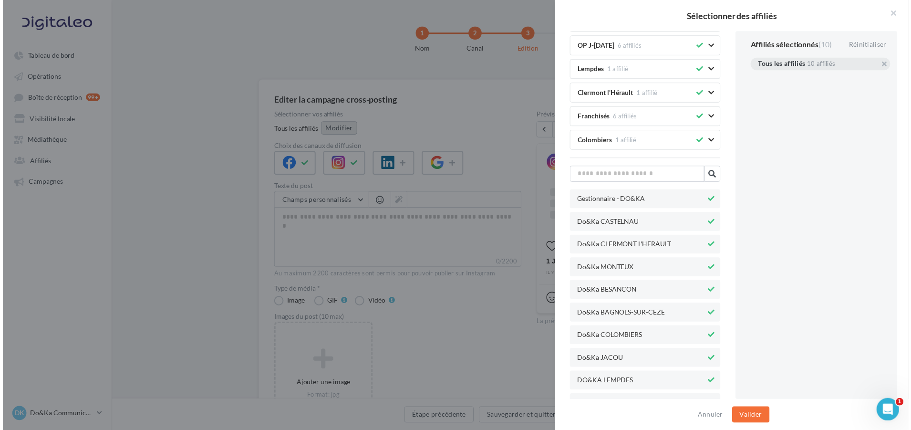
scroll to position [170, 0]
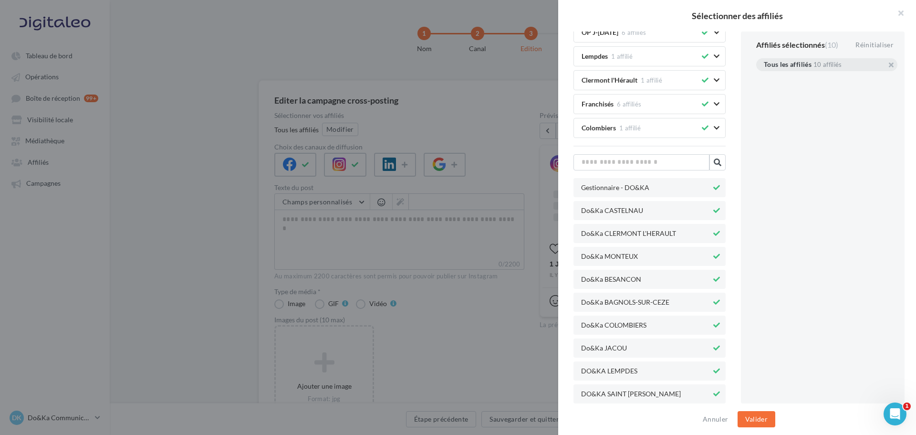
click at [713, 392] on icon at bounding box center [716, 393] width 7 height 7
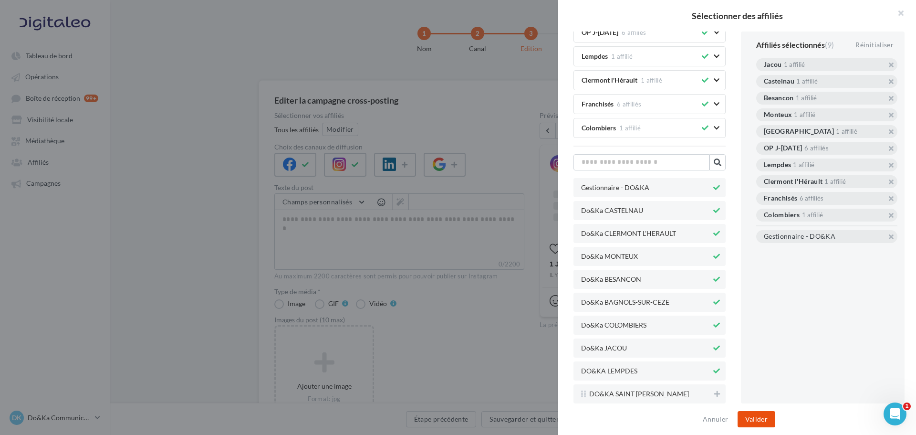
click at [758, 415] on button "Valider" at bounding box center [756, 419] width 38 height 16
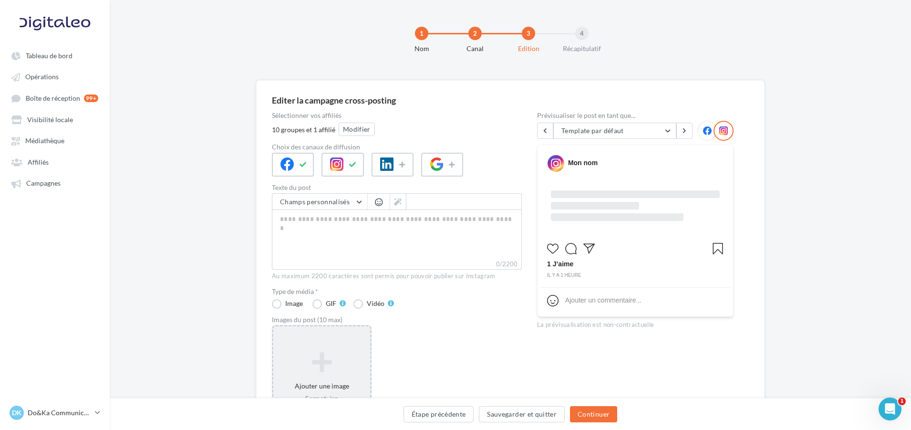
click at [353, 334] on div "Ajouter une image Format: jpg Taille min: 150x150 (LxH) Taille max: 1920x1350 (…" at bounding box center [322, 387] width 100 height 124
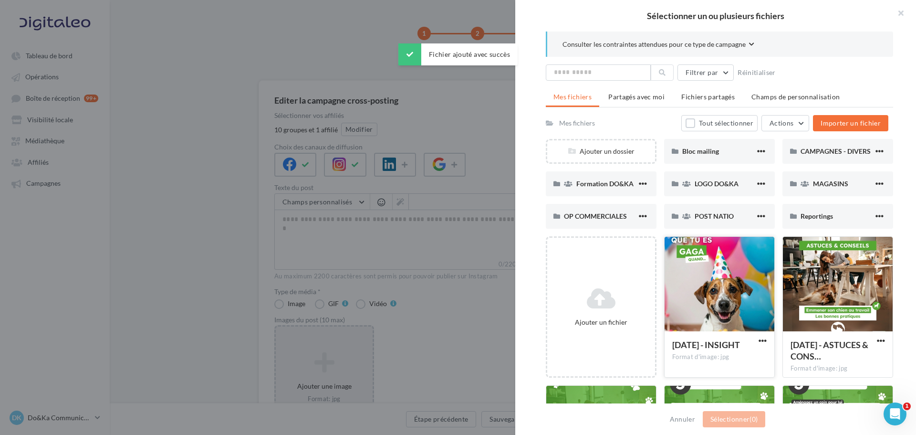
click at [713, 286] on div at bounding box center [719, 284] width 110 height 95
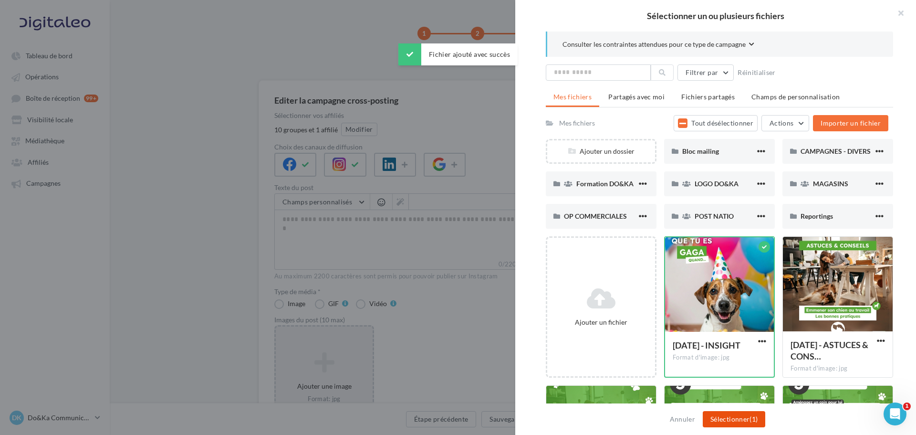
click at [749, 418] on span "(1)" at bounding box center [753, 419] width 8 height 8
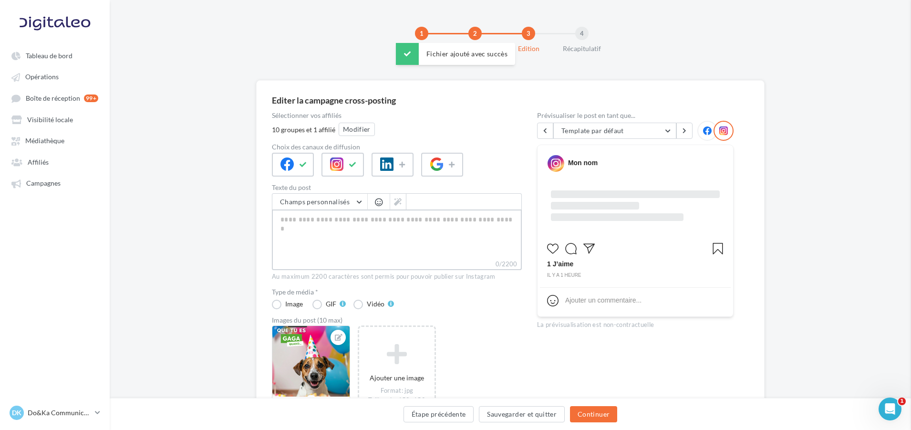
click at [365, 222] on textarea "0/2200" at bounding box center [397, 234] width 250 height 50
paste textarea "**********"
type textarea "**********"
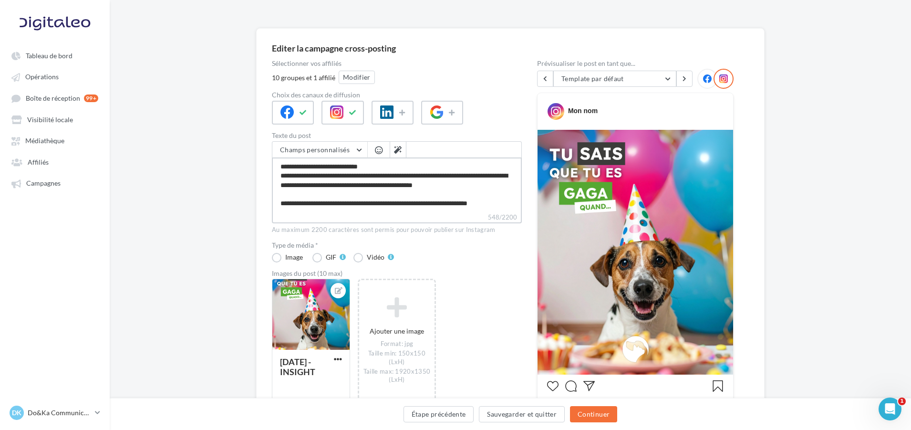
scroll to position [27, 0]
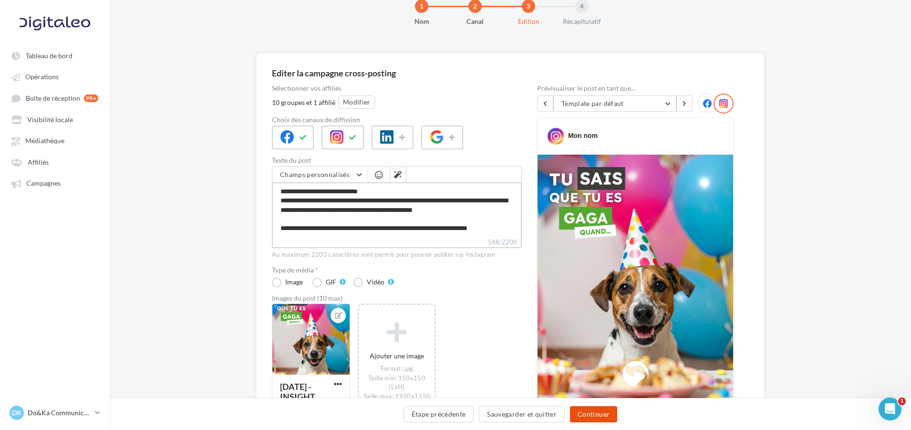
type textarea "**********"
click at [605, 410] on button "Continuer" at bounding box center [593, 414] width 47 height 16
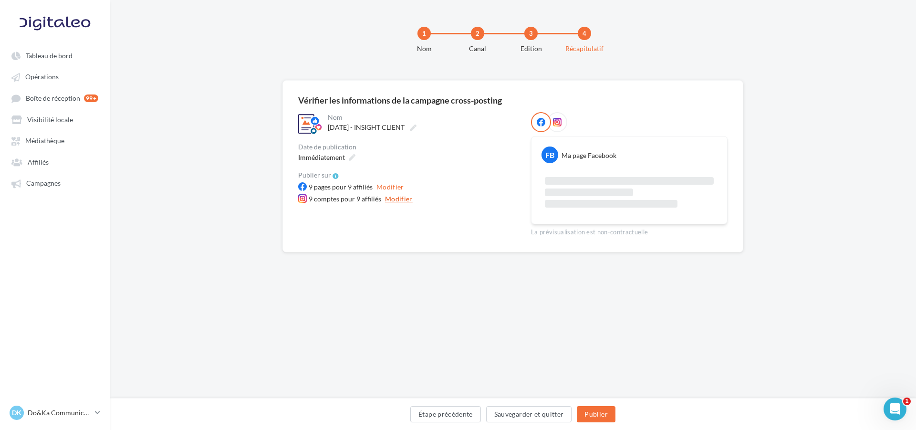
click at [399, 200] on button "Modifier" at bounding box center [398, 198] width 35 height 11
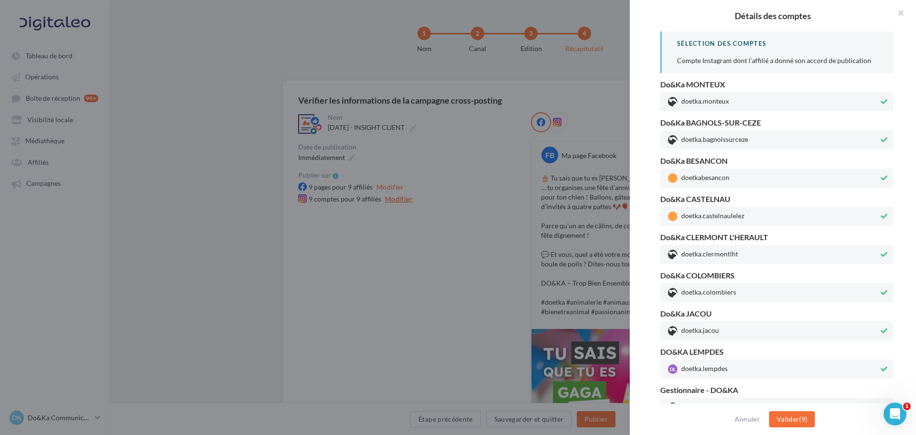
scroll to position [12, 0]
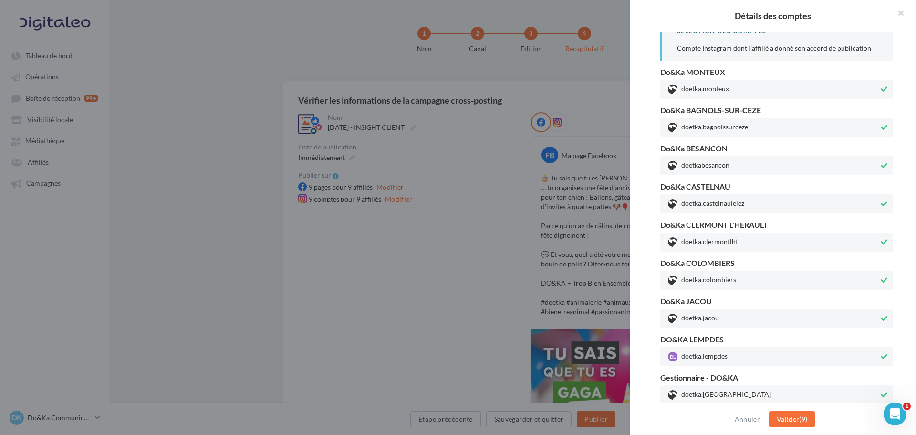
drag, startPoint x: 479, startPoint y: 306, endPoint x: 454, endPoint y: 240, distance: 70.5
click at [479, 306] on div at bounding box center [458, 217] width 916 height 435
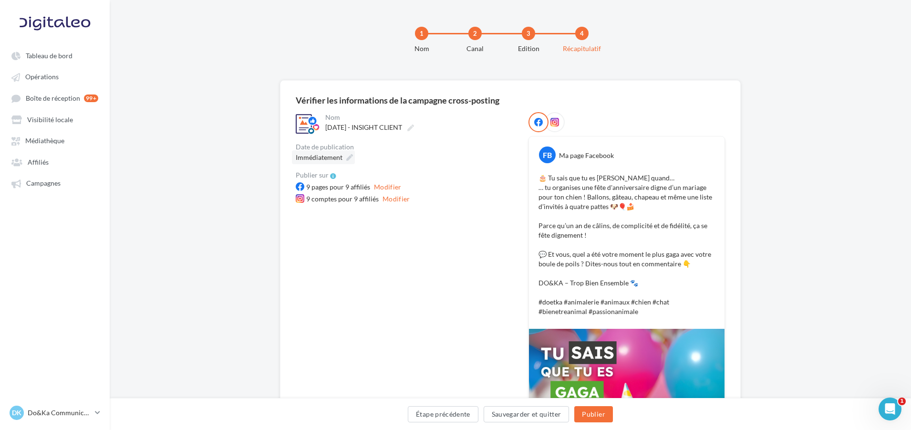
click at [352, 160] on icon at bounding box center [349, 157] width 7 height 7
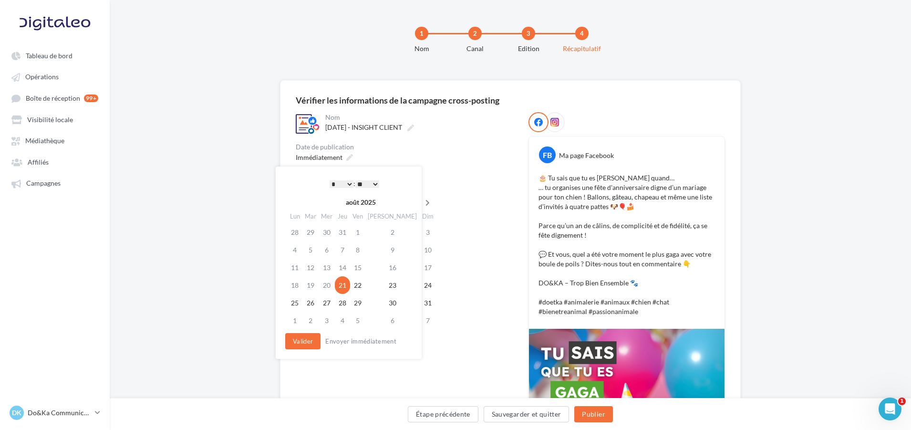
click at [422, 200] on icon at bounding box center [428, 202] width 12 height 7
click at [347, 291] on td "18" at bounding box center [343, 285] width 15 height 18
drag, startPoint x: 342, startPoint y: 182, endPoint x: 341, endPoint y: 187, distance: 5.4
click at [342, 182] on select "* * * * * * * * * * ** ** ** ** ** ** ** ** ** ** ** ** ** **" at bounding box center [342, 184] width 24 height 8
click at [303, 342] on button "Valider" at bounding box center [302, 341] width 35 height 16
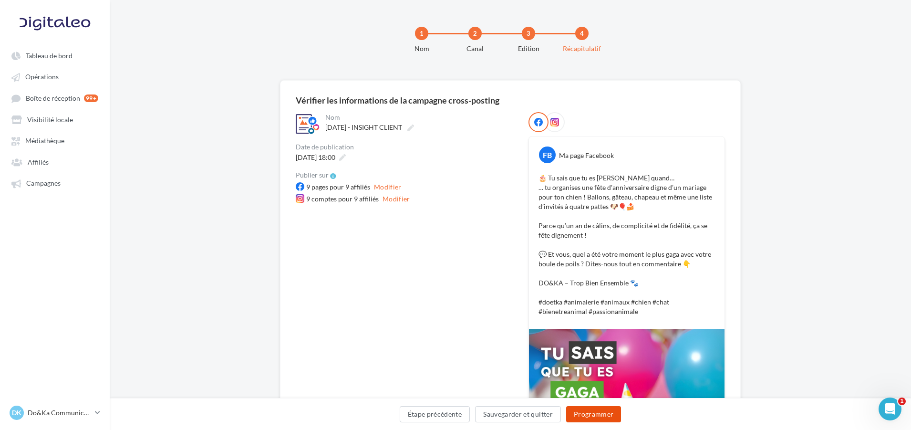
click at [602, 418] on button "Programmer" at bounding box center [593, 414] width 55 height 16
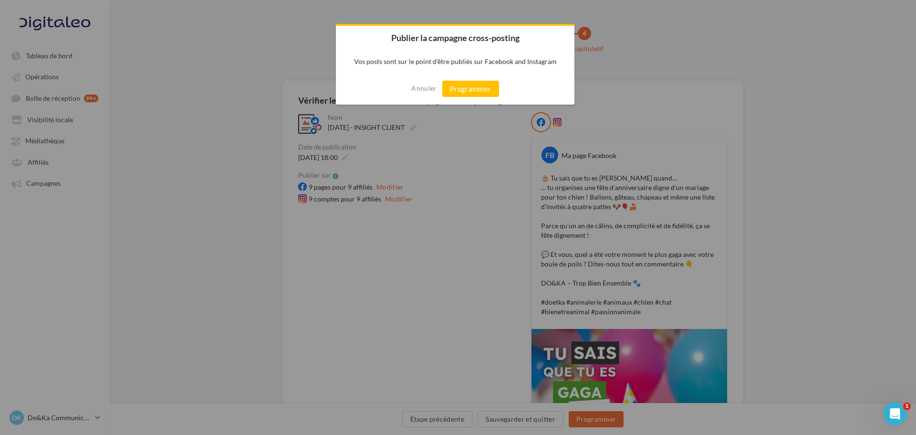
click at [501, 93] on div "Annuler Programmer" at bounding box center [455, 88] width 239 height 31
click at [493, 92] on button "Programmer" at bounding box center [470, 89] width 57 height 16
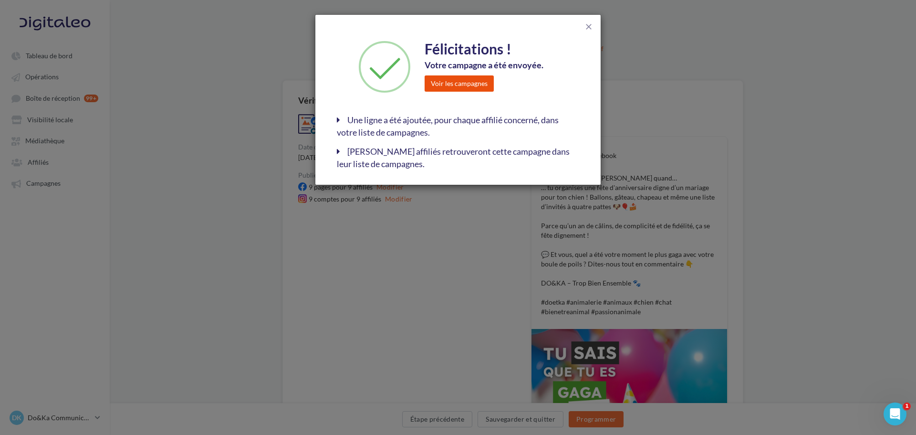
click at [487, 87] on button "Voir les campagnes" at bounding box center [459, 83] width 69 height 16
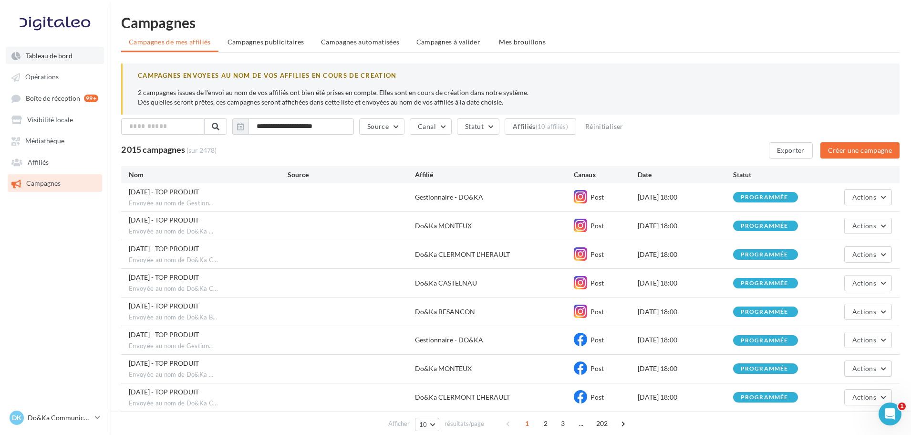
click at [52, 55] on span "Tableau de bord" at bounding box center [49, 56] width 47 height 8
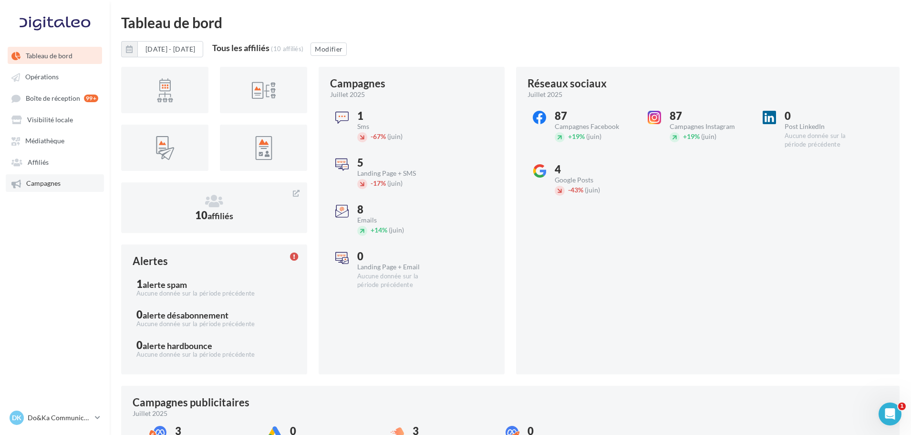
click at [86, 188] on link "Campagnes" at bounding box center [55, 182] width 98 height 17
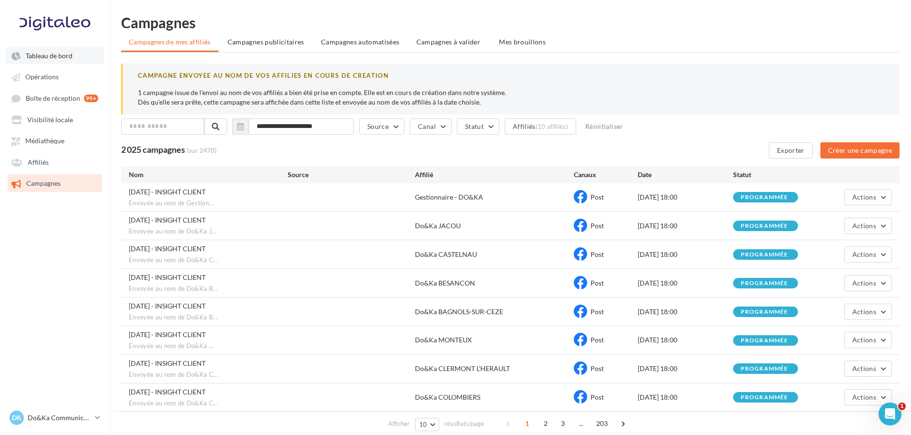
click at [32, 50] on link "Tableau de bord" at bounding box center [55, 55] width 98 height 17
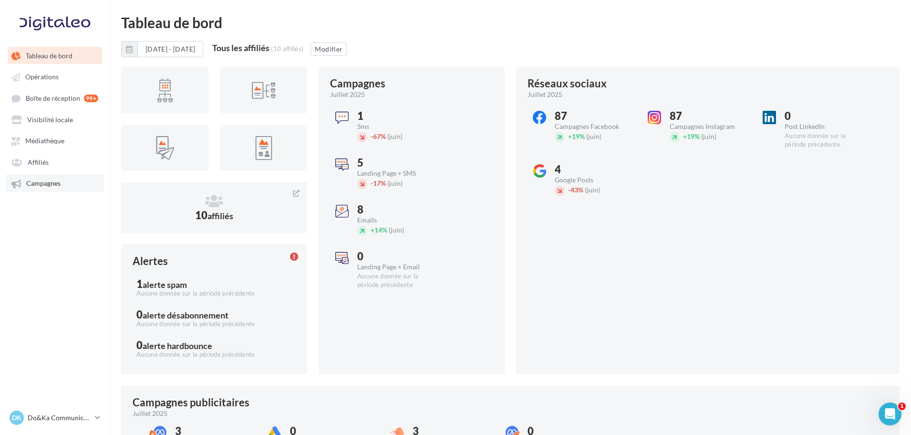
click at [32, 187] on span "Campagnes" at bounding box center [43, 183] width 34 height 8
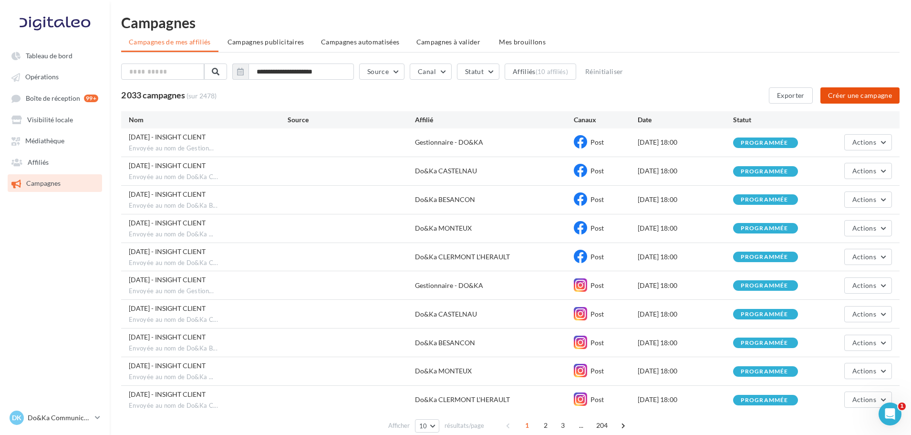
click at [829, 96] on button "Créer une campagne" at bounding box center [859, 95] width 79 height 16
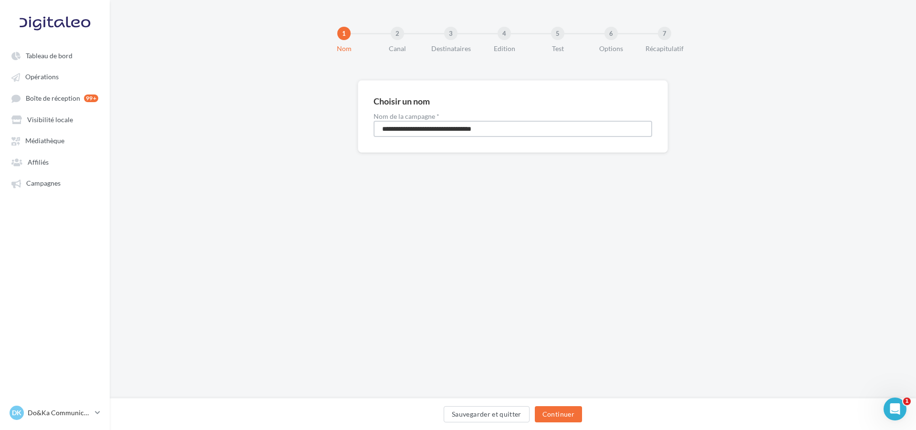
click at [469, 132] on input "**********" at bounding box center [513, 129] width 279 height 16
type input "**********"
click at [566, 416] on button "Continuer" at bounding box center [558, 414] width 47 height 16
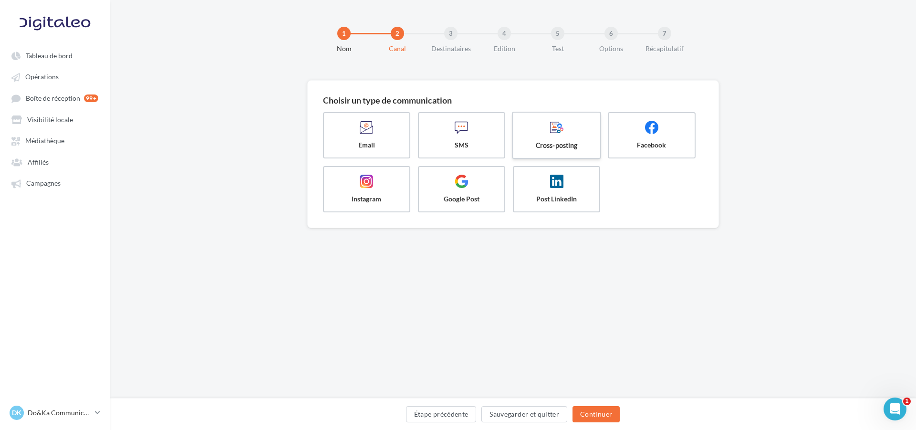
click at [567, 133] on span at bounding box center [557, 128] width 72 height 16
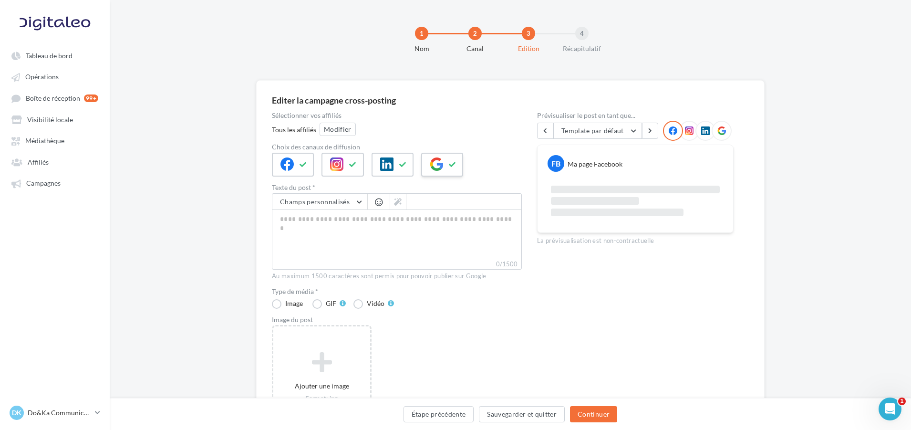
click at [434, 171] on span at bounding box center [436, 164] width 13 height 14
click at [405, 169] on button at bounding box center [402, 164] width 11 height 14
click at [351, 166] on icon at bounding box center [353, 164] width 8 height 7
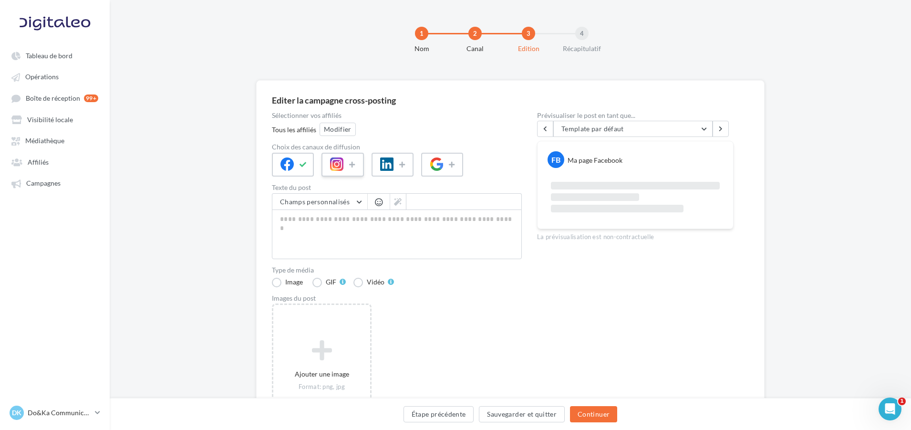
click at [346, 168] on div at bounding box center [343, 165] width 42 height 24
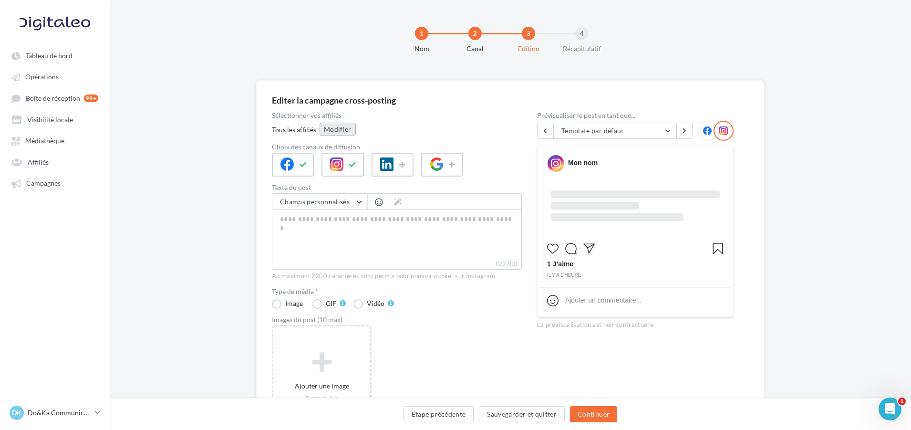
click at [341, 131] on button "Modifier" at bounding box center [338, 129] width 36 height 13
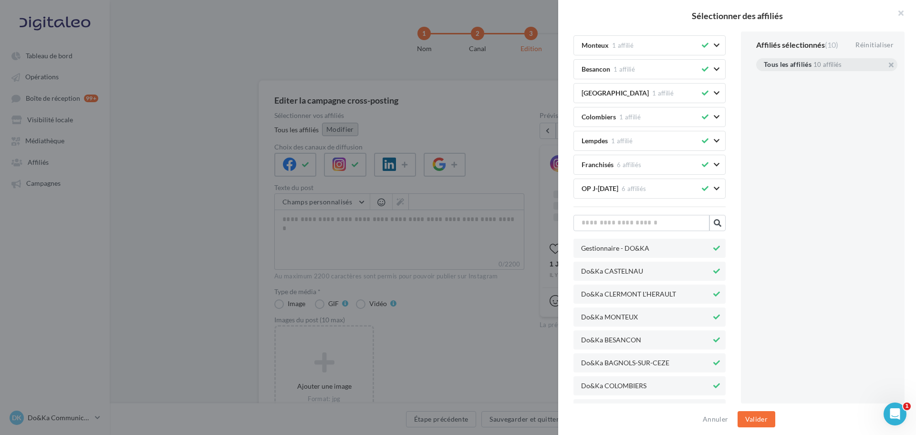
scroll to position [170, 0]
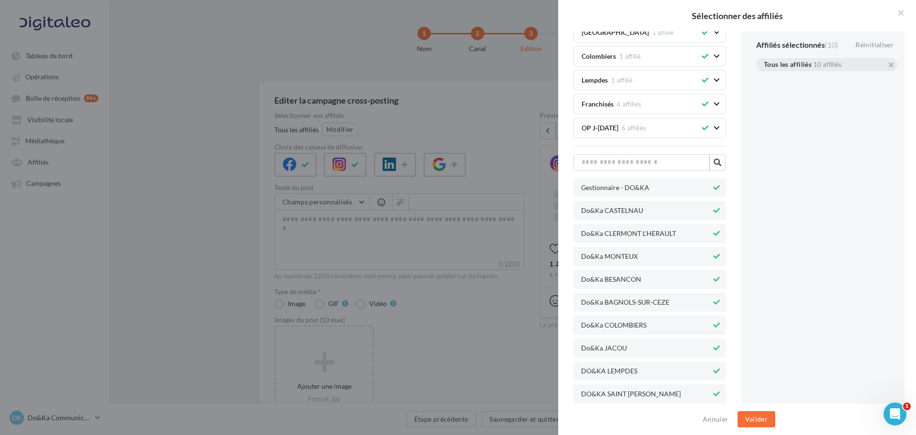
click at [713, 396] on button at bounding box center [716, 393] width 10 height 11
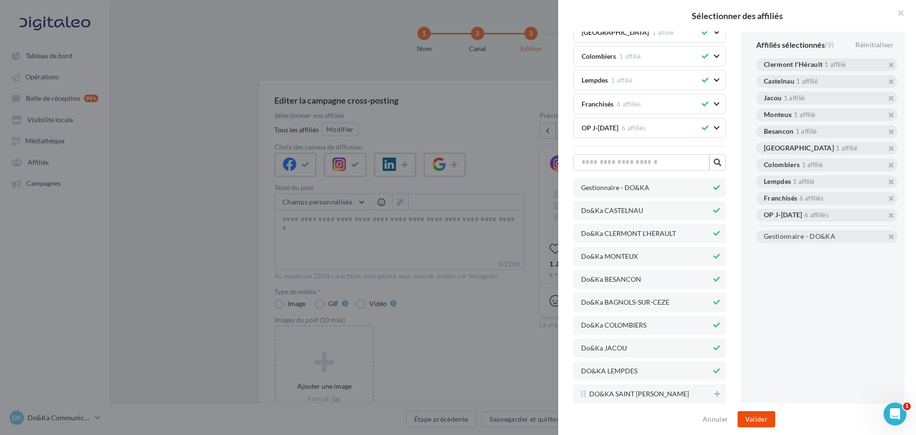
click at [753, 415] on button "Valider" at bounding box center [756, 419] width 38 height 16
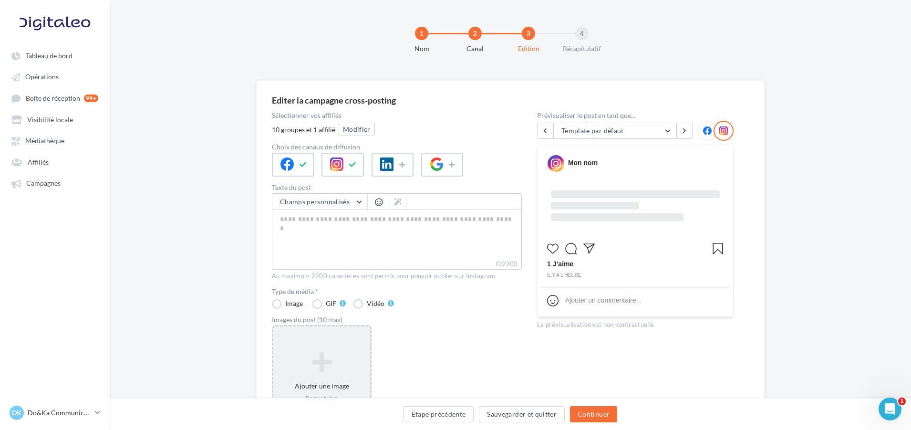
click at [353, 329] on div "Ajouter une image Format: jpg Taille min: 150x150 (LxH) Taille max: 1920x1350 (…" at bounding box center [322, 387] width 100 height 124
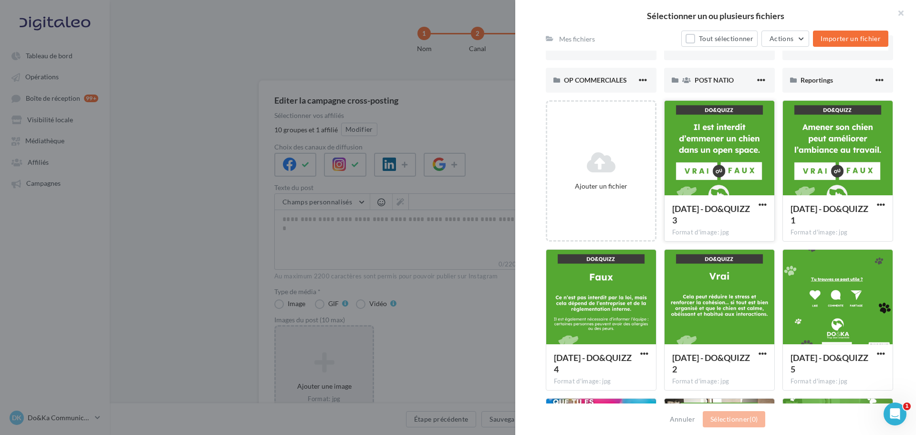
scroll to position [130, 0]
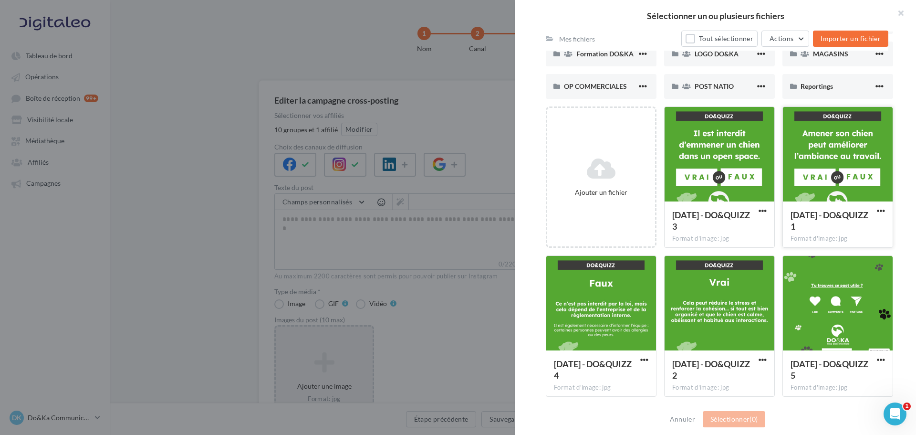
click at [824, 179] on div at bounding box center [838, 154] width 110 height 95
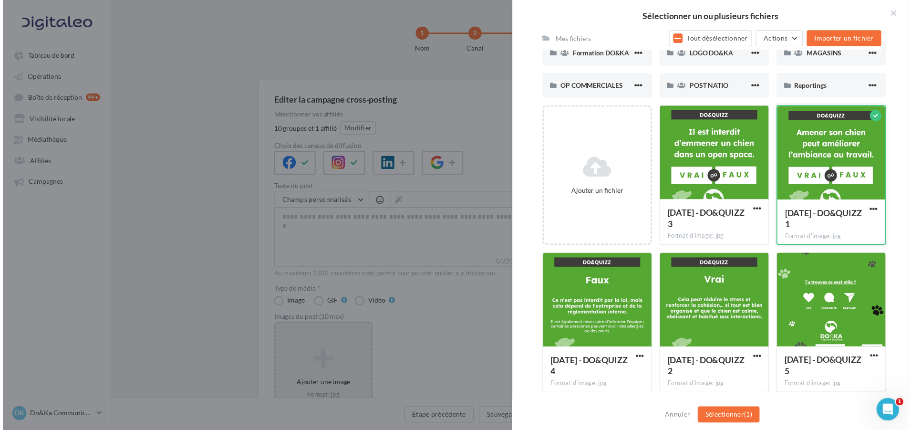
scroll to position [177, 0]
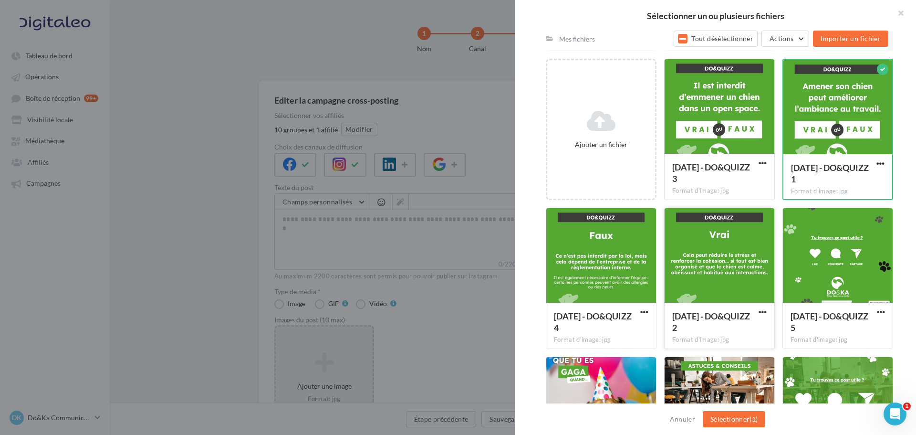
click at [735, 267] on div at bounding box center [719, 255] width 110 height 95
click at [728, 124] on div at bounding box center [719, 106] width 110 height 95
click at [609, 261] on div at bounding box center [601, 255] width 110 height 95
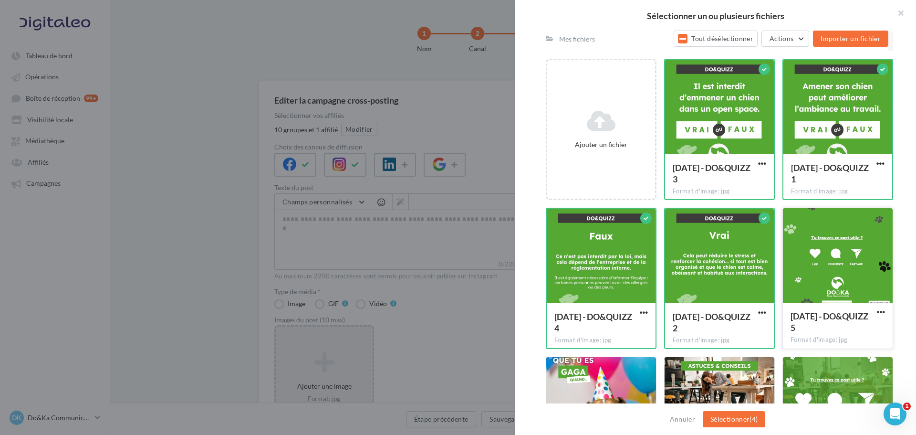
click at [855, 281] on div at bounding box center [838, 255] width 110 height 95
click at [740, 416] on button "Sélectionner (5)" at bounding box center [734, 419] width 62 height 16
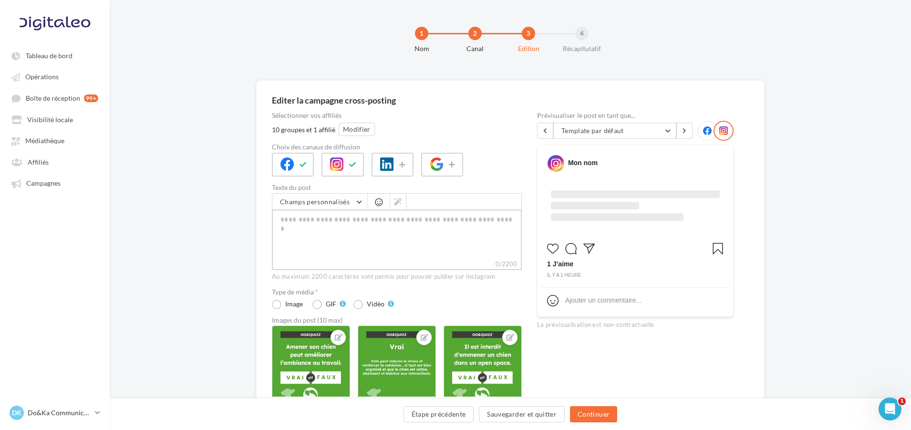
click at [407, 235] on textarea "0/2200" at bounding box center [397, 234] width 250 height 50
paste textarea "**********"
type textarea "**********"
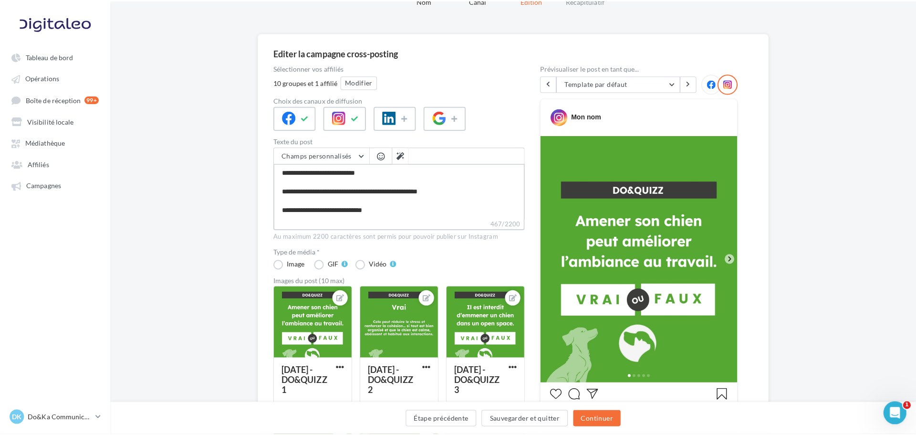
scroll to position [0, 0]
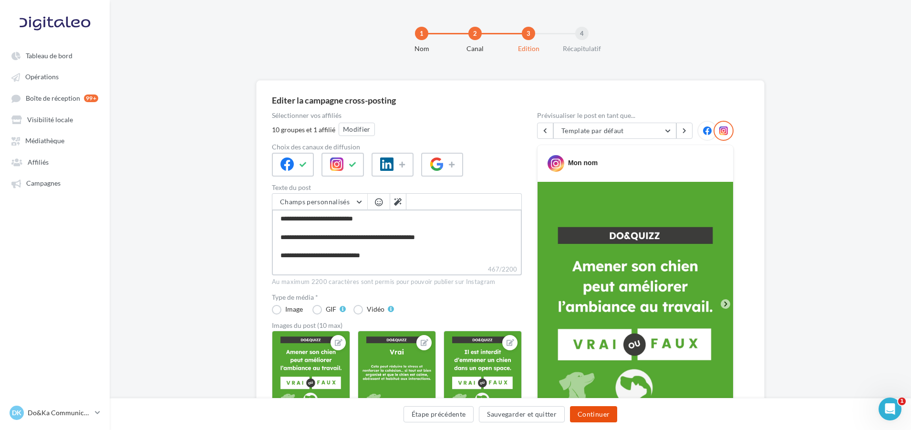
type textarea "**********"
click at [602, 412] on button "Continuer" at bounding box center [593, 414] width 47 height 16
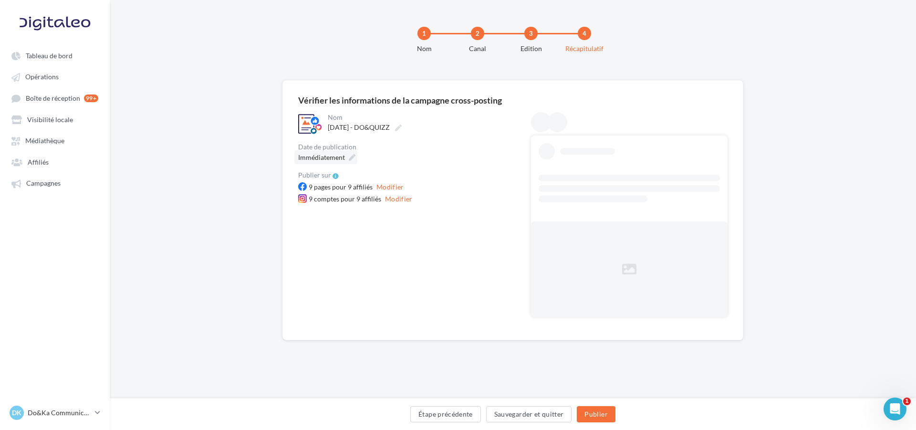
click at [349, 157] on icon at bounding box center [352, 157] width 7 height 7
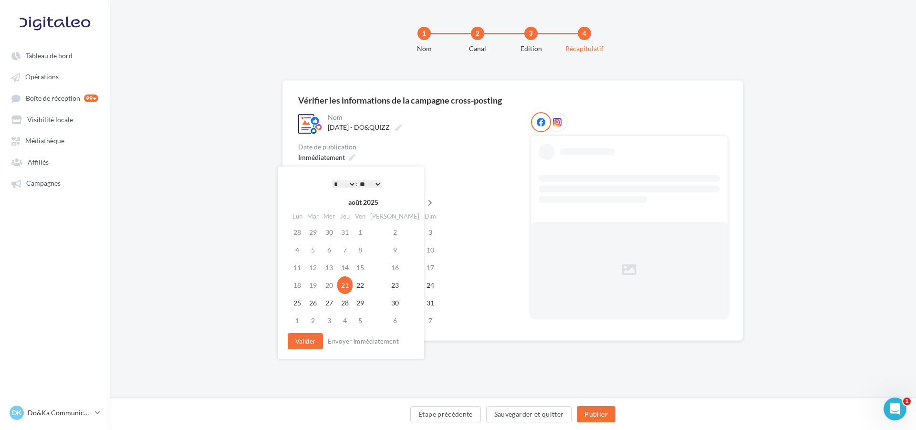
click at [424, 202] on icon at bounding box center [430, 202] width 12 height 7
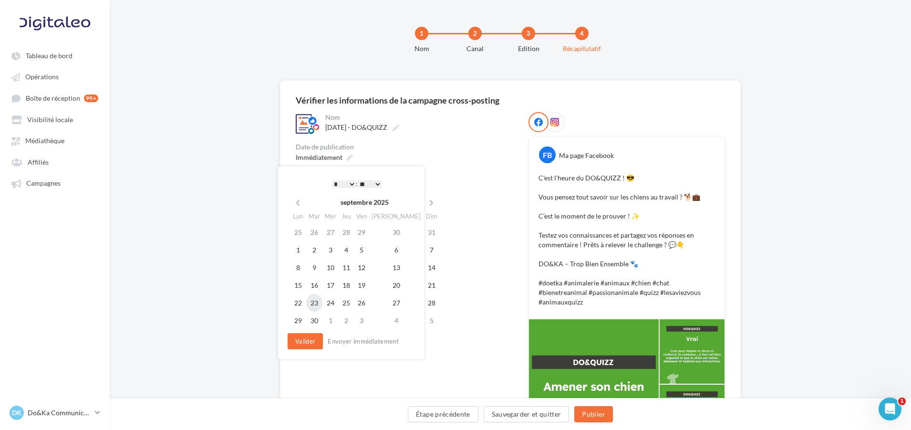
click at [317, 299] on td "23" at bounding box center [314, 303] width 16 height 18
drag, startPoint x: 335, startPoint y: 179, endPoint x: 335, endPoint y: 187, distance: 7.2
click at [335, 180] on select "* * * * * * * * * * ** ** ** ** ** ** ** ** ** ** ** ** ** **" at bounding box center [342, 184] width 24 height 8
click at [304, 331] on div "**********" at bounding box center [349, 262] width 146 height 192
click at [302, 346] on button "Valider" at bounding box center [302, 341] width 35 height 16
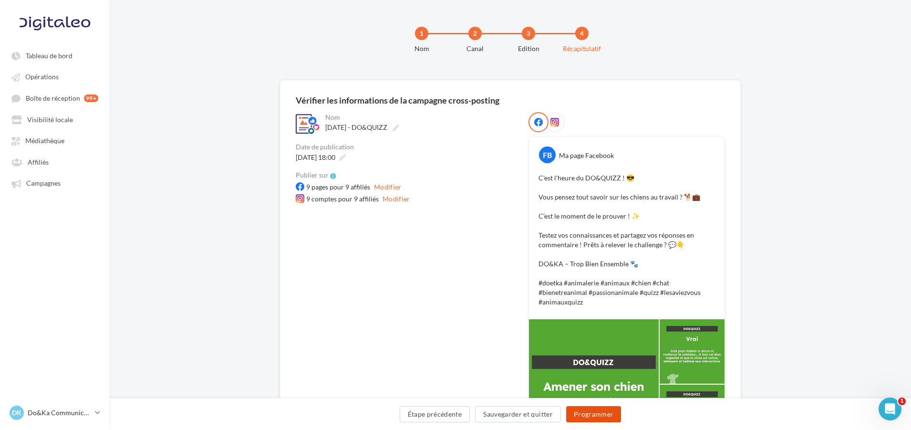
click at [604, 414] on button "Programmer" at bounding box center [593, 414] width 55 height 16
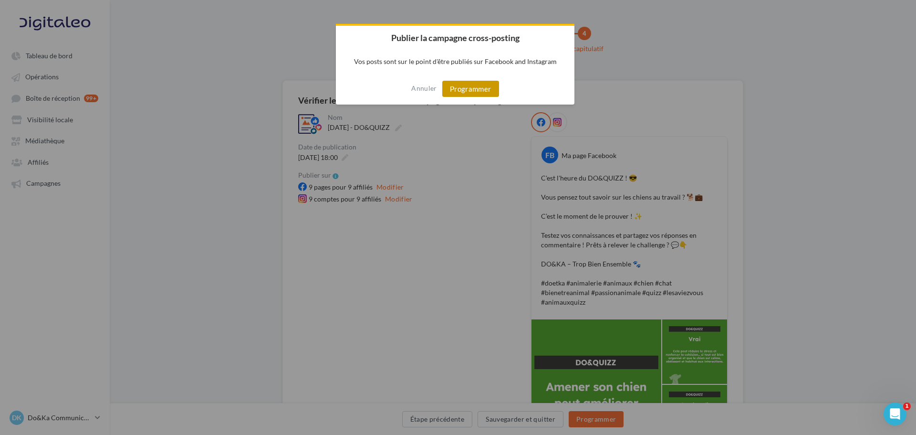
click at [489, 91] on button "Programmer" at bounding box center [470, 89] width 57 height 16
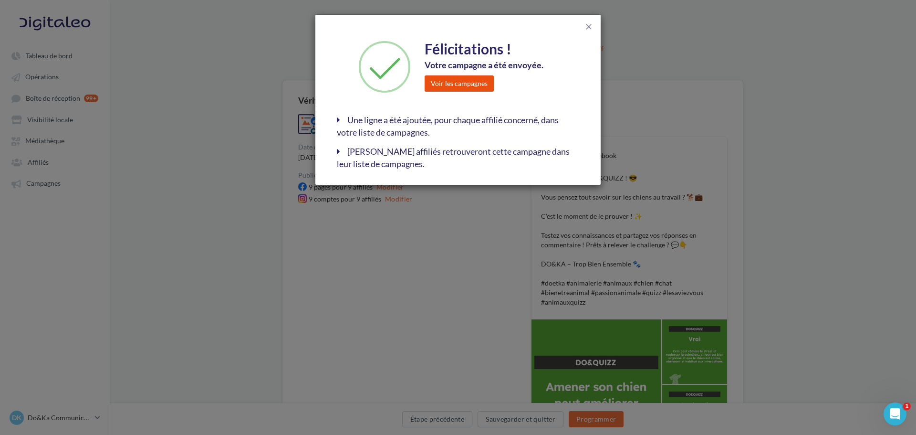
click at [465, 77] on button "Voir les campagnes" at bounding box center [459, 83] width 69 height 16
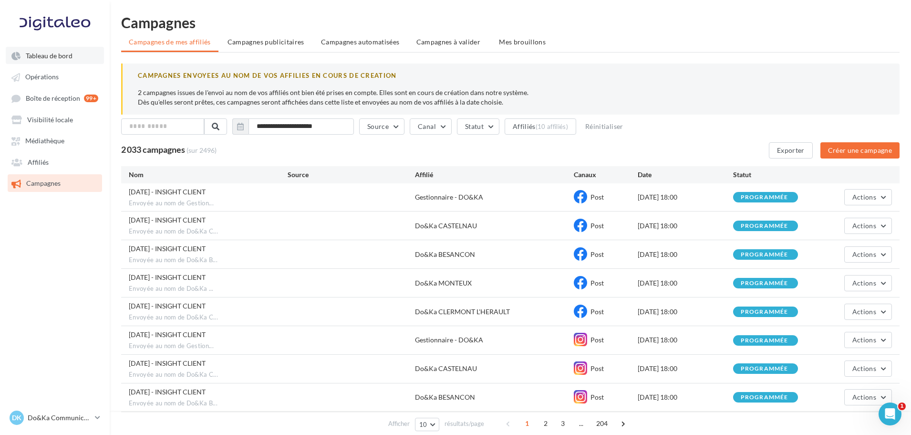
click at [63, 50] on link "Tableau de bord" at bounding box center [55, 55] width 98 height 17
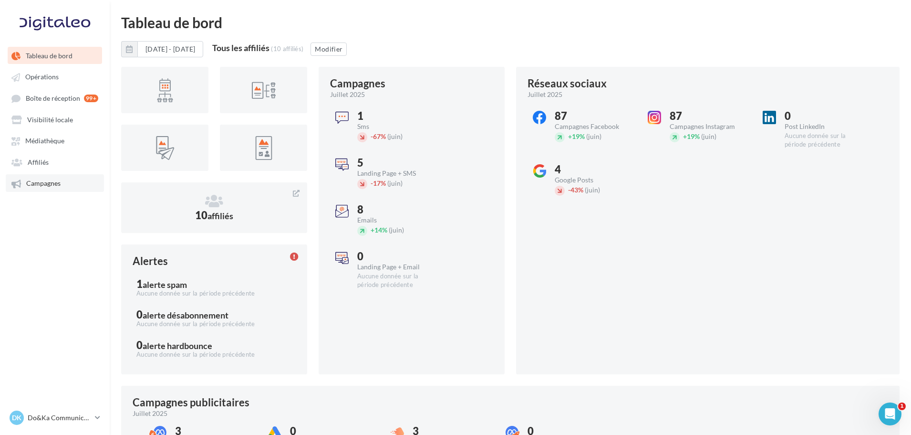
click at [66, 187] on link "Campagnes" at bounding box center [55, 182] width 98 height 17
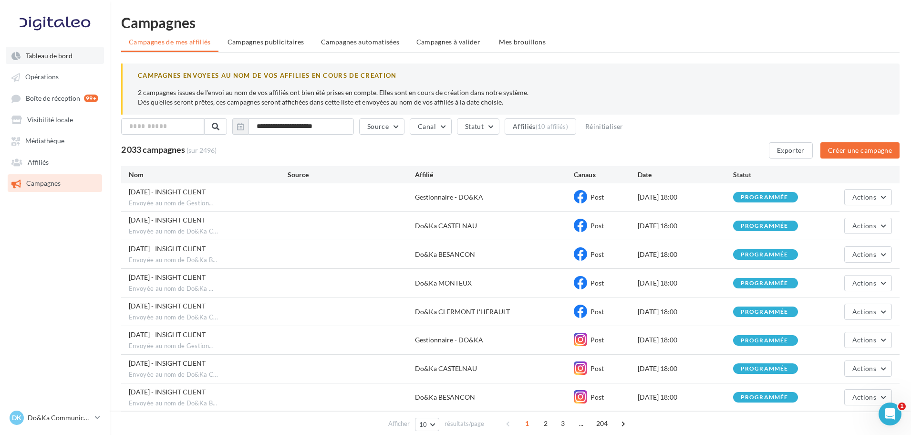
click at [73, 57] on link "Tableau de bord" at bounding box center [55, 55] width 98 height 17
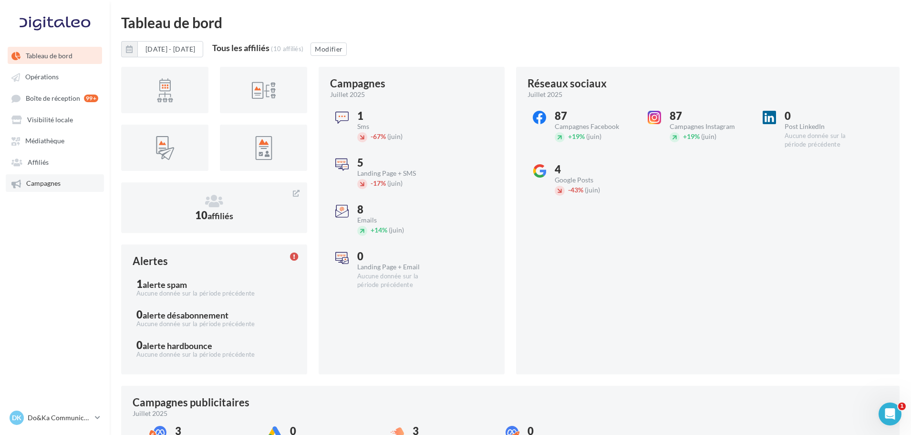
click at [66, 177] on link "Campagnes" at bounding box center [55, 182] width 98 height 17
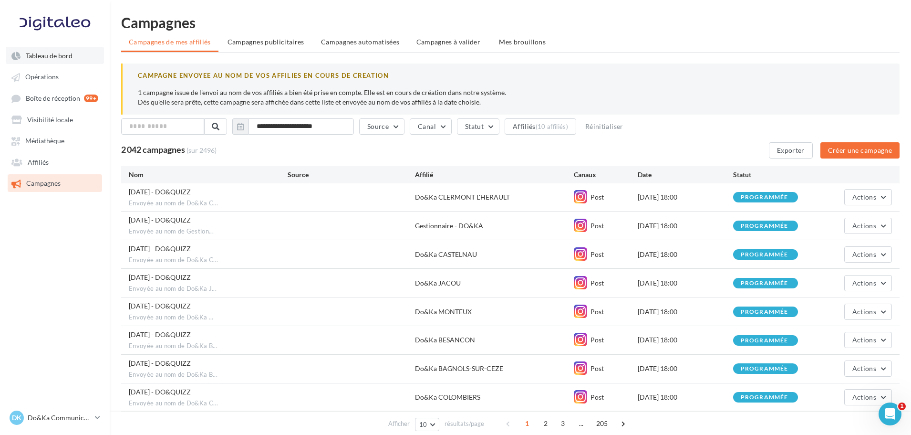
click at [48, 54] on span "Tableau de bord" at bounding box center [49, 56] width 47 height 8
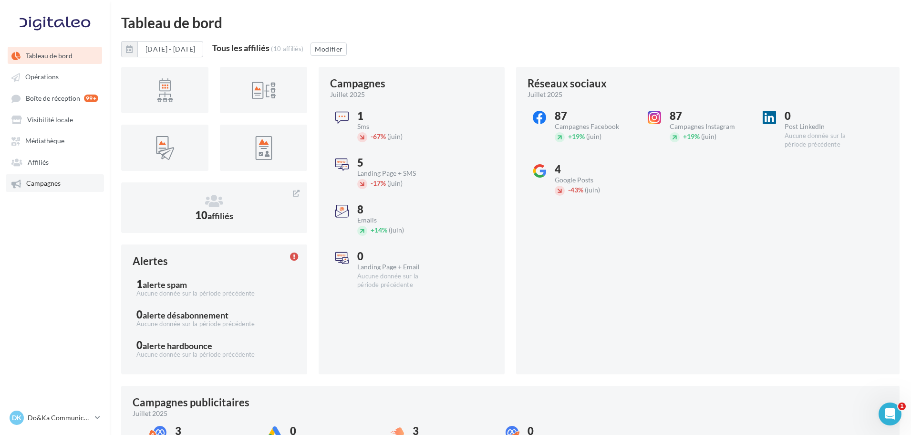
click at [55, 178] on link "Campagnes" at bounding box center [55, 182] width 98 height 17
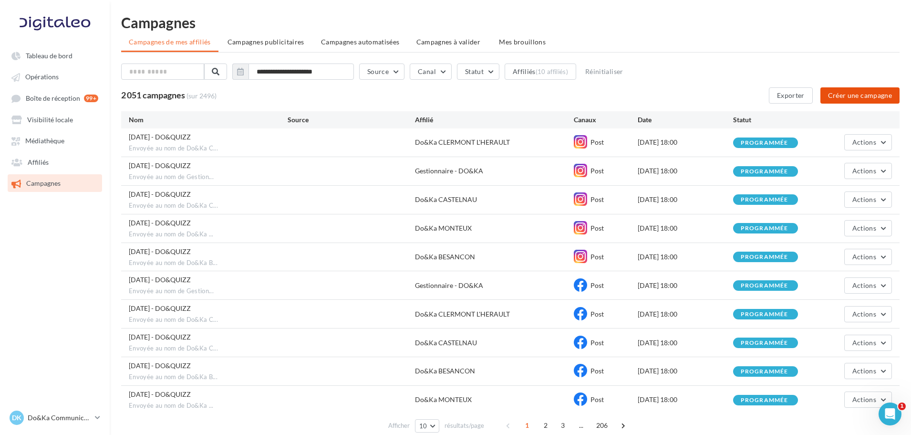
click at [843, 91] on button "Créer une campagne" at bounding box center [859, 95] width 79 height 16
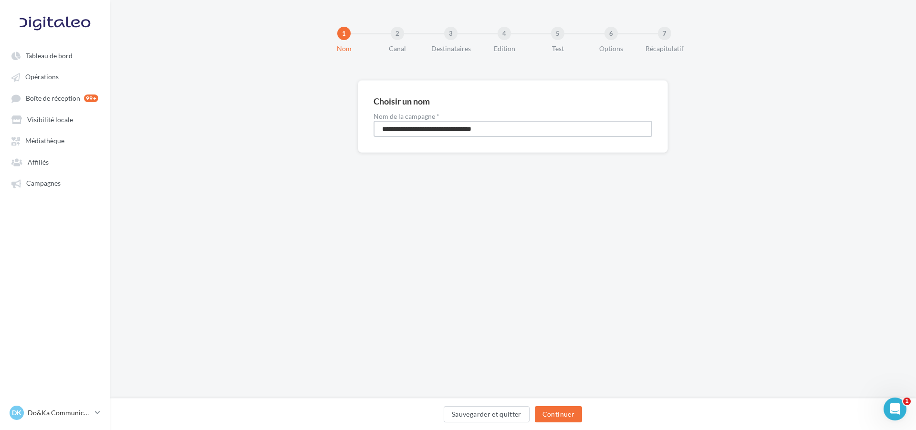
click at [414, 134] on input "**********" at bounding box center [513, 129] width 279 height 16
type input "**********"
click at [561, 414] on button "Continuer" at bounding box center [558, 414] width 47 height 16
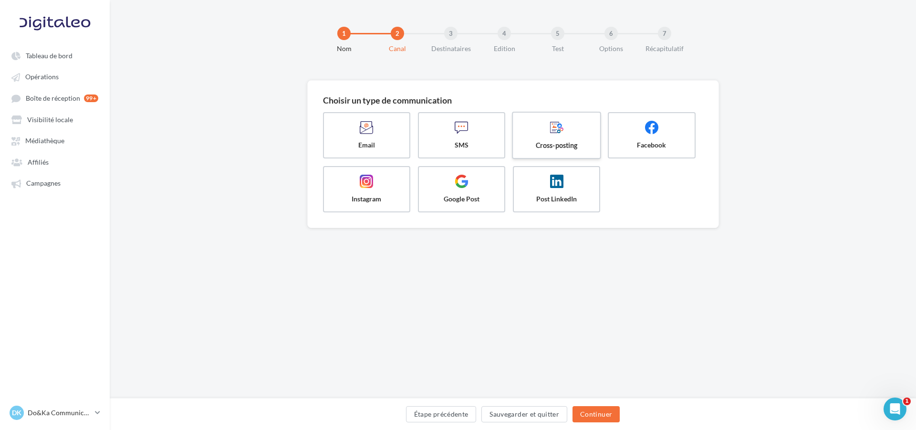
click at [562, 132] on icon at bounding box center [557, 127] width 14 height 14
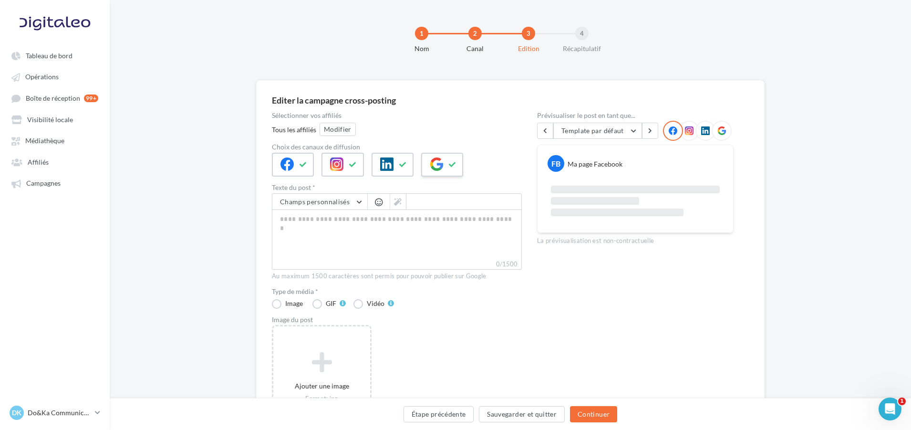
click at [426, 165] on div at bounding box center [442, 165] width 42 height 24
click at [402, 166] on icon at bounding box center [403, 164] width 8 height 7
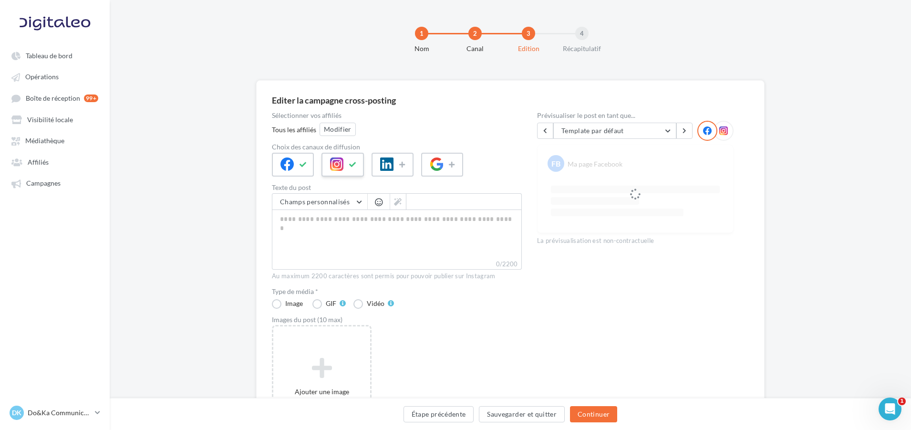
click at [338, 167] on icon at bounding box center [336, 163] width 13 height 13
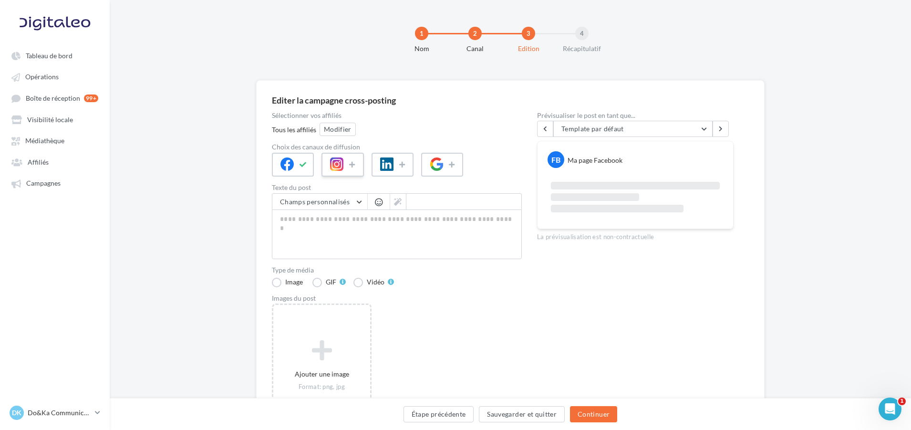
click at [344, 170] on div at bounding box center [343, 165] width 42 height 24
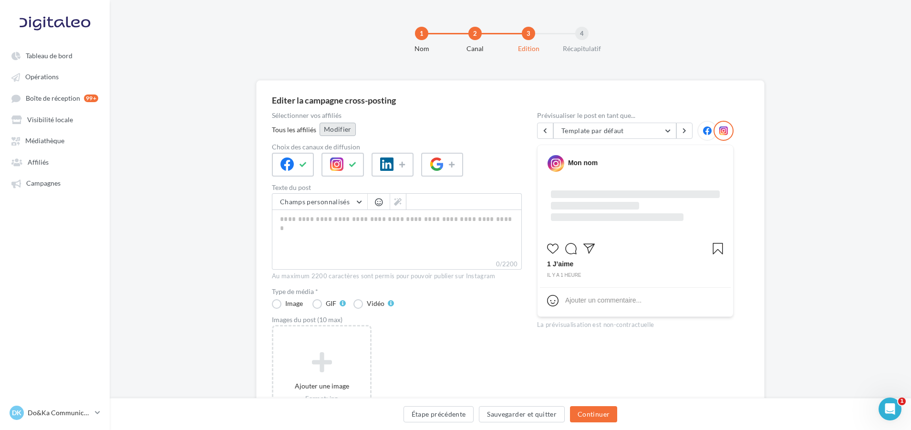
click at [336, 130] on button "Modifier" at bounding box center [338, 129] width 36 height 13
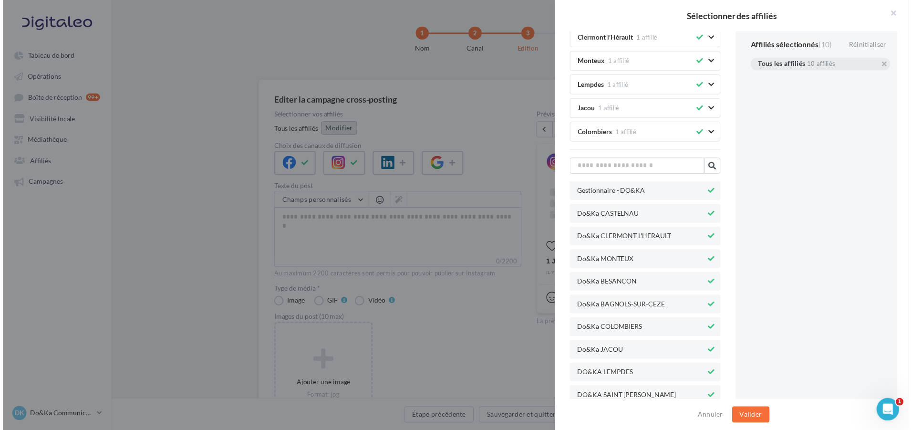
scroll to position [170, 0]
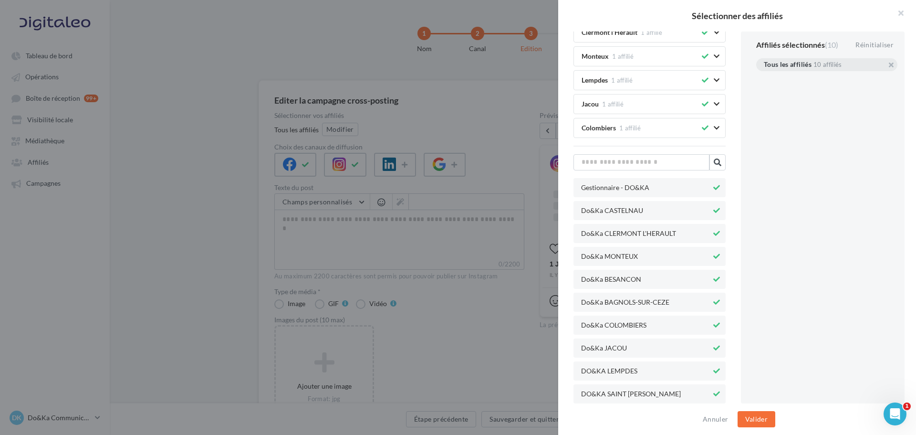
click at [713, 393] on icon at bounding box center [716, 393] width 7 height 7
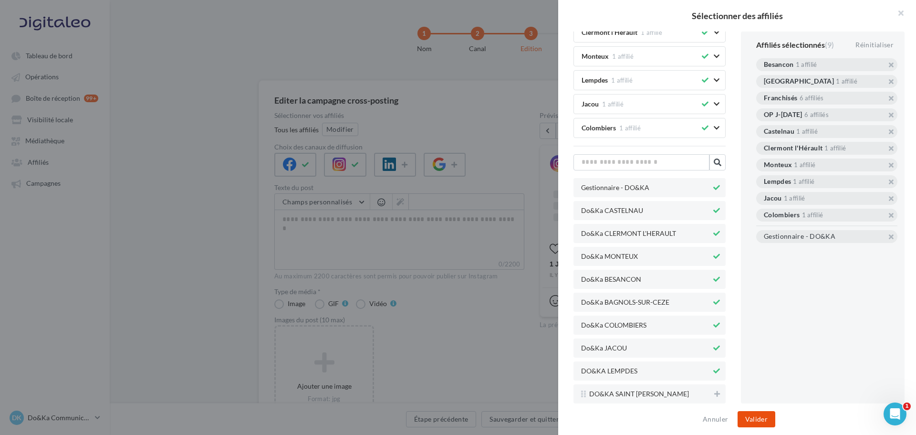
click at [760, 415] on button "Valider" at bounding box center [756, 419] width 38 height 16
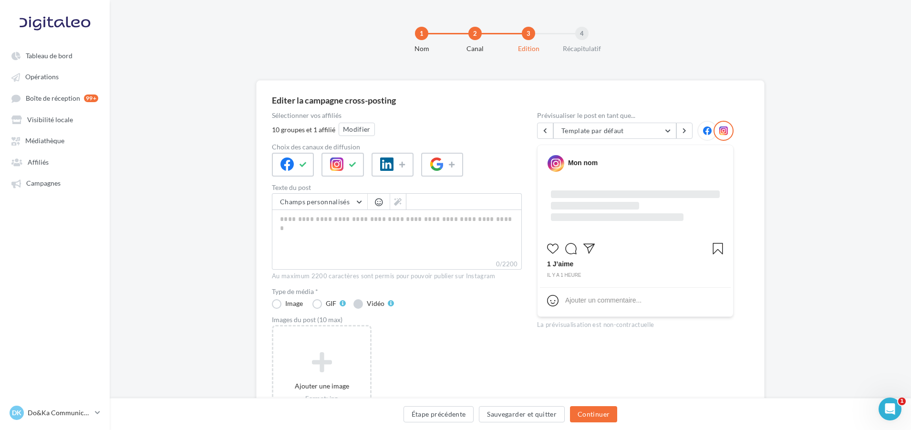
click at [361, 308] on label "Vidéo" at bounding box center [373, 304] width 41 height 10
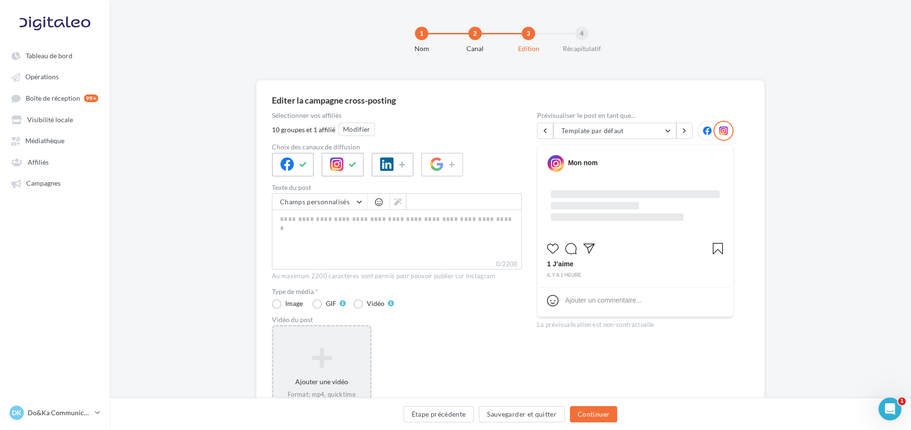
click at [346, 359] on icon at bounding box center [321, 357] width 89 height 23
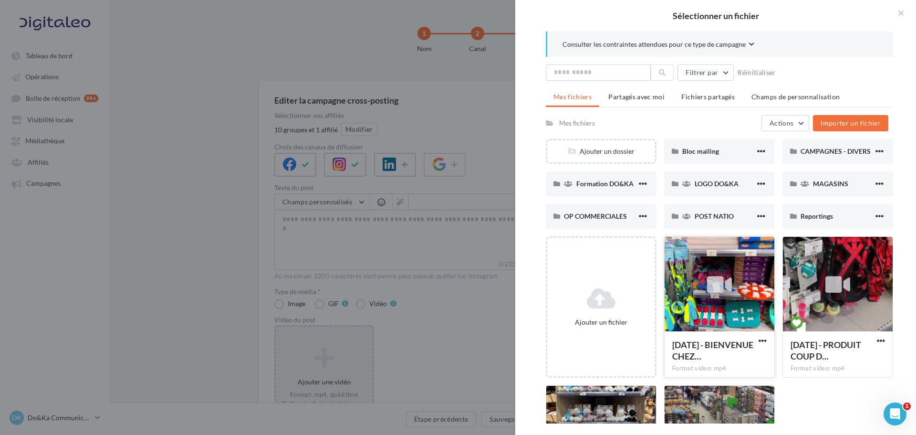
click at [737, 307] on div at bounding box center [719, 284] width 110 height 95
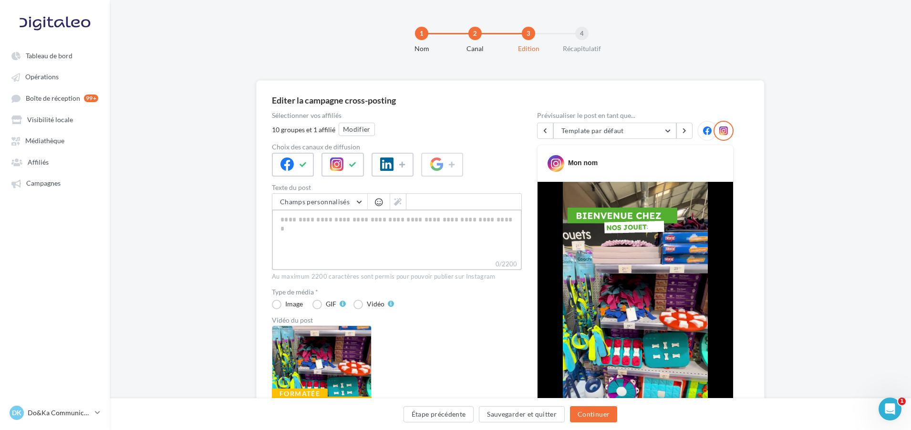
click at [492, 240] on textarea "0/2200" at bounding box center [397, 234] width 250 height 50
paste textarea "**********"
type textarea "**********"
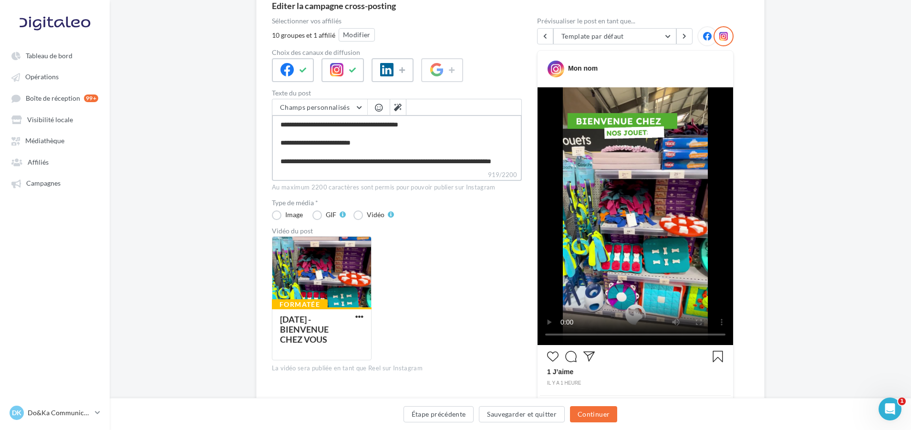
scroll to position [95, 0]
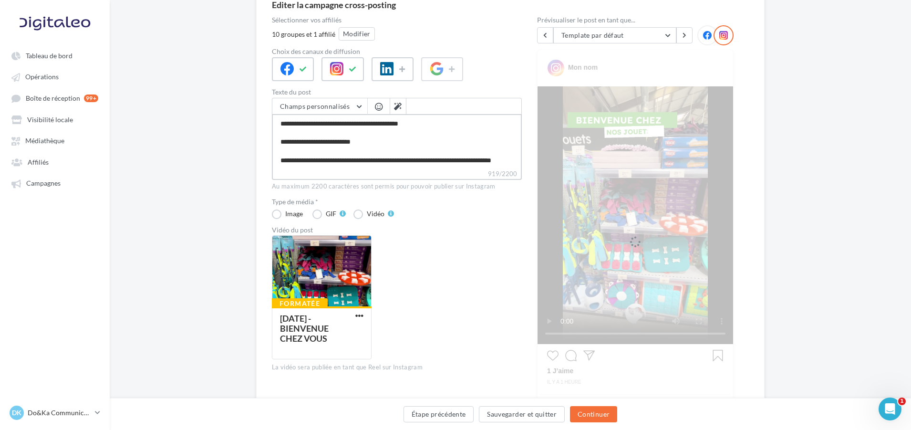
type textarea "**********"
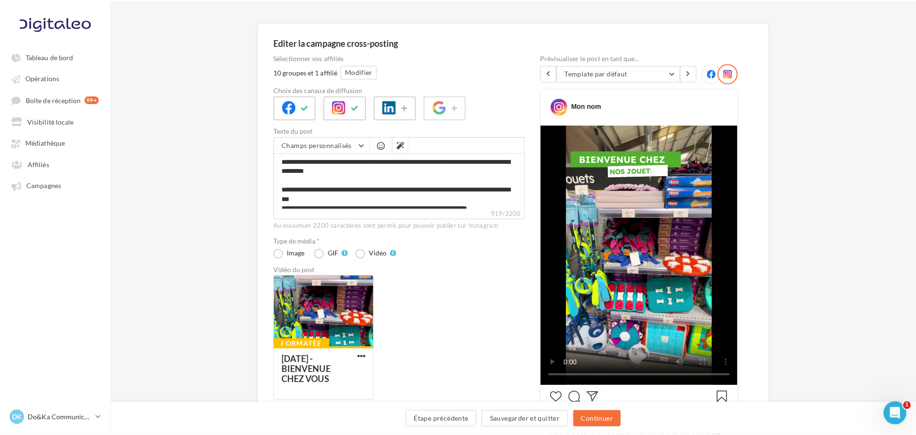
scroll to position [0, 0]
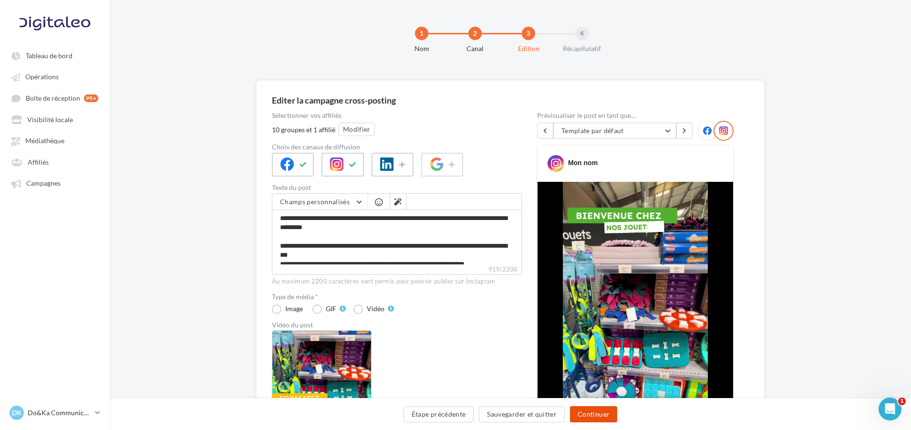
click at [603, 418] on button "Continuer" at bounding box center [593, 414] width 47 height 16
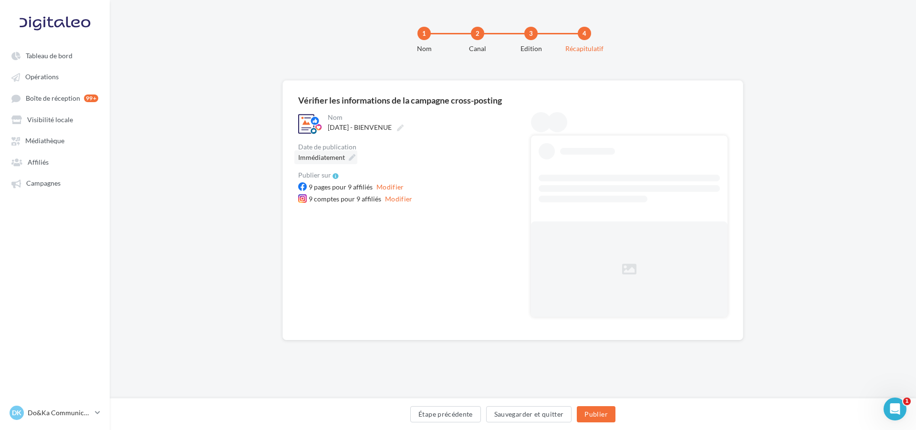
click at [353, 156] on icon at bounding box center [352, 157] width 7 height 7
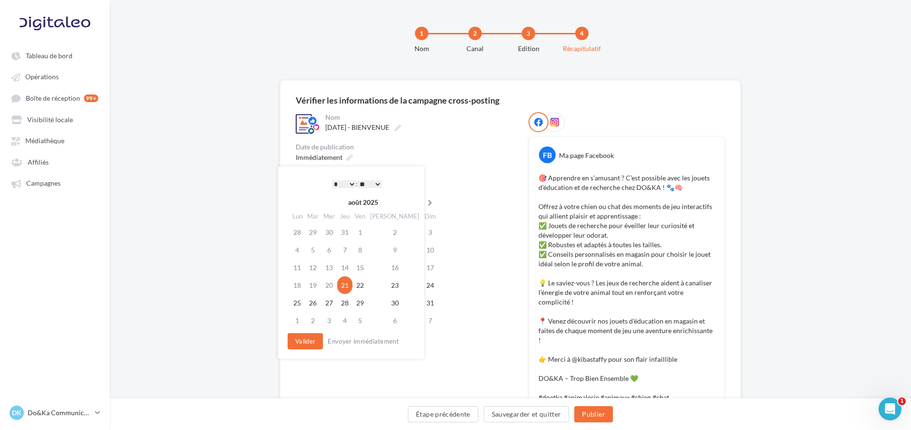
click at [424, 203] on icon at bounding box center [430, 202] width 12 height 7
click at [352, 300] on td "25" at bounding box center [343, 303] width 15 height 18
click at [345, 182] on select "* * * * * * * * * * ** ** ** ** ** ** ** ** ** ** ** ** ** **" at bounding box center [342, 184] width 24 height 8
click at [292, 343] on button "Valider" at bounding box center [302, 341] width 35 height 16
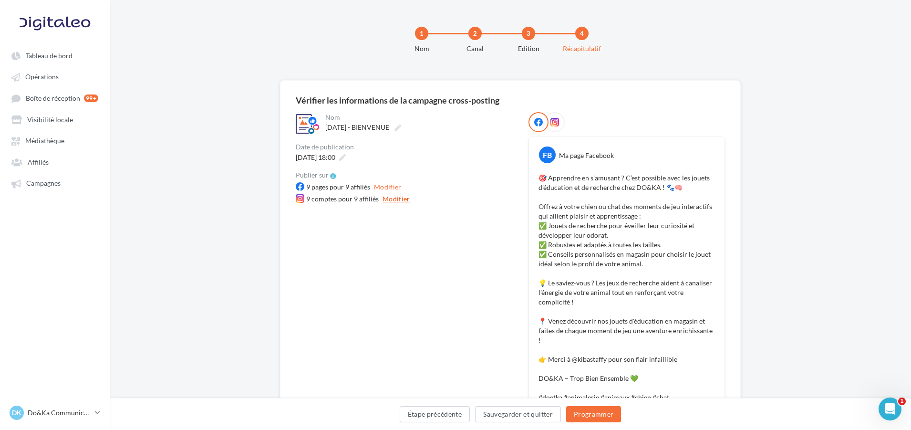
click at [389, 194] on button "Modifier" at bounding box center [396, 198] width 35 height 11
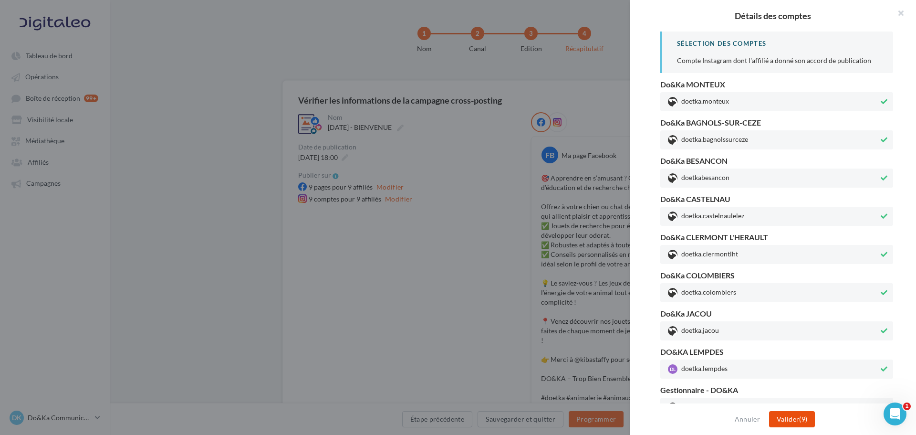
click at [785, 414] on button "Valider (9)" at bounding box center [792, 419] width 46 height 16
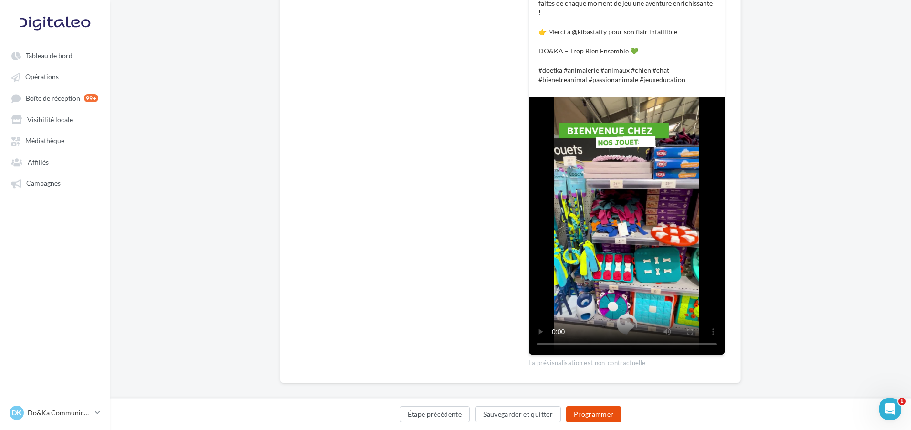
click at [586, 409] on button "Programmer" at bounding box center [593, 414] width 55 height 16
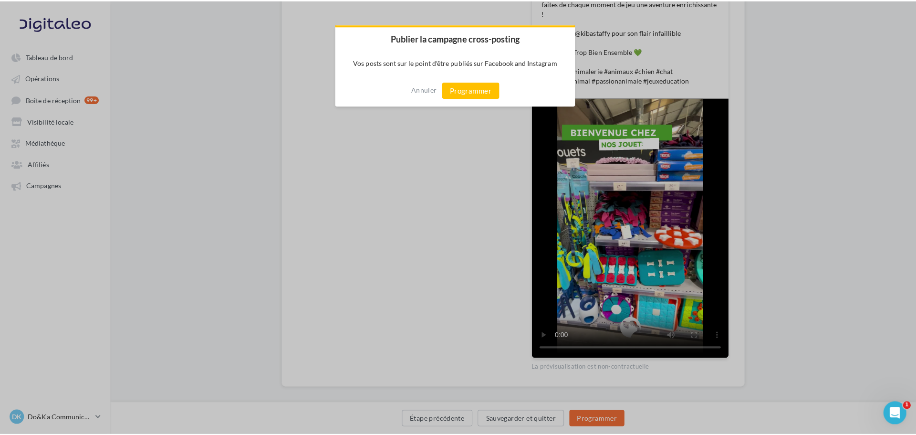
scroll to position [322, 0]
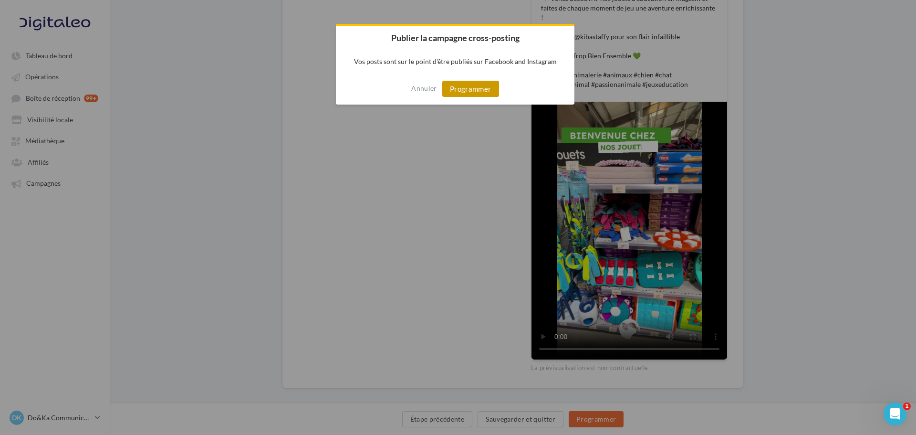
click at [473, 84] on button "Programmer" at bounding box center [470, 89] width 57 height 16
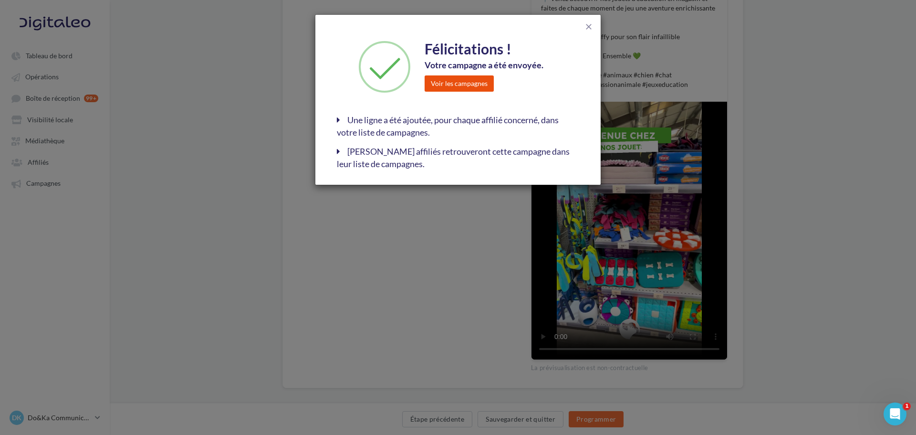
click at [470, 85] on button "Voir les campagnes" at bounding box center [459, 83] width 69 height 16
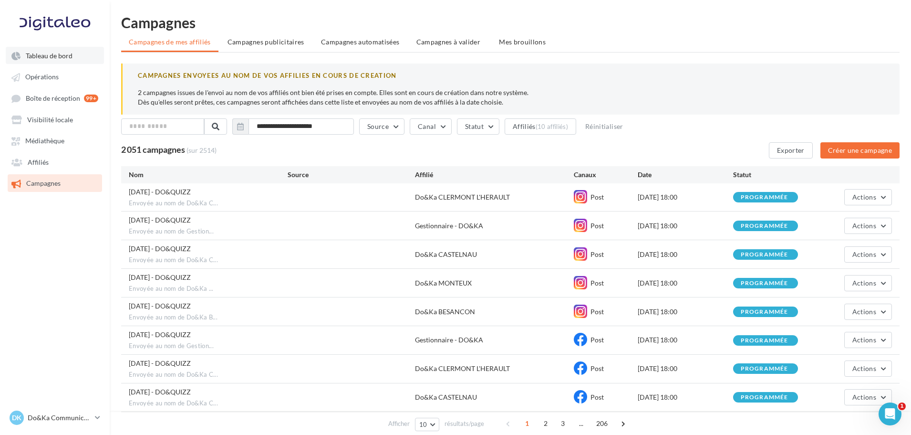
click at [66, 52] on span "Tableau de bord" at bounding box center [49, 56] width 47 height 8
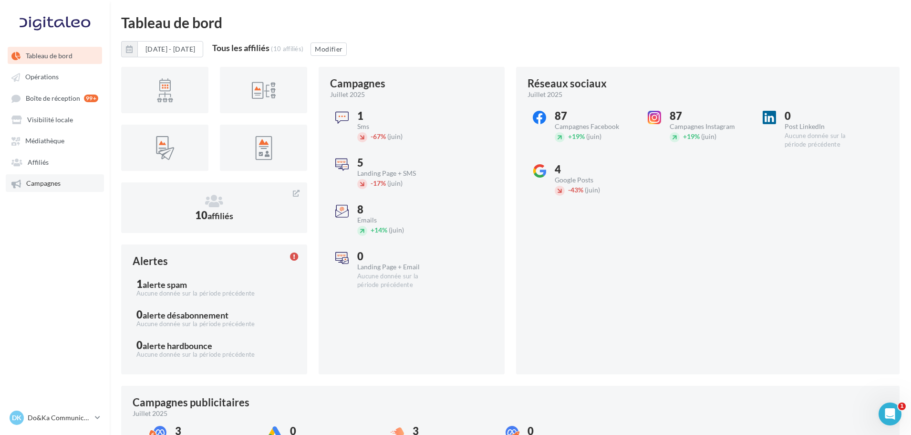
click at [59, 181] on span "Campagnes" at bounding box center [43, 183] width 34 height 8
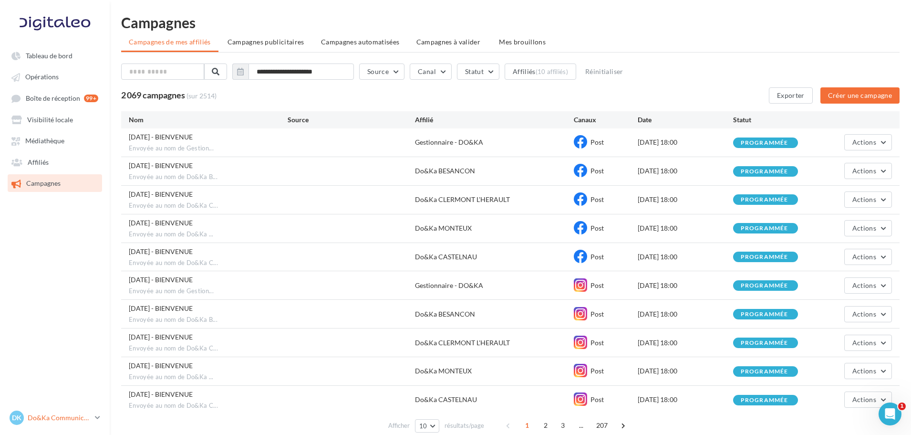
click at [71, 409] on link "DK Do&Ka Communication [EMAIL_ADDRESS][DOMAIN_NAME]" at bounding box center [55, 417] width 94 height 18
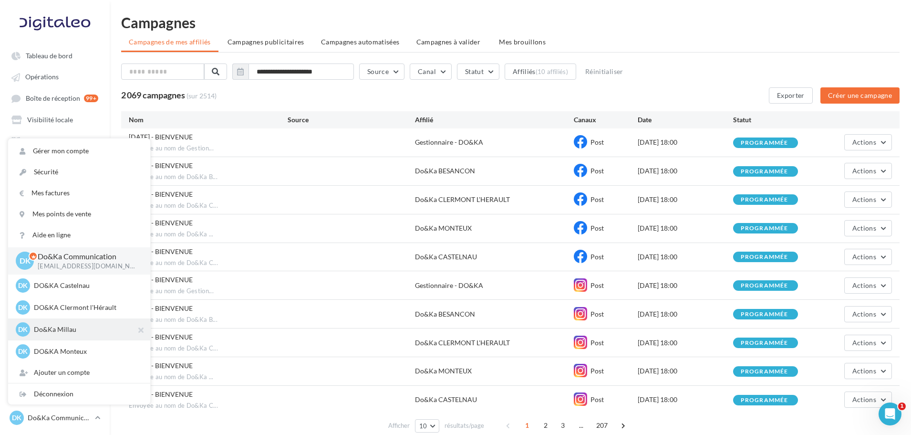
scroll to position [48, 0]
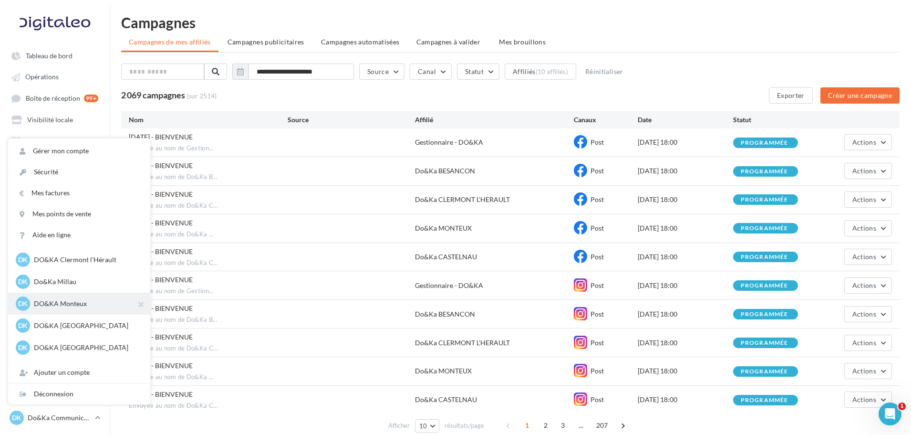
click at [69, 306] on p "DO&KA Monteux" at bounding box center [86, 304] width 105 height 10
